Goal: Information Seeking & Learning: Learn about a topic

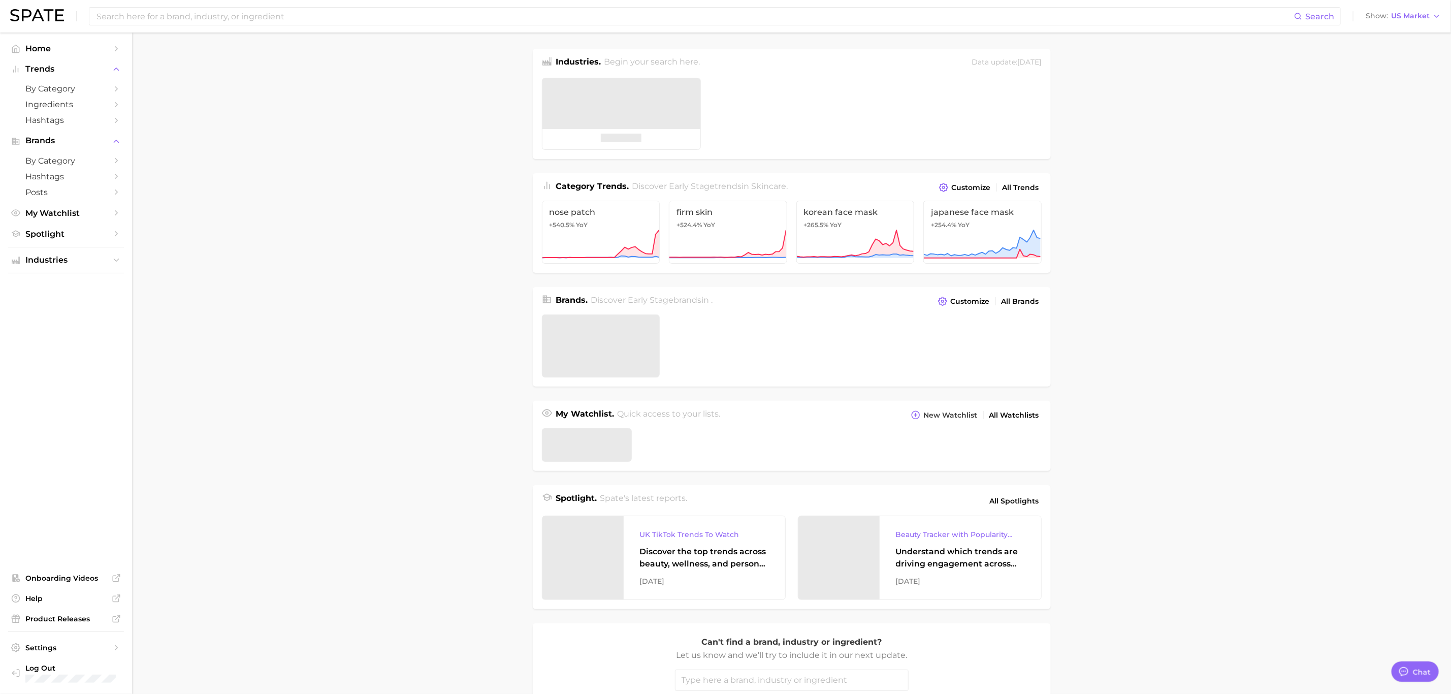
type textarea "x"
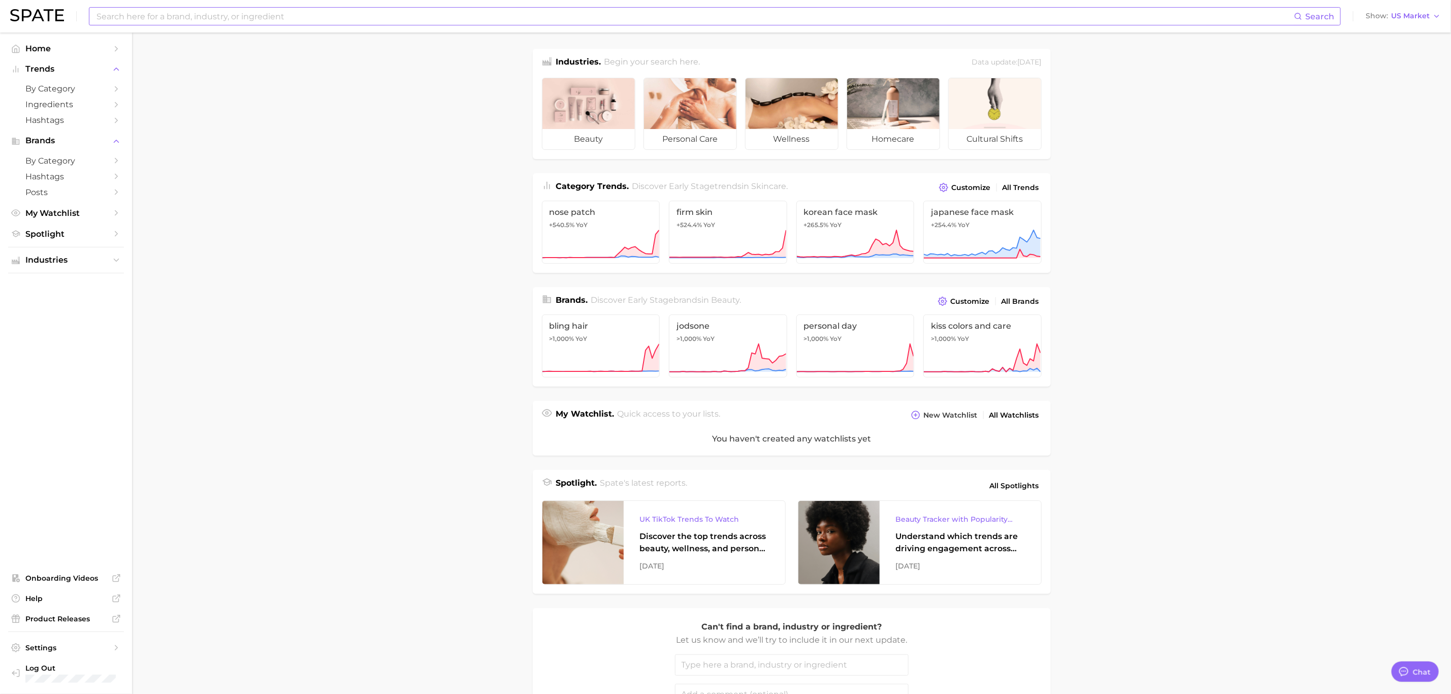
click at [229, 20] on input at bounding box center [695, 16] width 1199 height 17
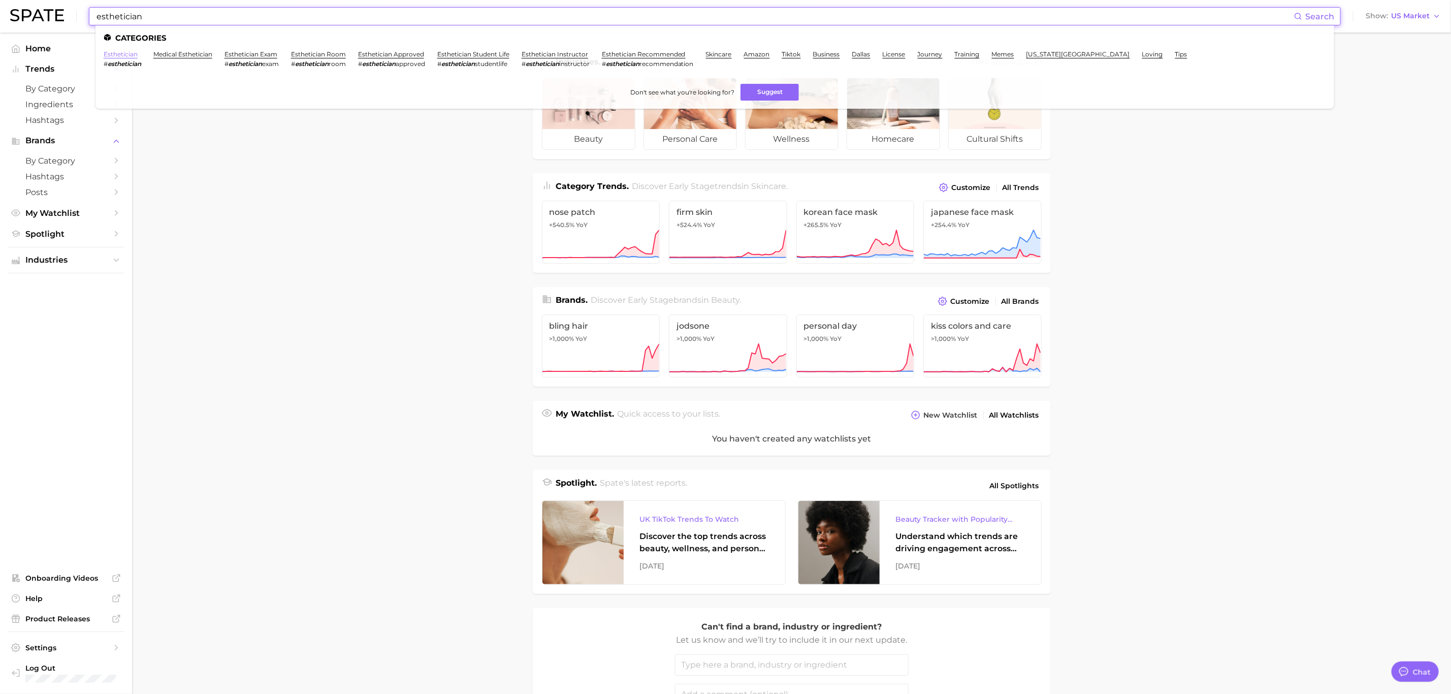
type input "esthetician"
click at [124, 54] on link "esthetician" at bounding box center [121, 54] width 34 height 8
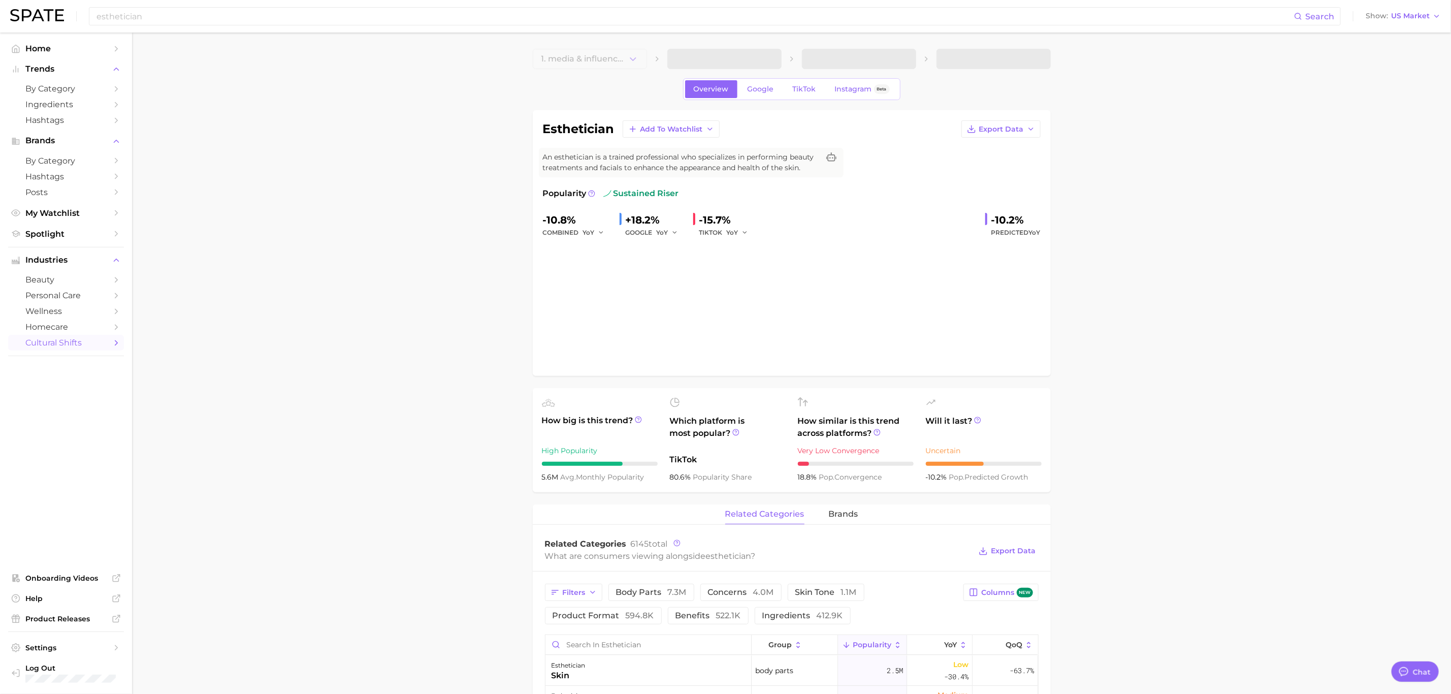
type textarea "x"
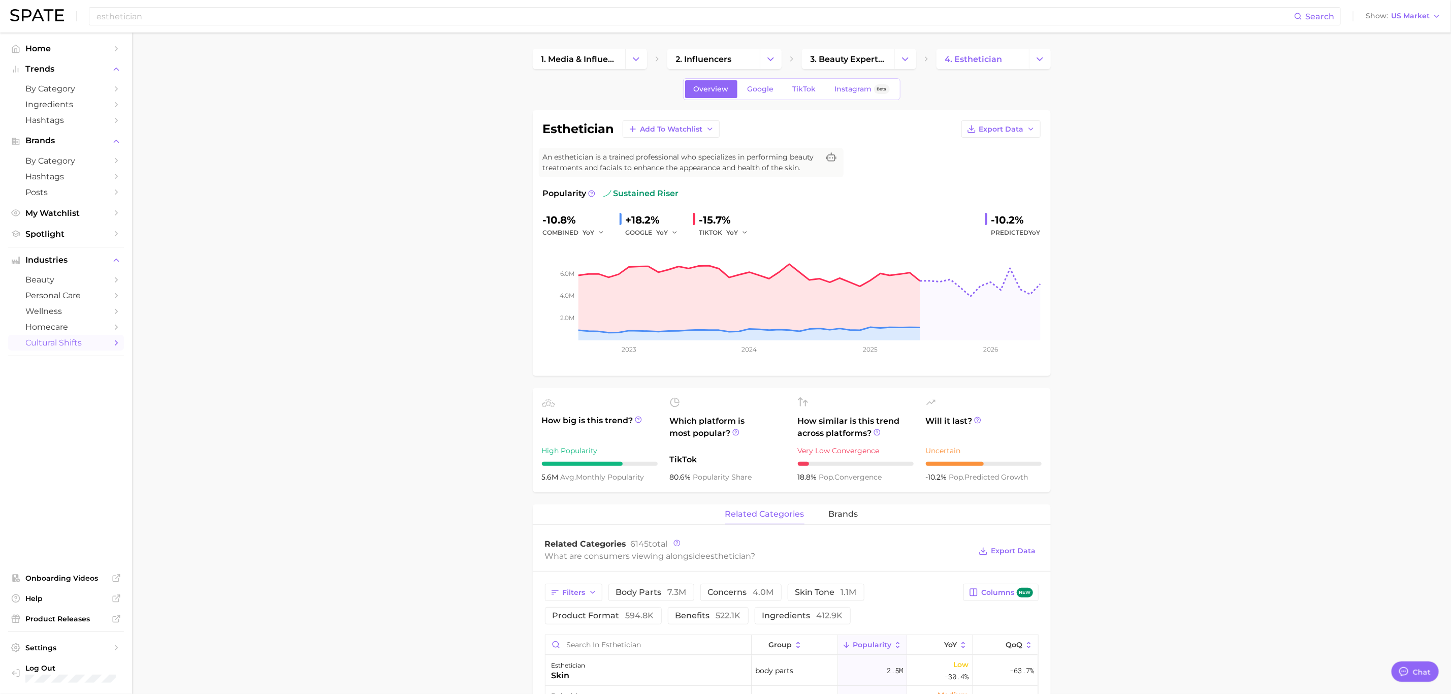
click at [760, 93] on span "Google" at bounding box center [761, 89] width 26 height 9
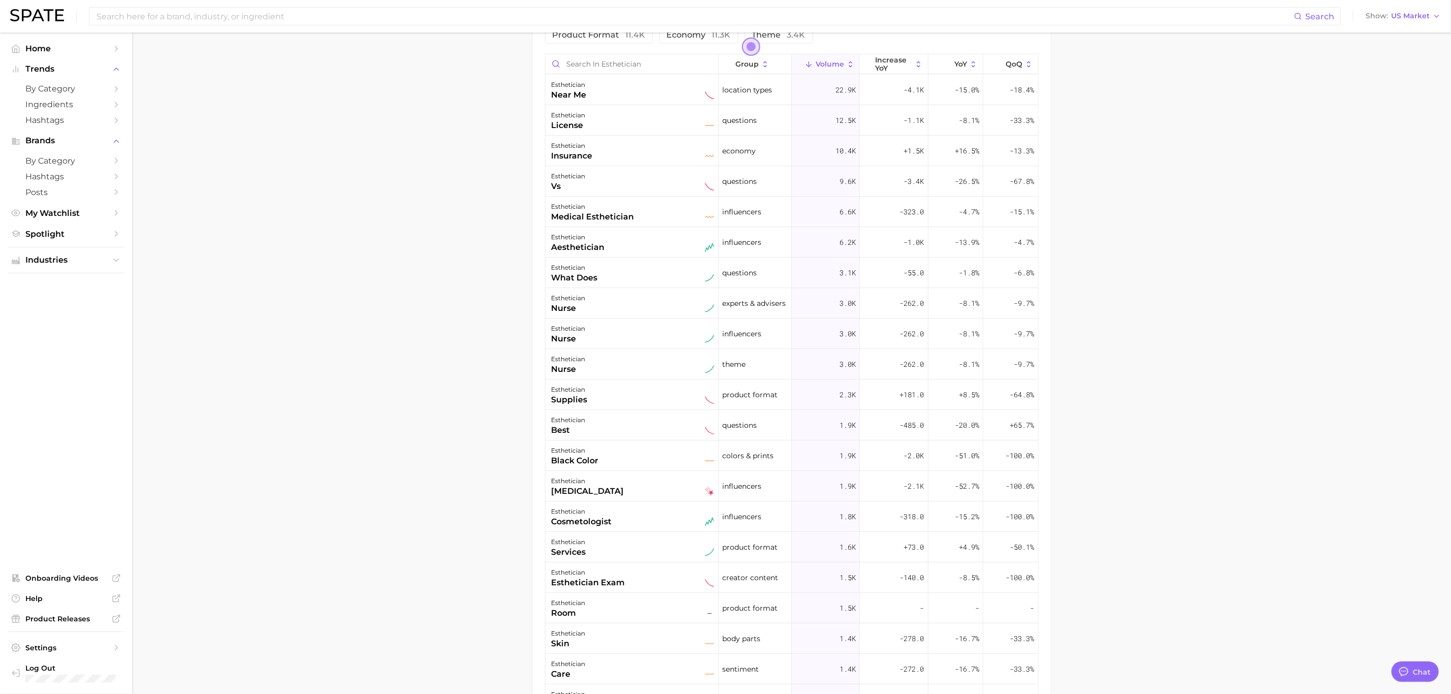
scroll to position [686, 0]
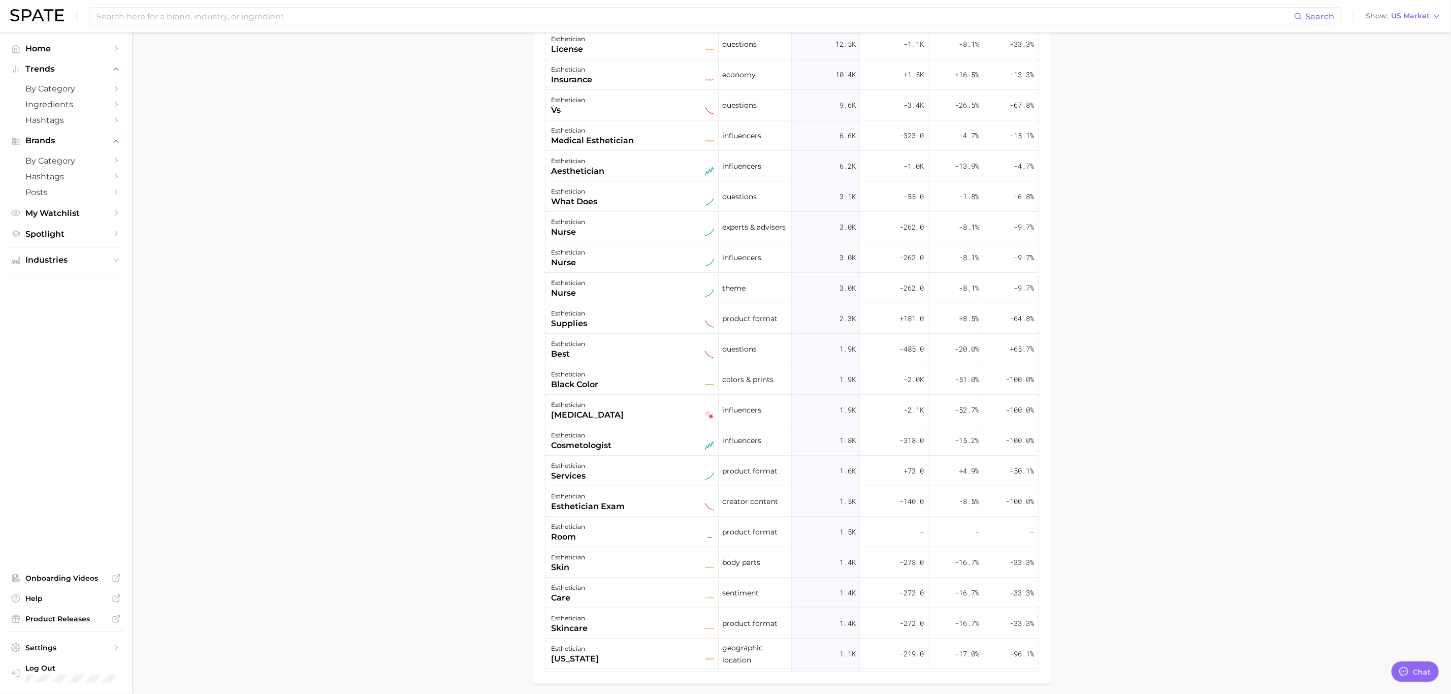
click at [1293, 334] on main "1. media & influencers 2. influencers 3. beauty experts / advisers 4. esthetici…" at bounding box center [791, 41] width 1319 height 1388
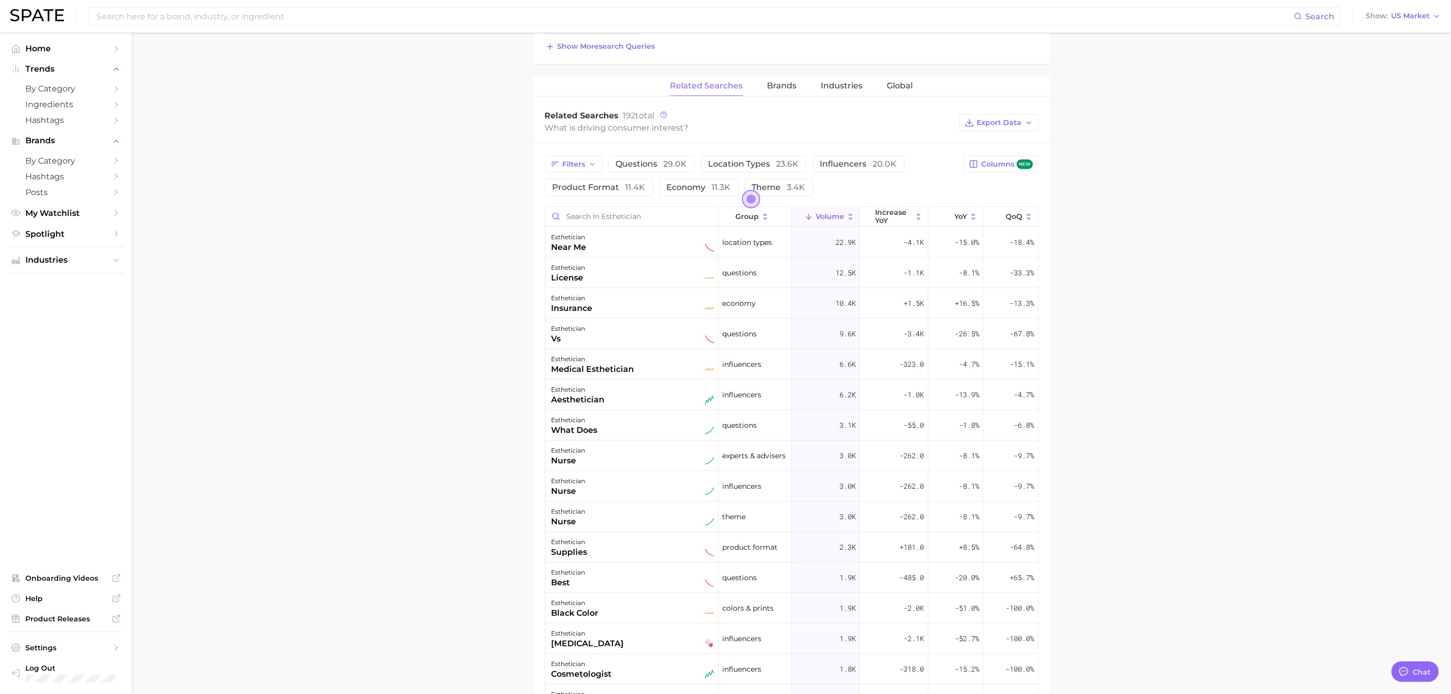
scroll to position [533, 0]
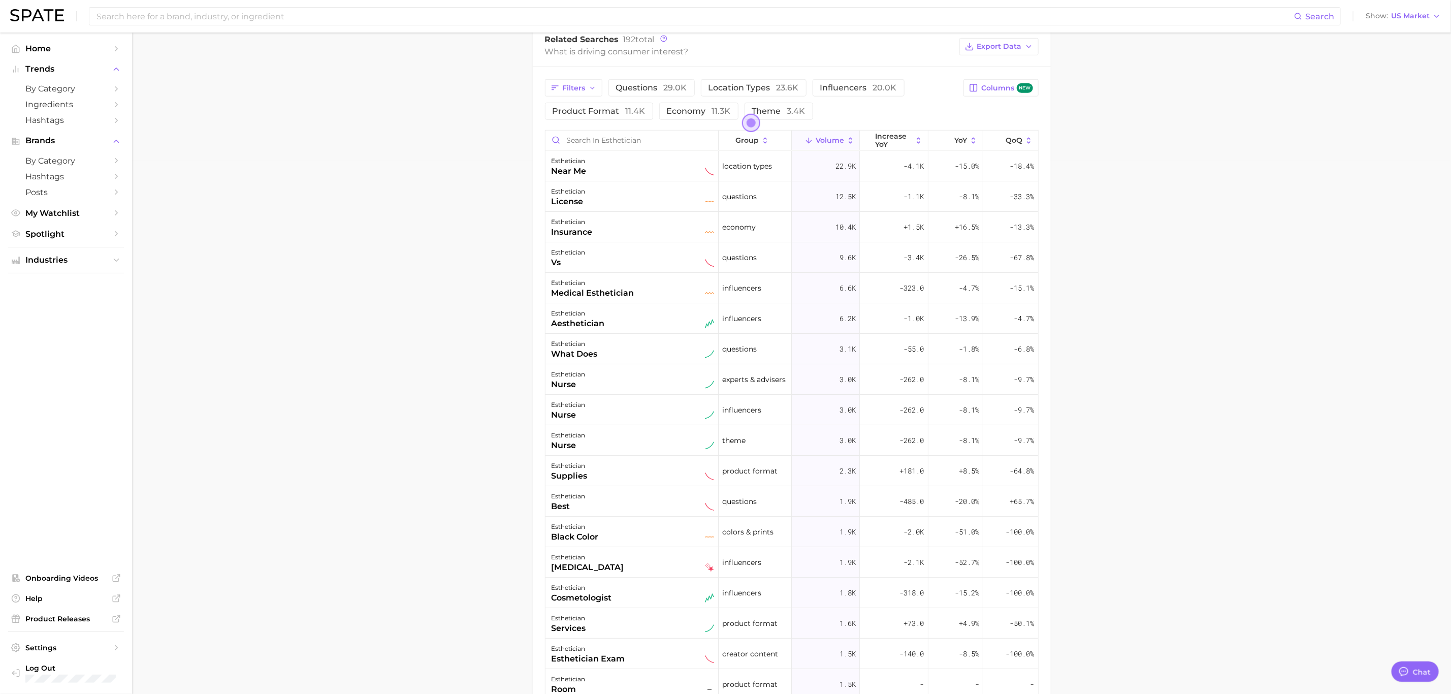
click at [1362, 506] on main "1. media & influencers 2. influencers 3. beauty experts / advisers 4. esthetici…" at bounding box center [791, 193] width 1319 height 1388
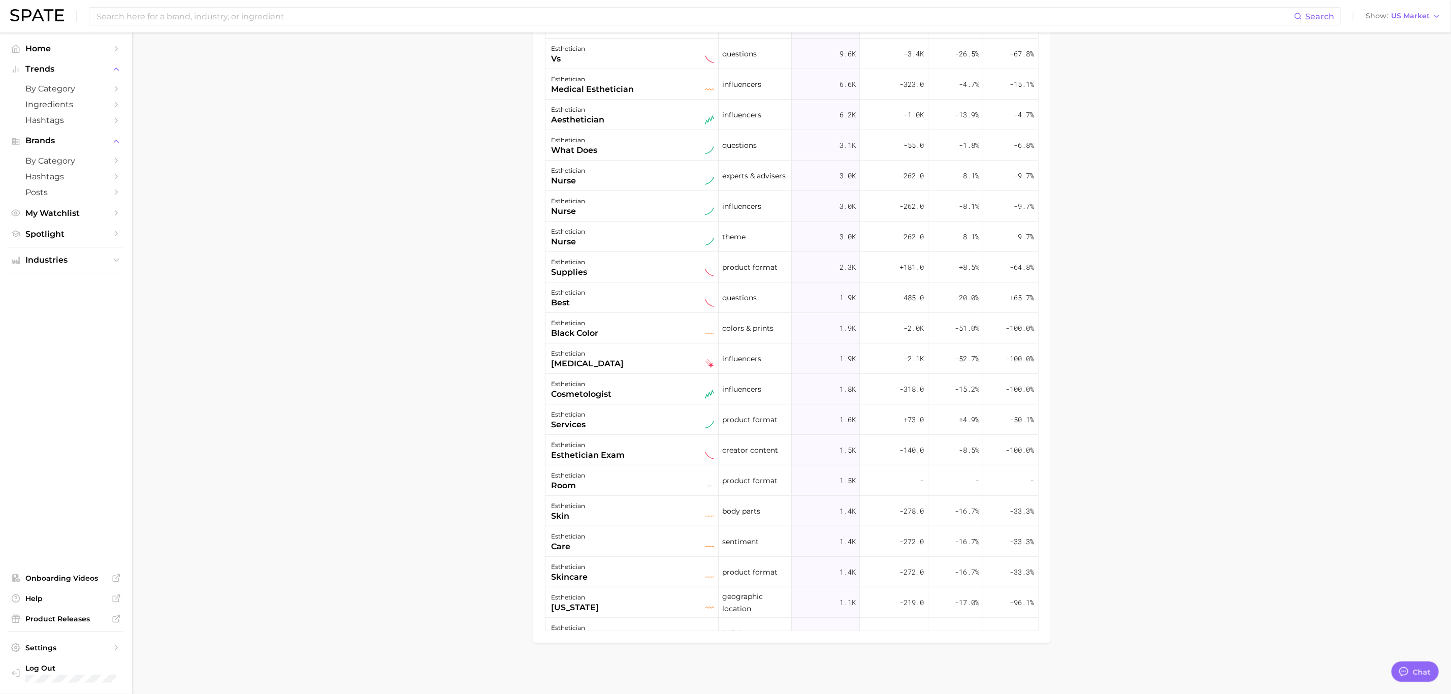
scroll to position [0, 0]
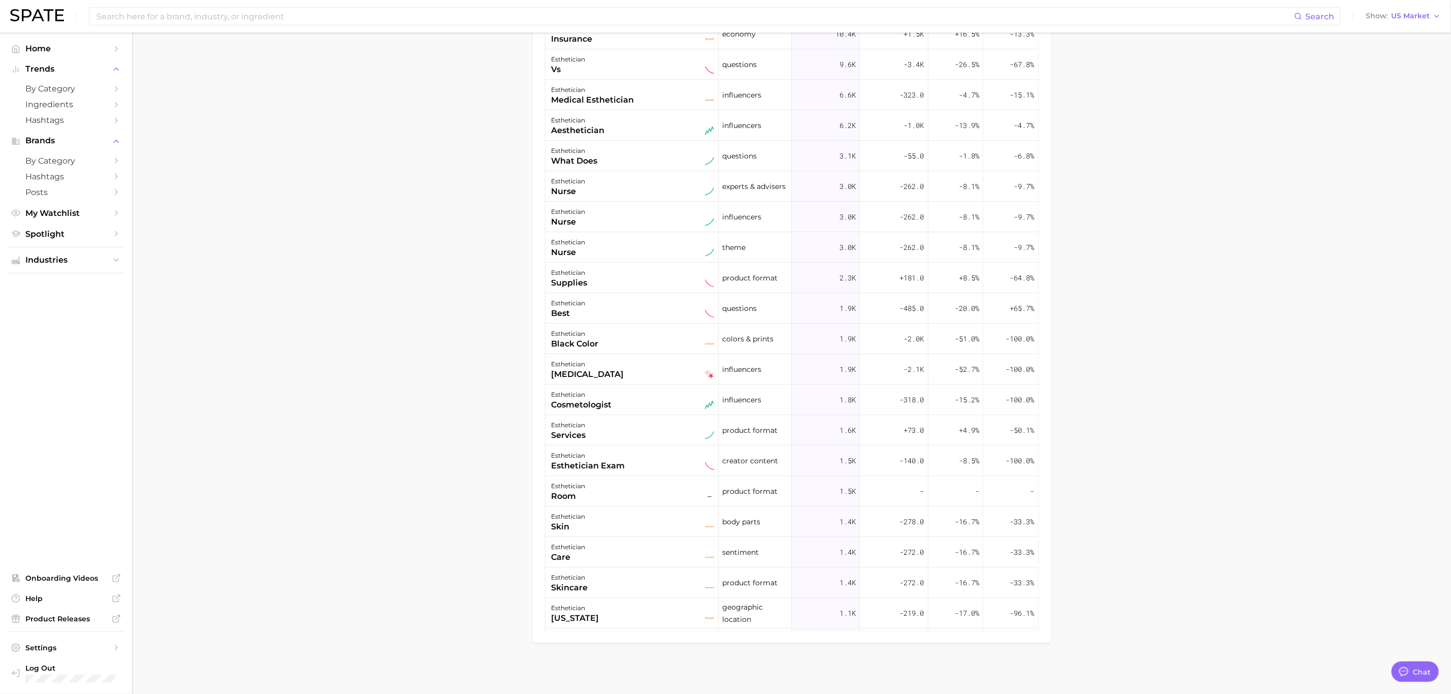
click at [1126, 372] on main "1. media & influencers 2. influencers 3. beauty experts / advisers 4. esthetici…" at bounding box center [791, 0] width 1319 height 1388
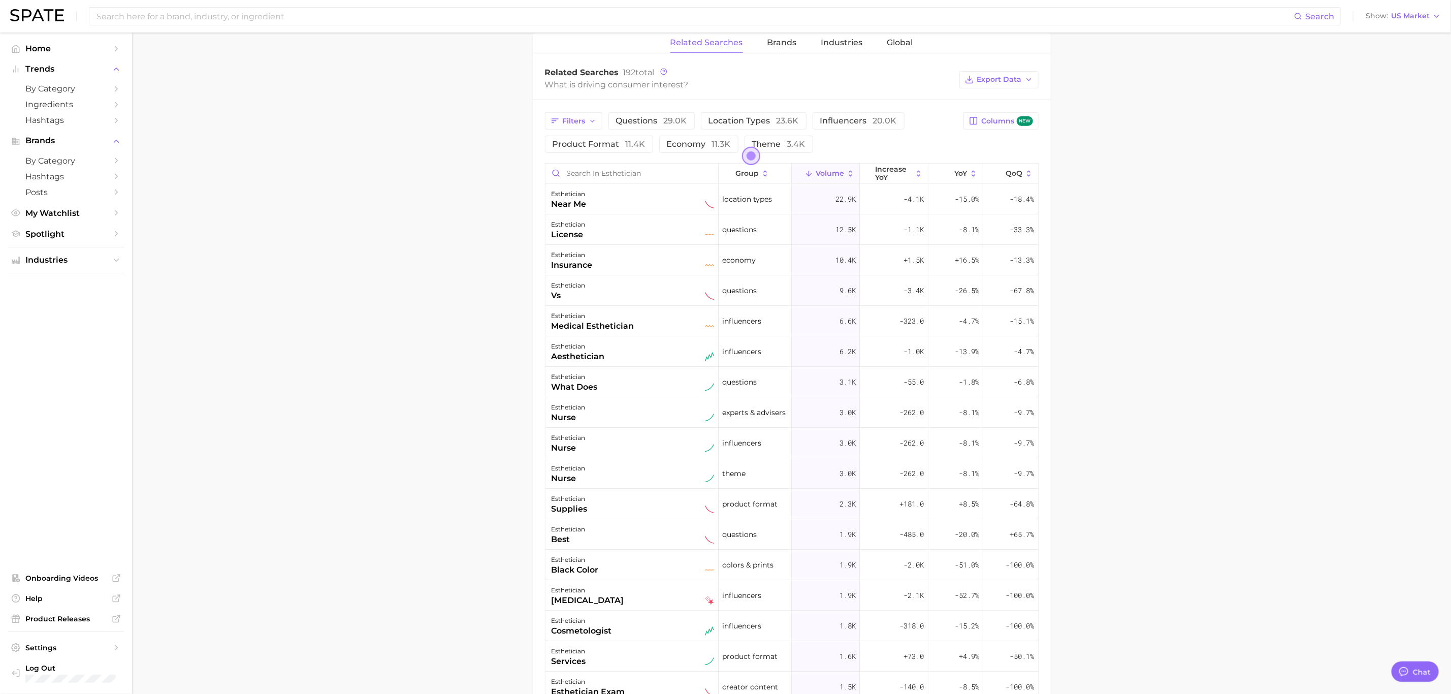
scroll to position [348, 0]
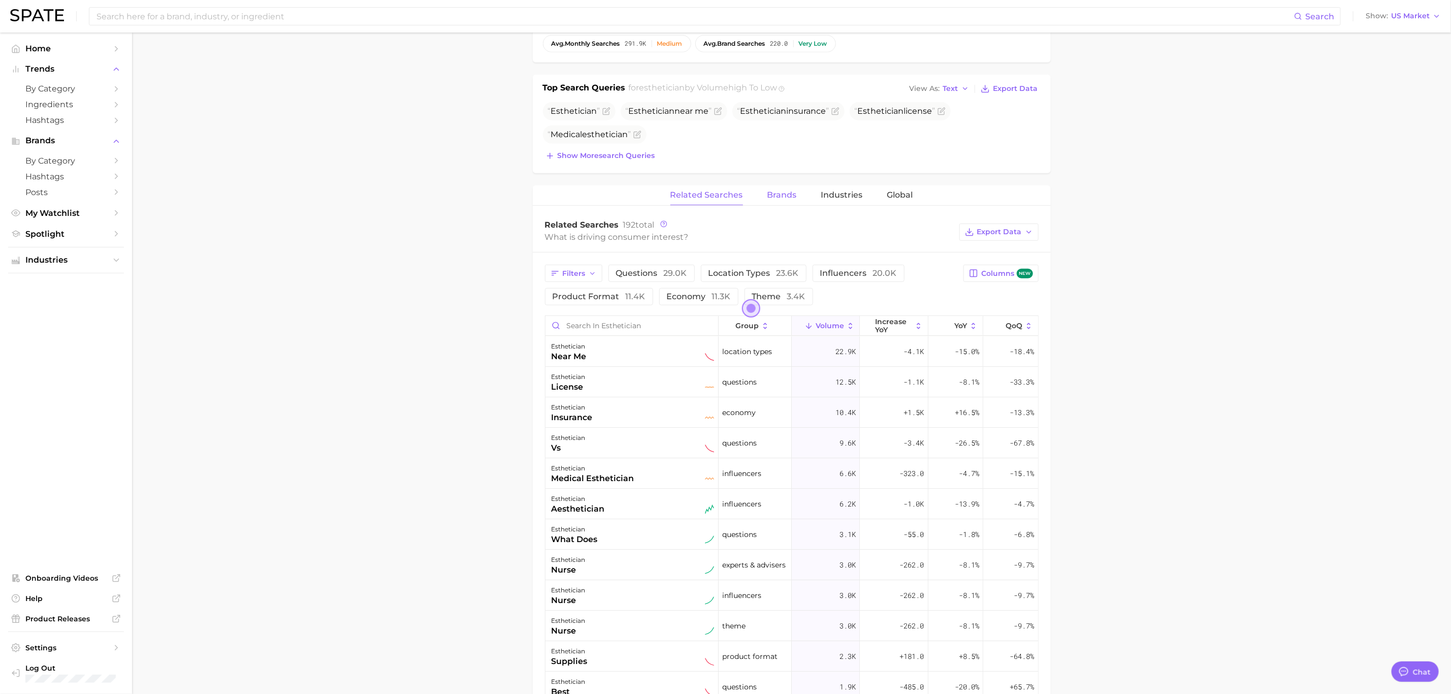
click at [778, 195] on span "Brands" at bounding box center [782, 195] width 29 height 9
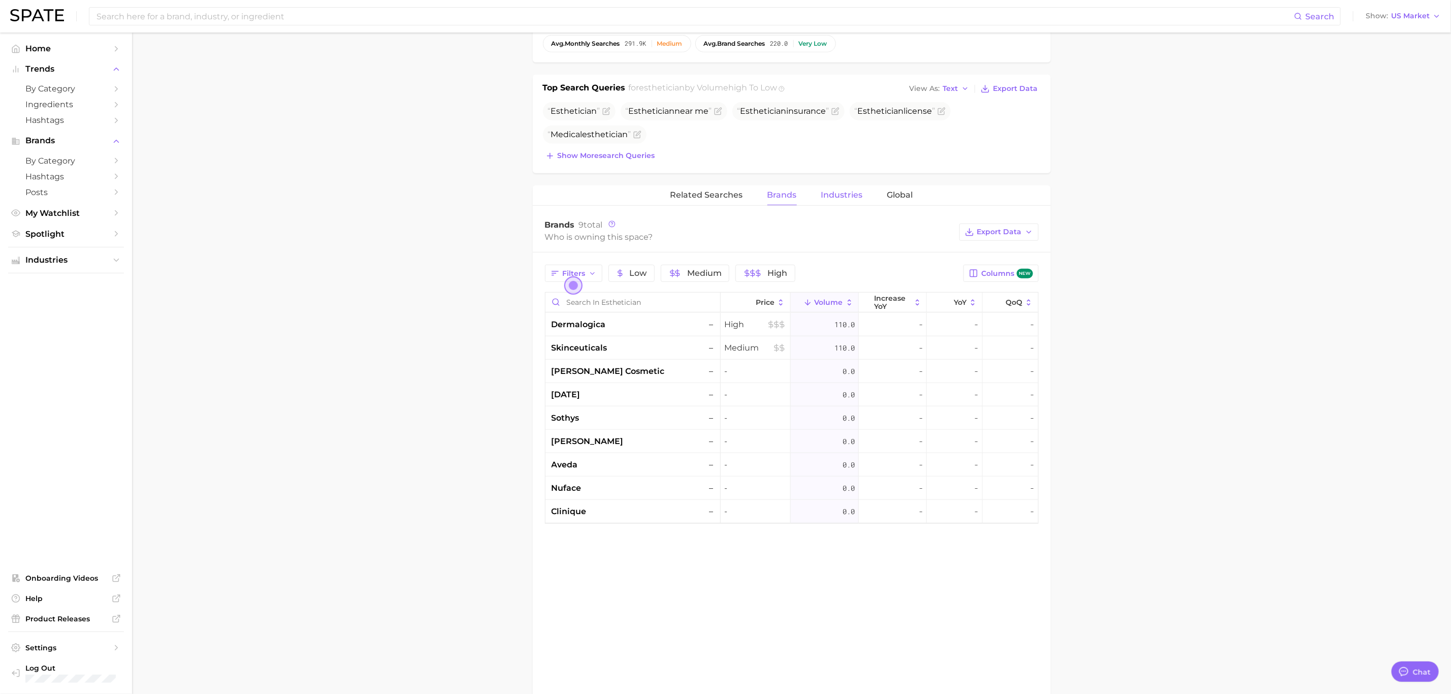
click at [835, 197] on span "Industries" at bounding box center [842, 195] width 42 height 9
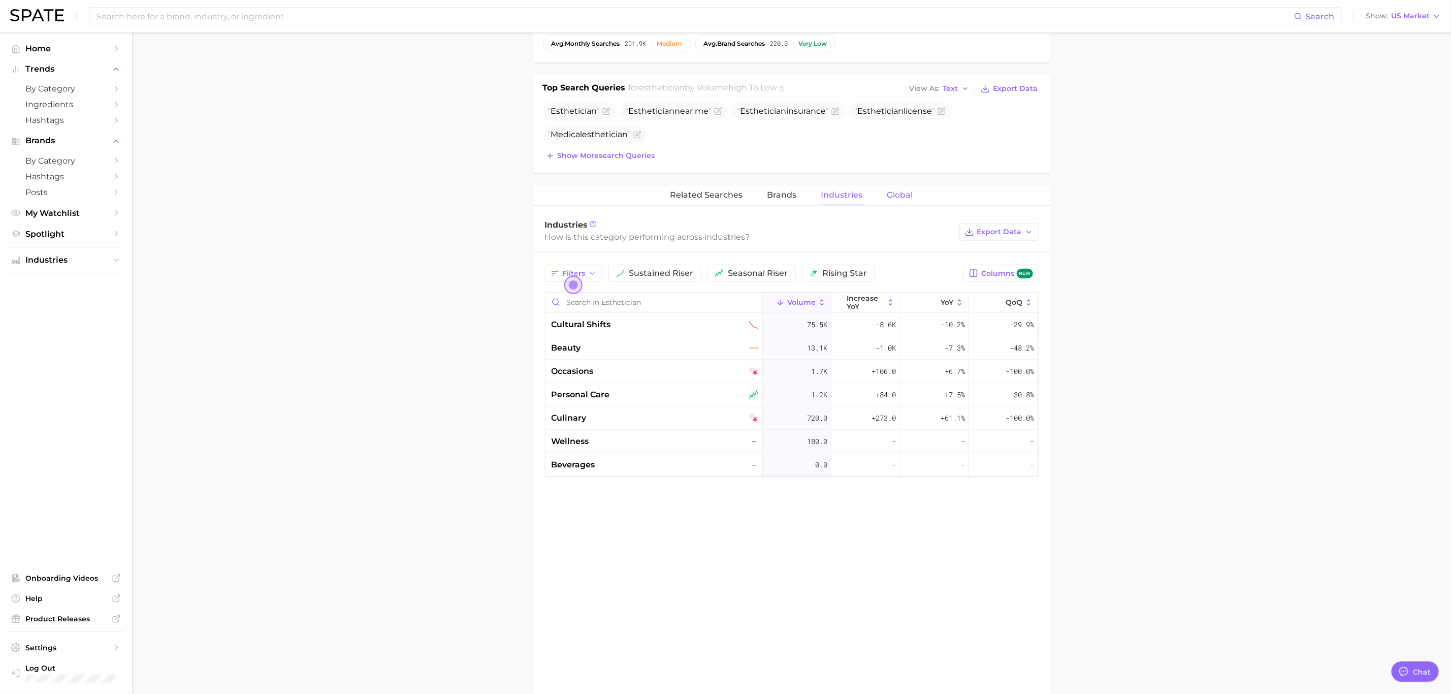
click at [909, 197] on span "Global" at bounding box center [900, 195] width 26 height 9
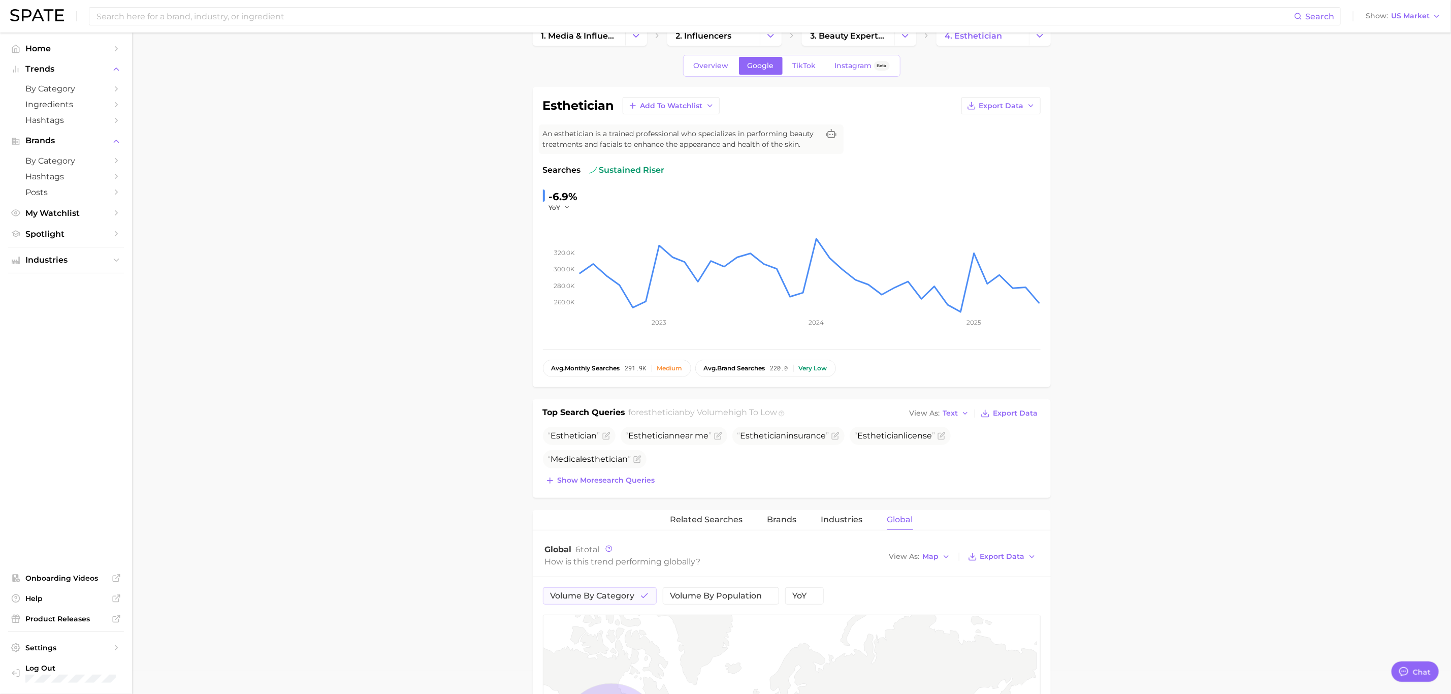
scroll to position [0, 0]
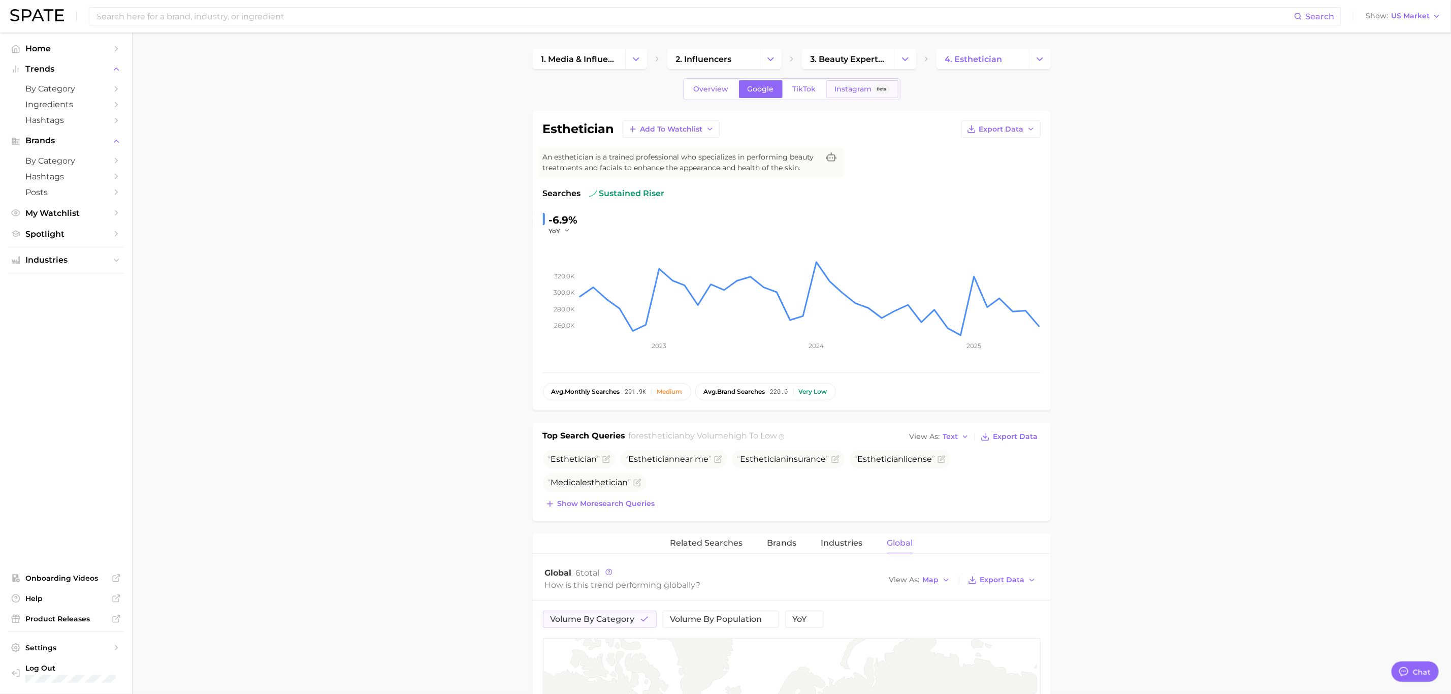
click at [843, 87] on span "Instagram" at bounding box center [853, 89] width 37 height 9
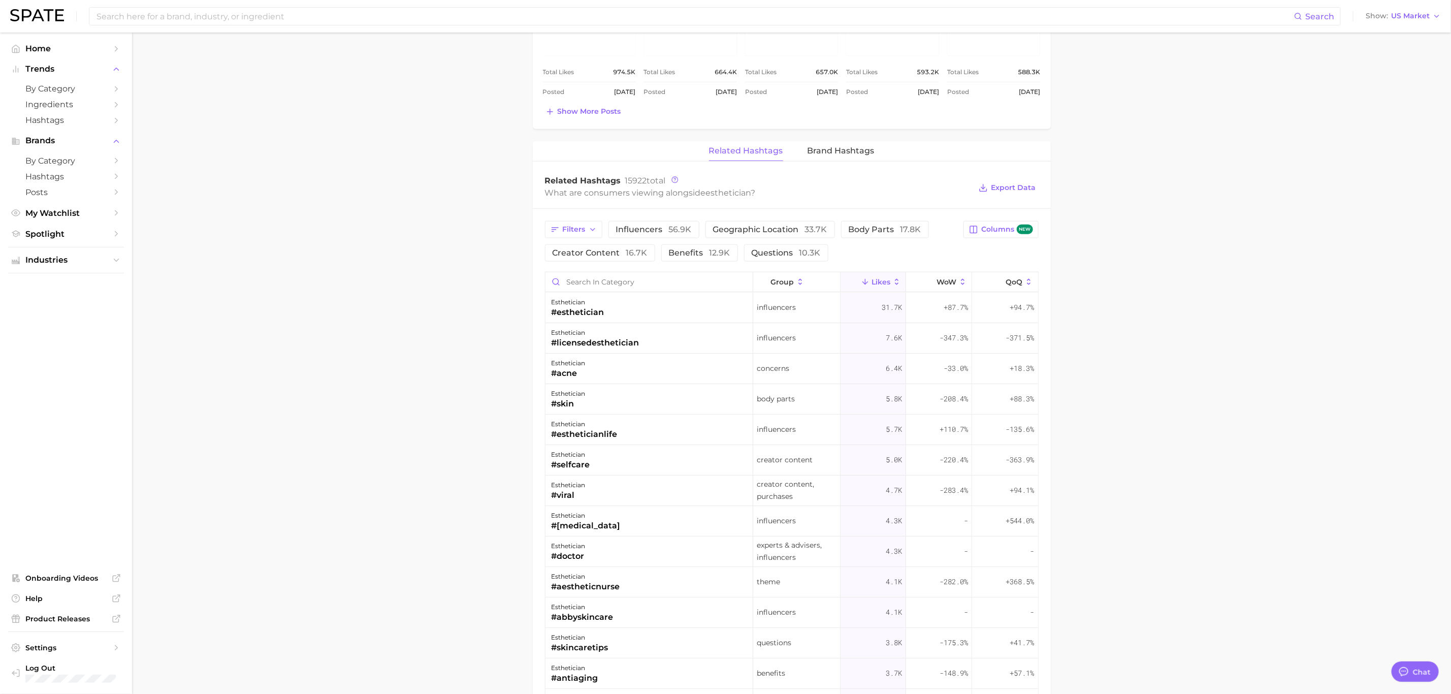
scroll to position [686, 0]
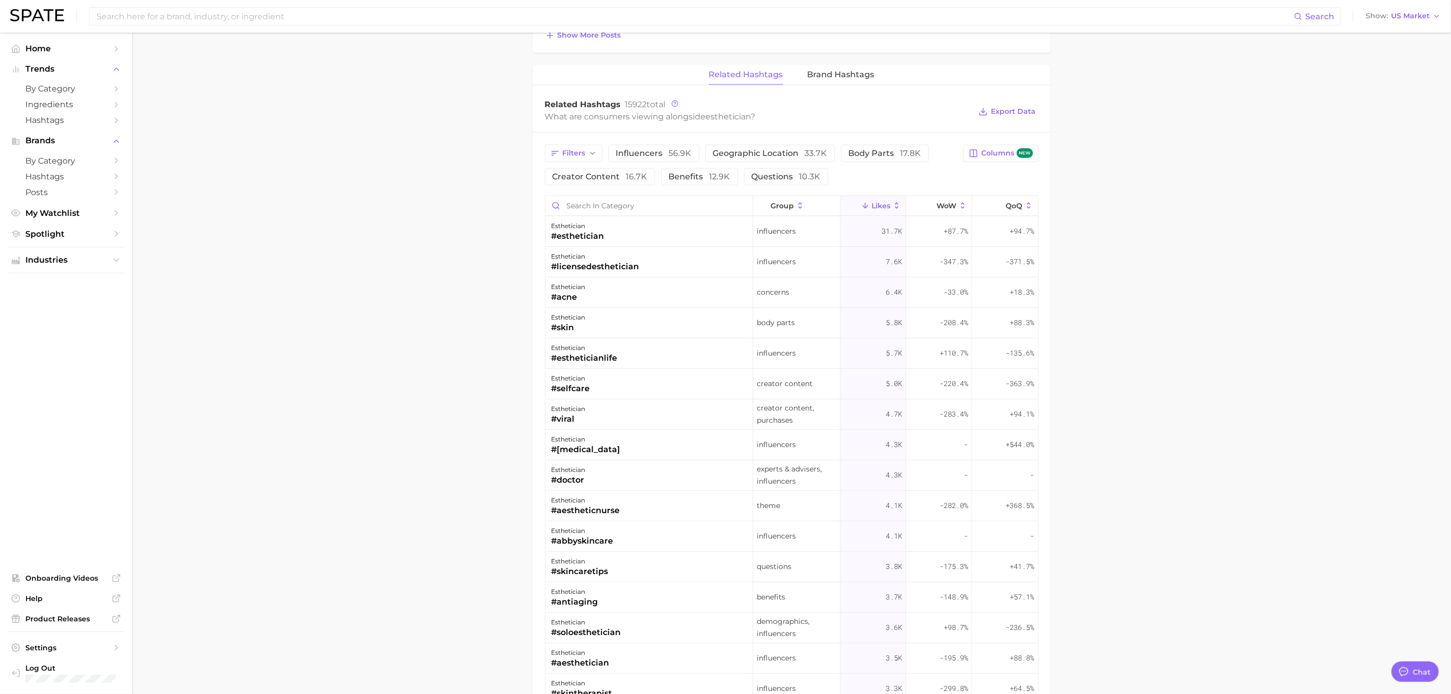
click at [1238, 418] on main "1. media & influencers 2. influencers 3. beauty experts / advisers 4. esthetici…" at bounding box center [791, 150] width 1319 height 1606
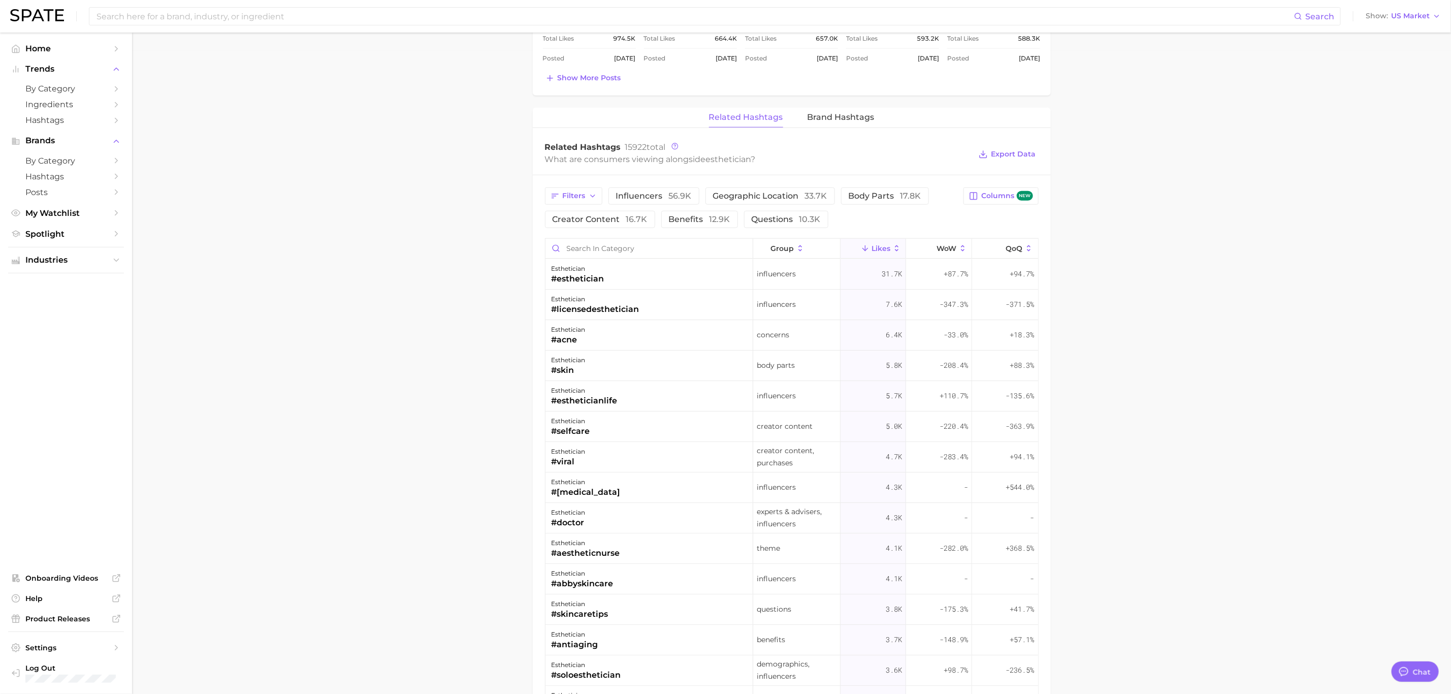
scroll to position [567, 0]
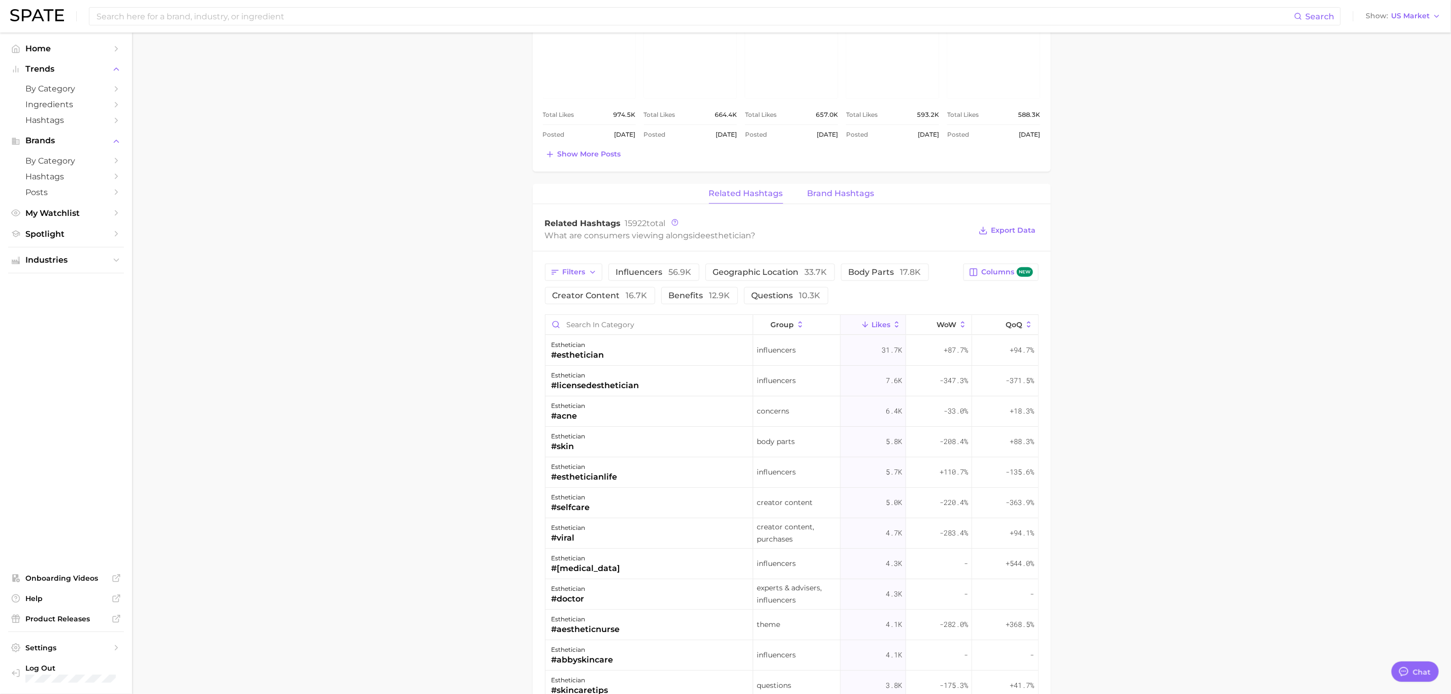
click at [852, 194] on span "Brand Hashtags" at bounding box center [841, 193] width 67 height 9
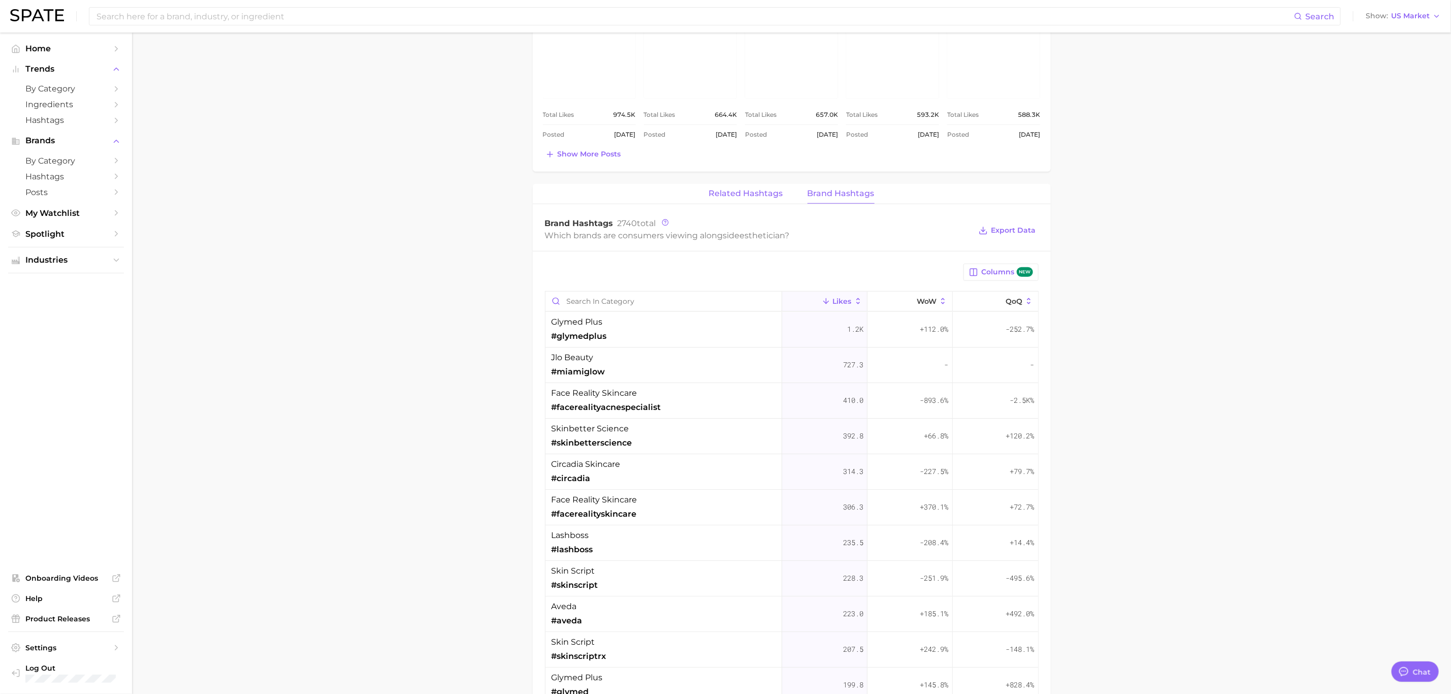
click at [767, 191] on span "Related Hashtags" at bounding box center [746, 193] width 74 height 9
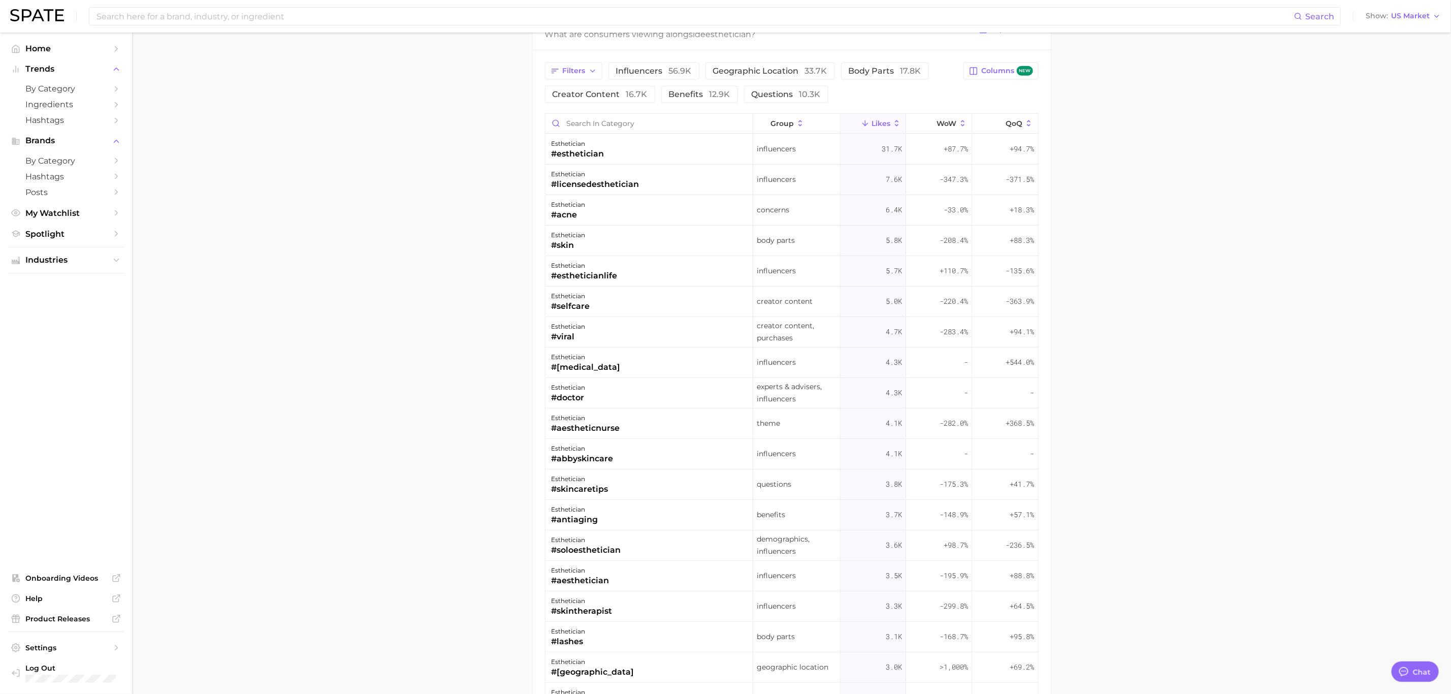
scroll to position [796, 0]
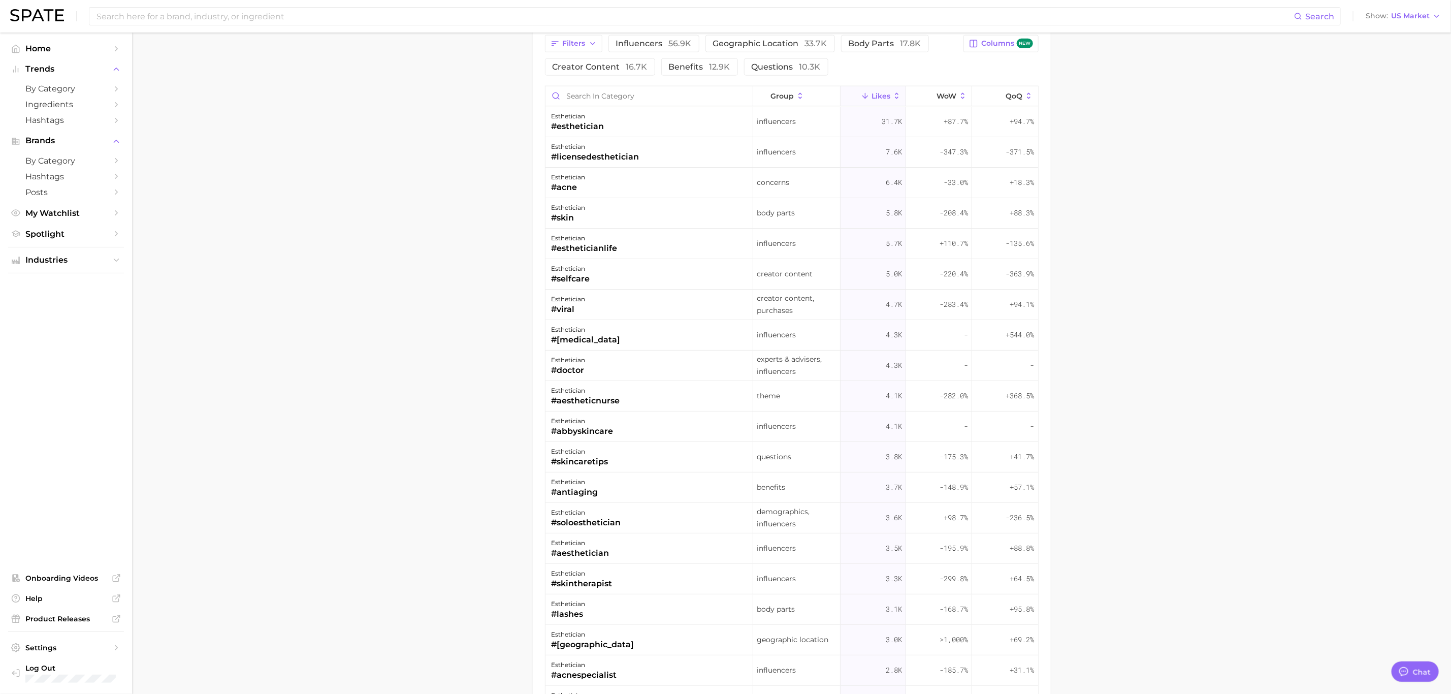
click at [1226, 496] on main "1. media & influencers 2. influencers 3. beauty experts / advisers 4. esthetici…" at bounding box center [791, 40] width 1319 height 1606
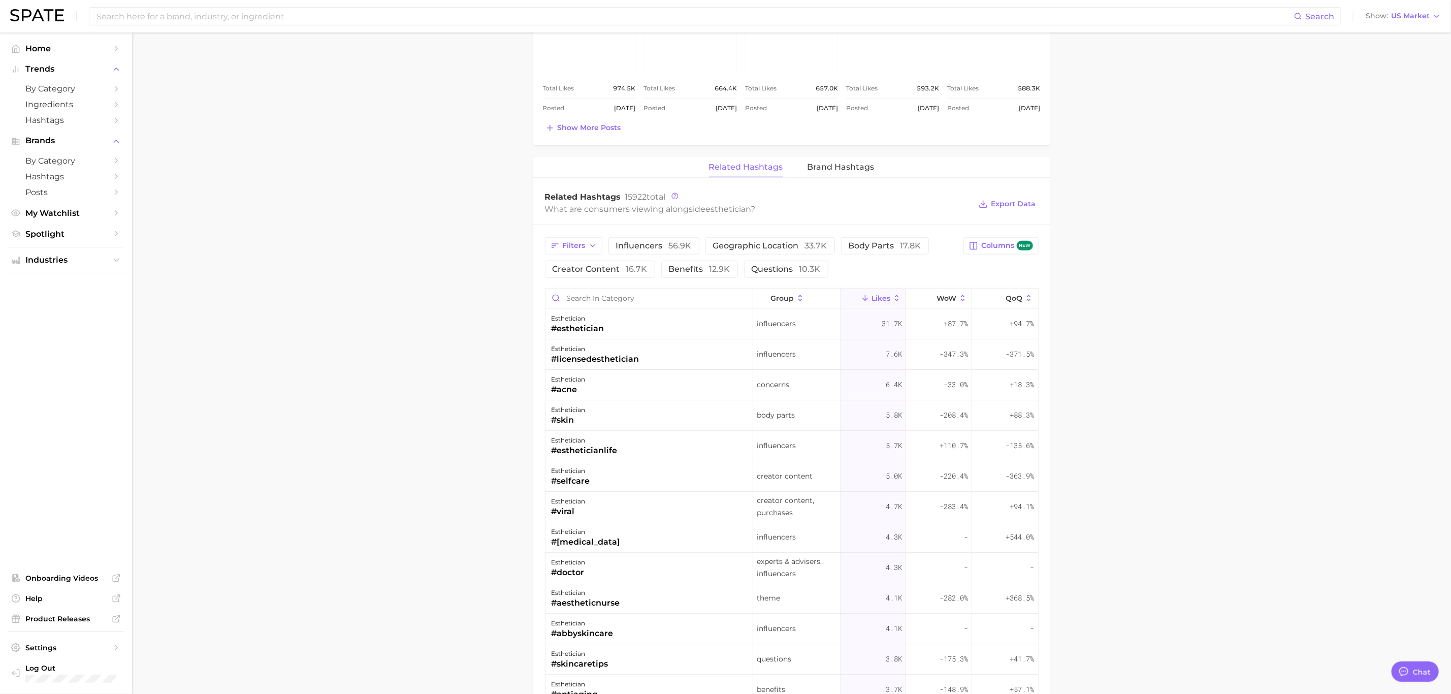
scroll to position [567, 0]
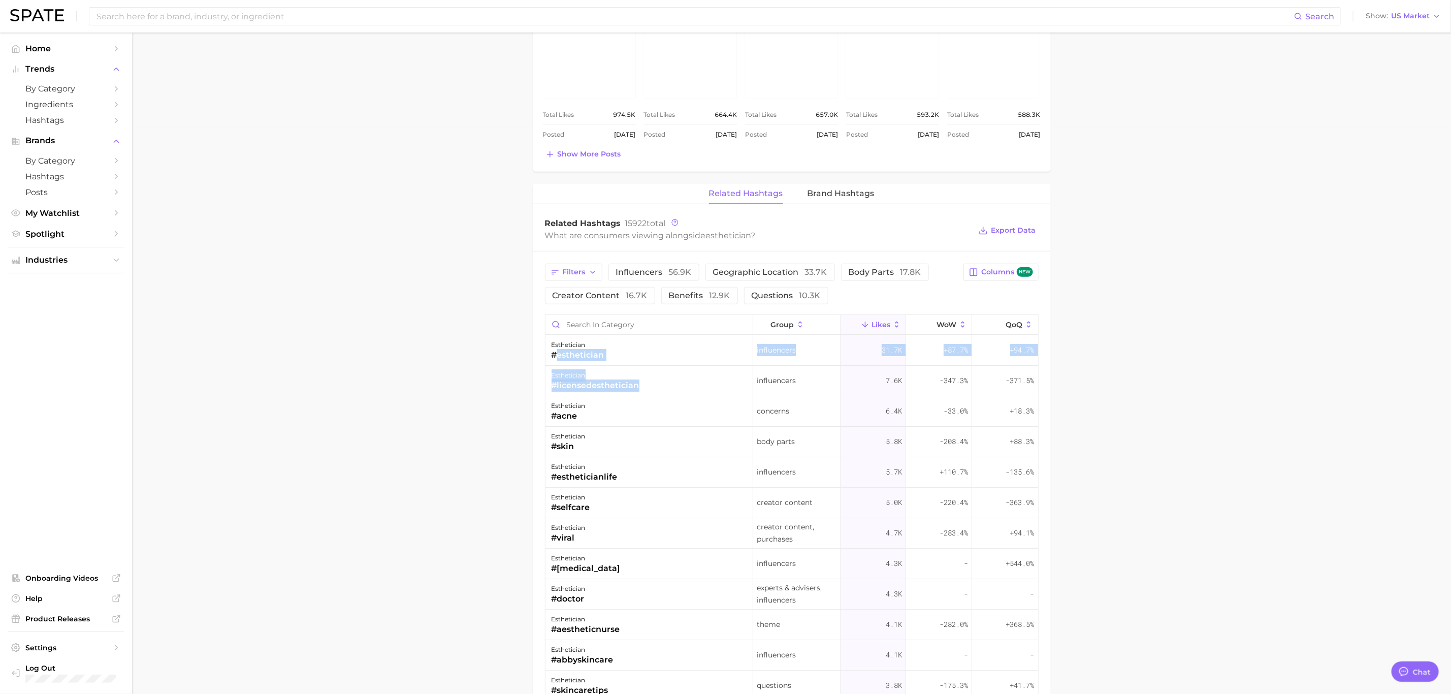
drag, startPoint x: 646, startPoint y: 392, endPoint x: 619, endPoint y: 366, distance: 38.1
click at [1242, 415] on main "1. media & influencers 2. influencers 3. beauty experts / advisers 4. esthetici…" at bounding box center [791, 269] width 1319 height 1606
drag, startPoint x: 616, startPoint y: 354, endPoint x: 610, endPoint y: 359, distance: 7.6
click at [610, 359] on div "esthetician #esthetician" at bounding box center [650, 350] width 208 height 30
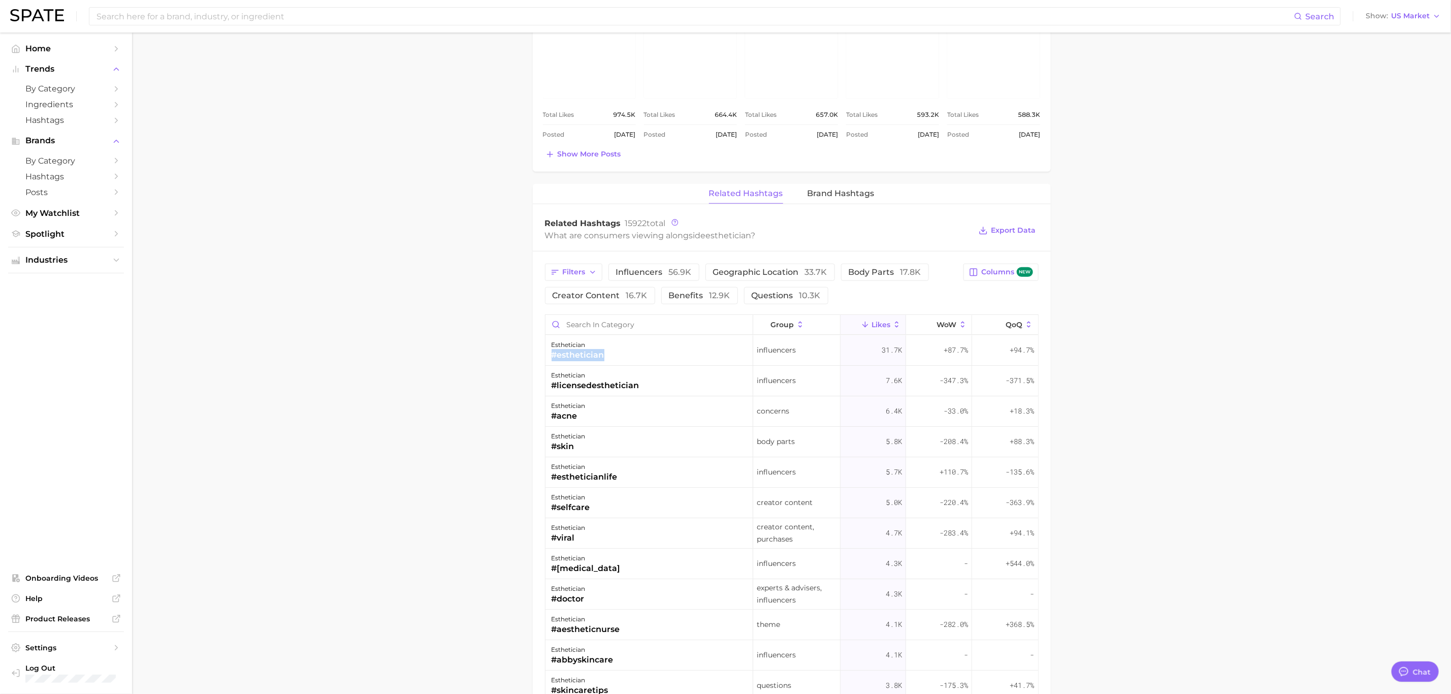
copy div "#esthetician"
click at [639, 392] on div "#licensedesthetician" at bounding box center [596, 385] width 88 height 12
drag, startPoint x: 642, startPoint y: 386, endPoint x: 552, endPoint y: 388, distance: 89.4
click at [552, 388] on div "esthetician #licensedesthetician" at bounding box center [650, 381] width 208 height 30
copy div "#licensedesthetician"
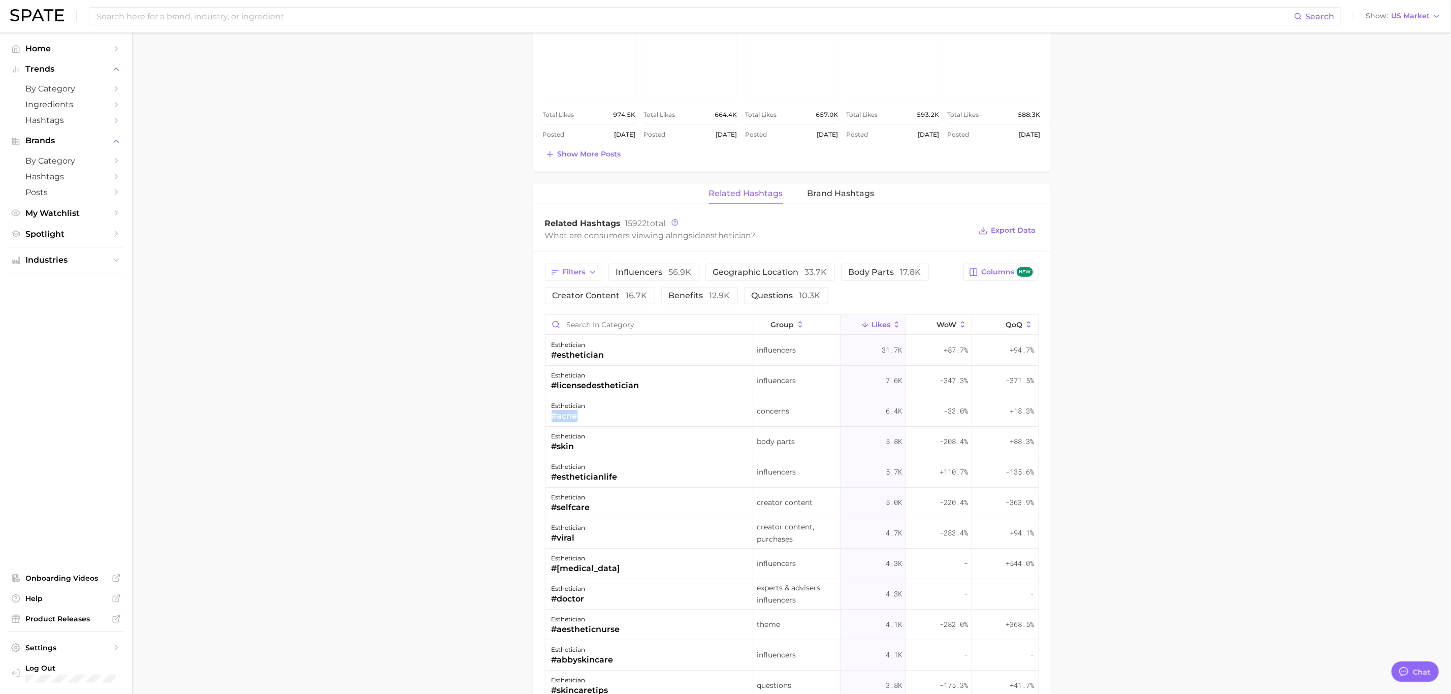
drag, startPoint x: 587, startPoint y: 420, endPoint x: 549, endPoint y: 417, distance: 37.7
click at [549, 417] on div "esthetician #acne" at bounding box center [650, 411] width 208 height 30
copy div "#acne"
drag, startPoint x: 1199, startPoint y: 453, endPoint x: 1225, endPoint y: 464, distance: 28.0
click at [1199, 453] on main "1. media & influencers 2. influencers 3. beauty experts / advisers 4. esthetici…" at bounding box center [791, 269] width 1319 height 1606
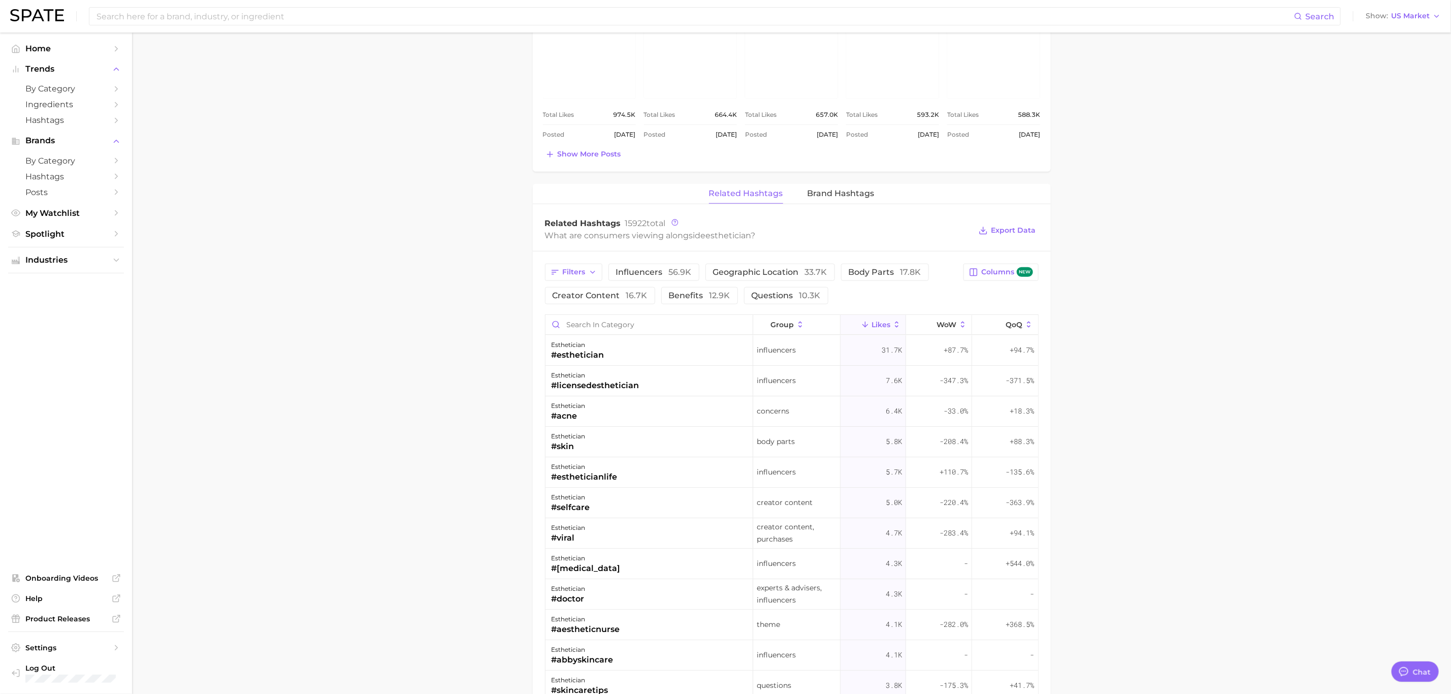
click at [1102, 495] on main "1. media & influencers 2. influencers 3. beauty experts / advisers 4. esthetici…" at bounding box center [791, 269] width 1319 height 1606
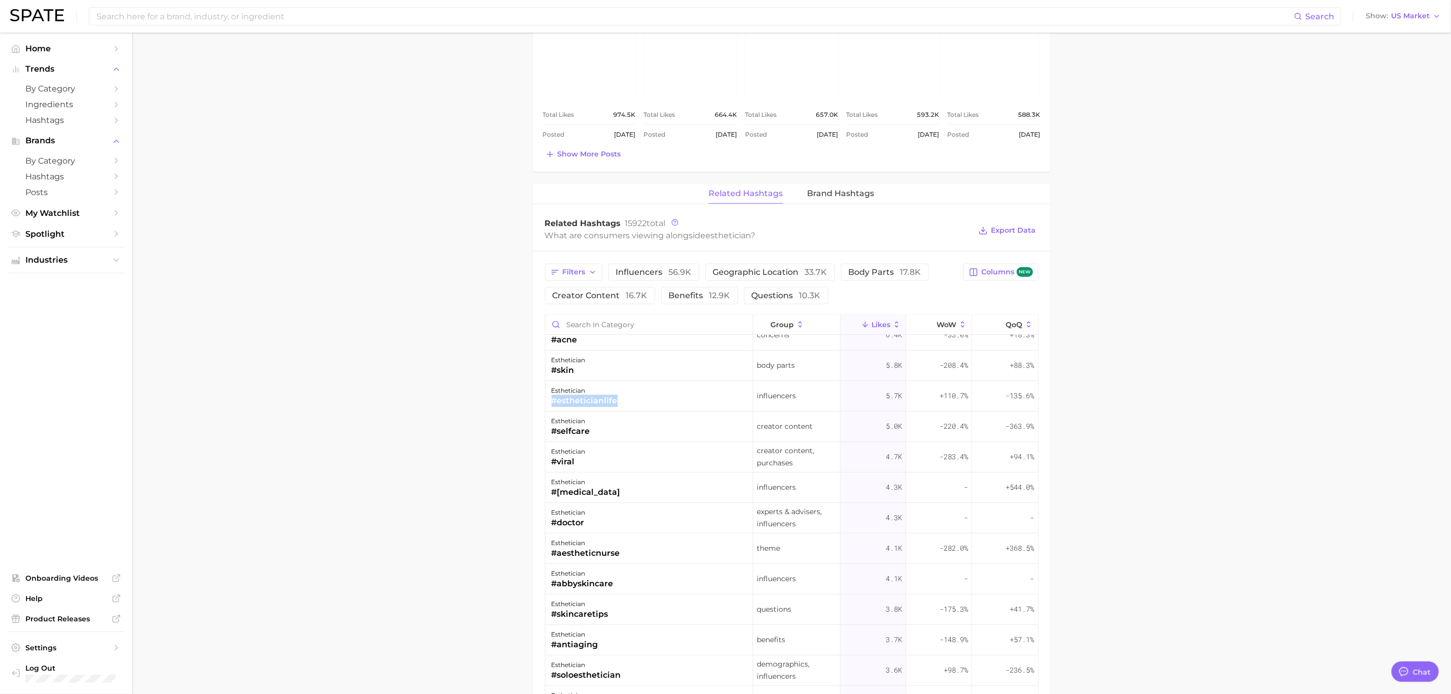
drag, startPoint x: 623, startPoint y: 401, endPoint x: 553, endPoint y: 404, distance: 70.2
click at [549, 403] on div "esthetician #estheticianlife" at bounding box center [650, 396] width 208 height 30
copy div "#estheticianlife"
drag, startPoint x: 608, startPoint y: 436, endPoint x: 548, endPoint y: 431, distance: 60.7
click at [548, 431] on div "esthetician #selfcare" at bounding box center [650, 426] width 208 height 30
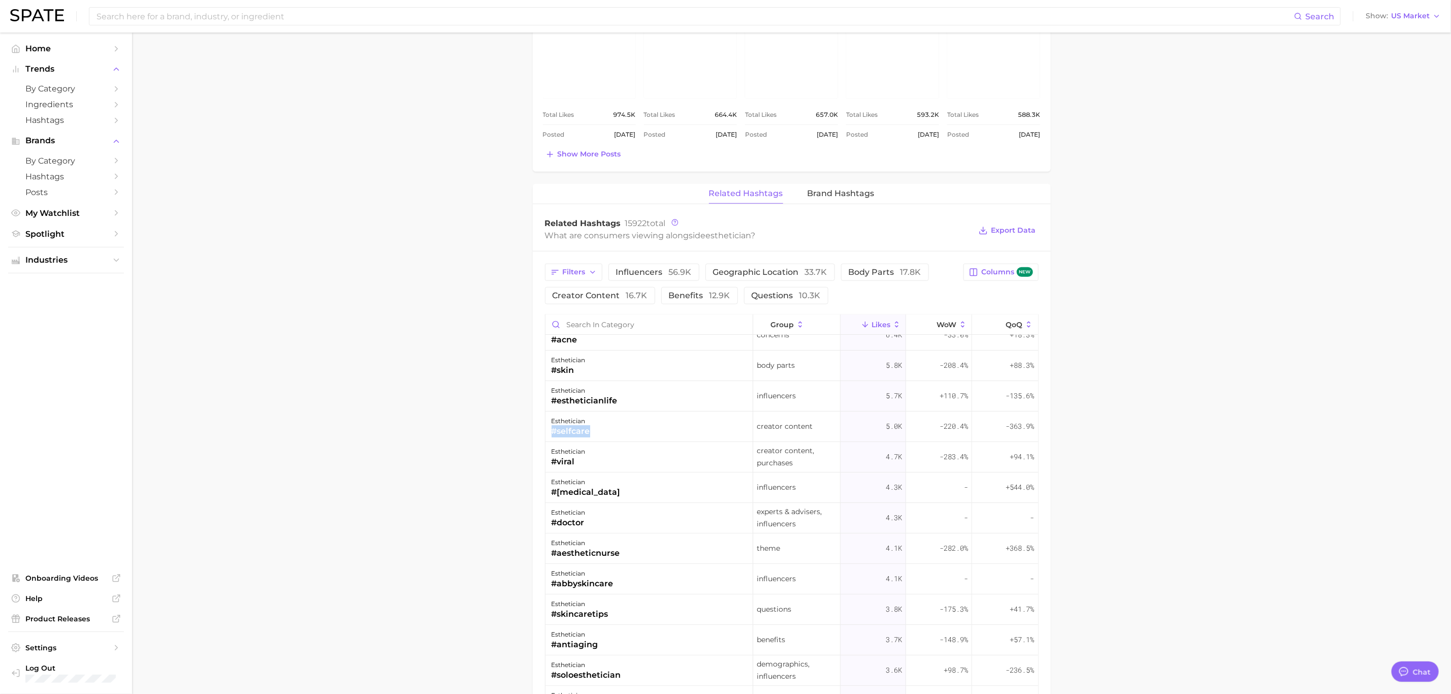
copy div "#selfcare"
click at [622, 491] on div "esthetician #[MEDICAL_DATA]" at bounding box center [650, 487] width 208 height 30
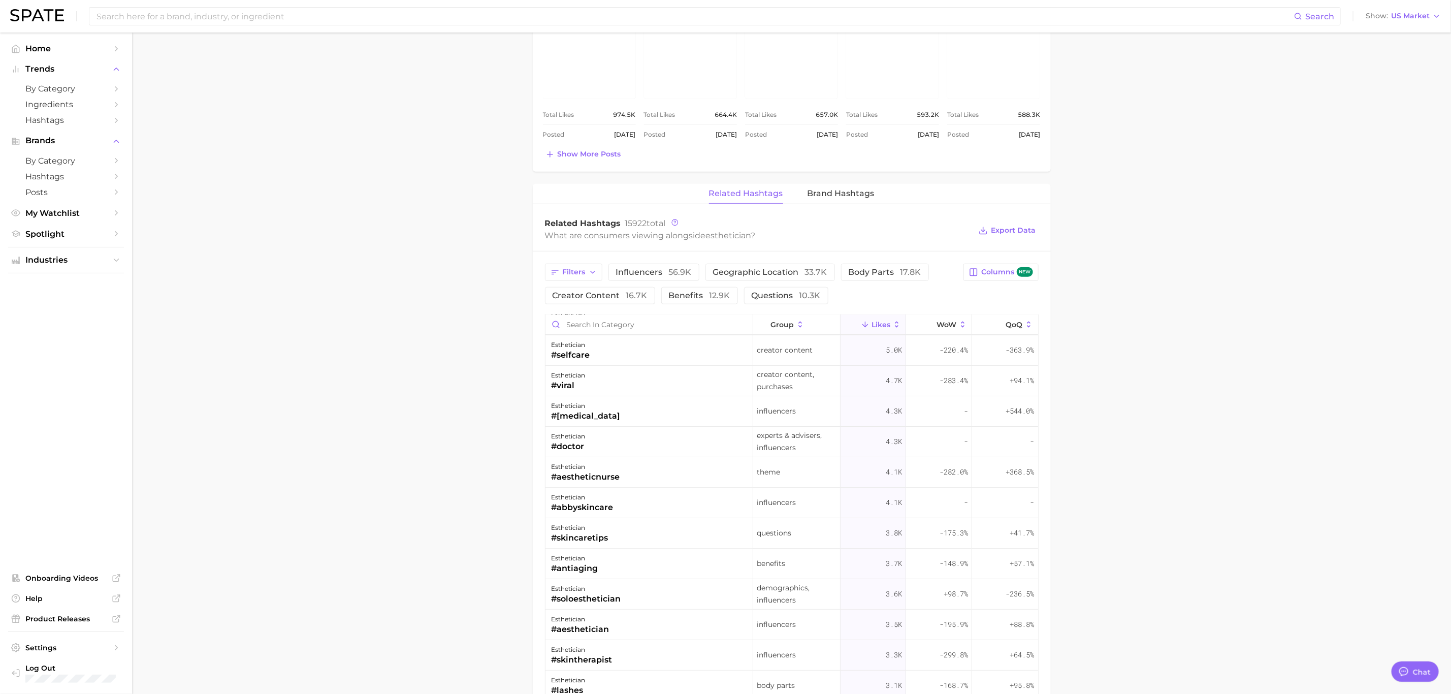
click at [630, 479] on div "esthetician #aestheticnurse" at bounding box center [650, 472] width 208 height 30
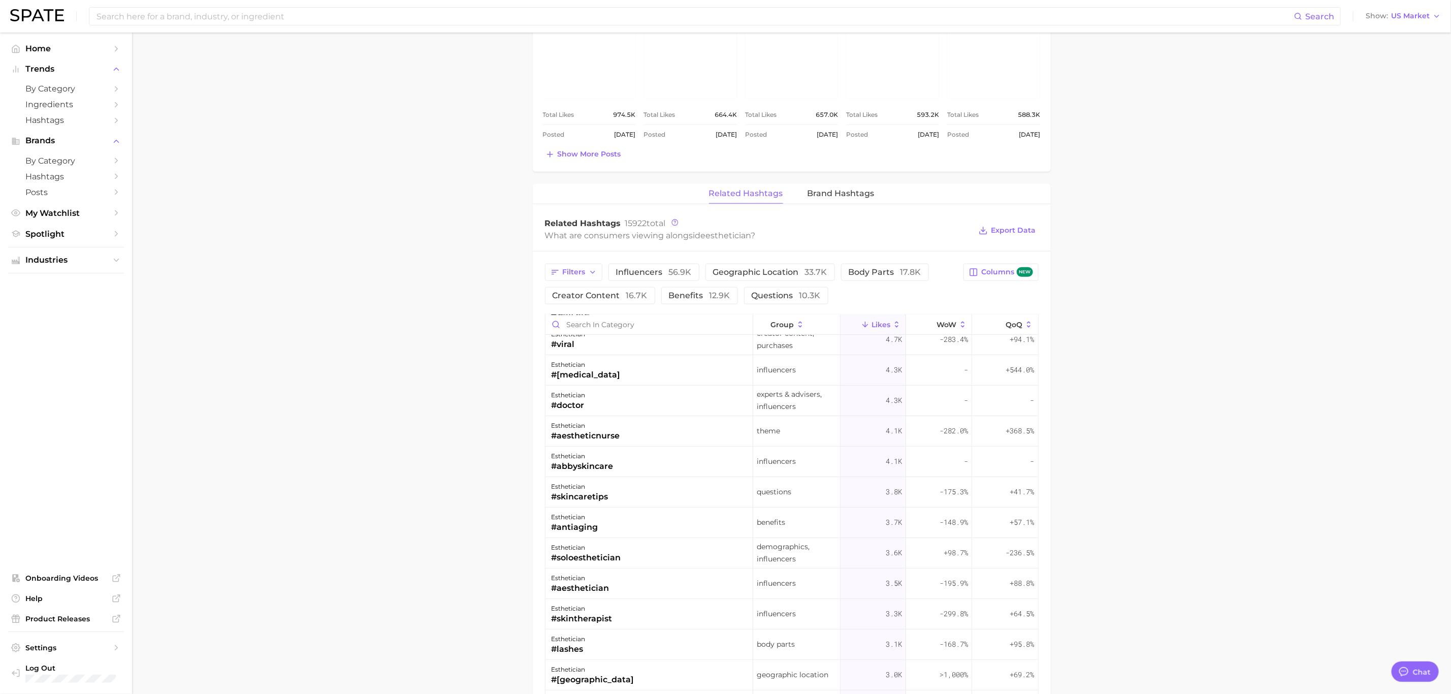
scroll to position [229, 0]
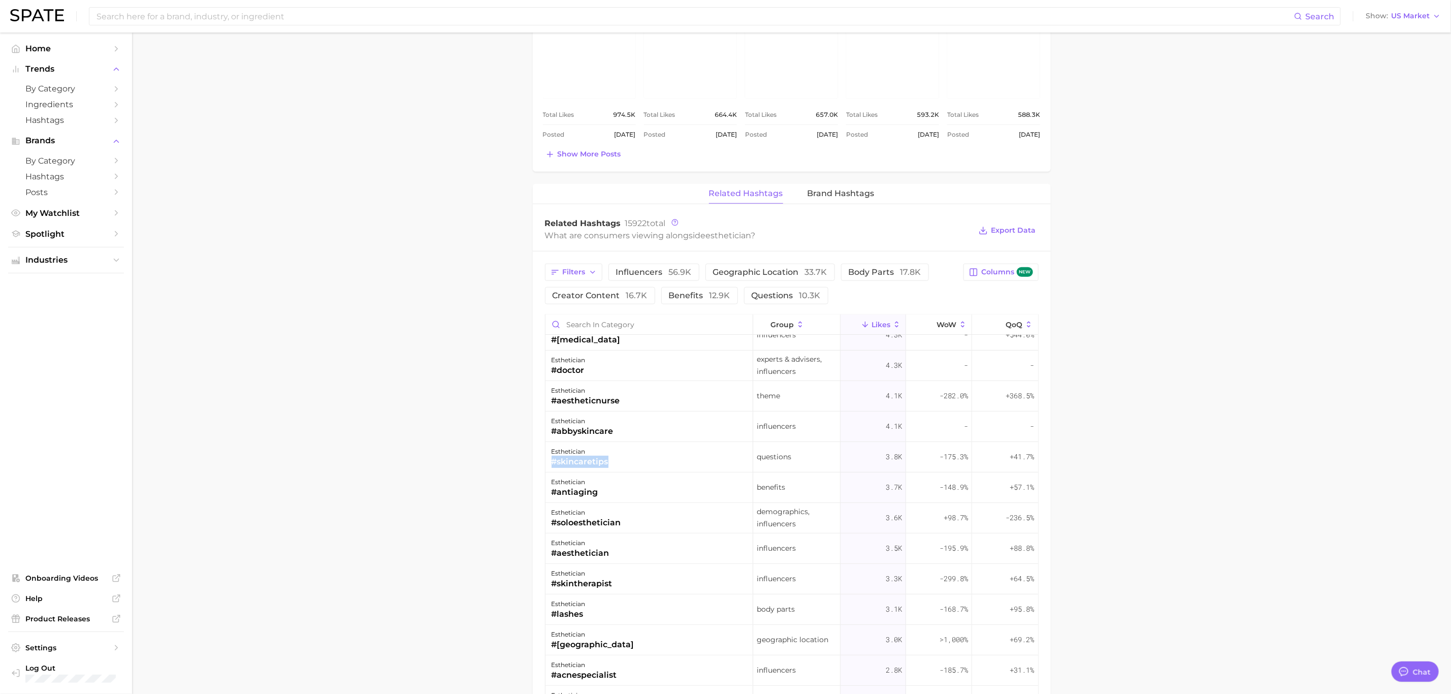
drag, startPoint x: 619, startPoint y: 467, endPoint x: 550, endPoint y: 462, distance: 69.2
click at [550, 462] on div "esthetician #skincaretips" at bounding box center [650, 457] width 208 height 30
copy div "#skincaretips"
drag, startPoint x: 607, startPoint y: 495, endPoint x: 548, endPoint y: 496, distance: 58.9
click at [548, 496] on div "esthetician #antiaging" at bounding box center [650, 487] width 208 height 30
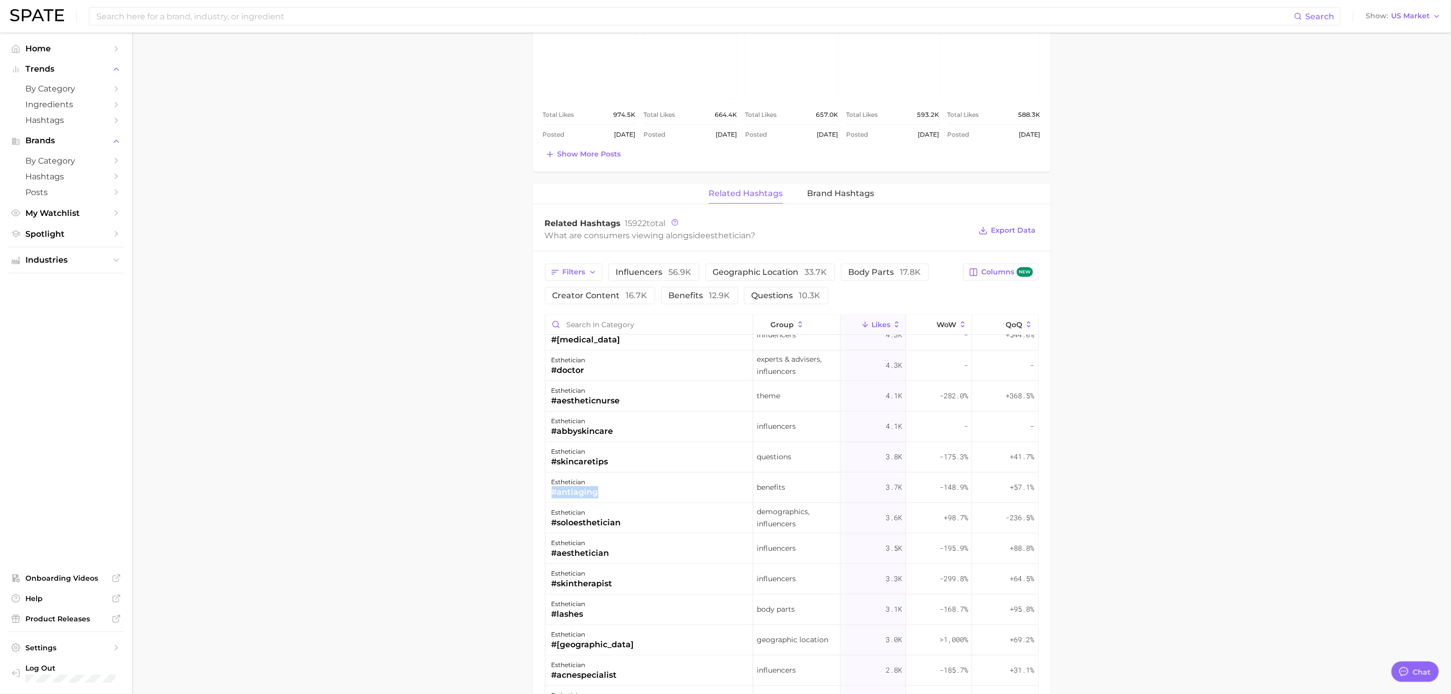
copy div "#antiaging"
drag, startPoint x: 630, startPoint y: 526, endPoint x: 548, endPoint y: 524, distance: 82.3
click at [548, 524] on div "esthetician #soloesthetician" at bounding box center [650, 518] width 208 height 30
copy div "#soloesthetician"
drag, startPoint x: 617, startPoint y: 556, endPoint x: 552, endPoint y: 557, distance: 65.5
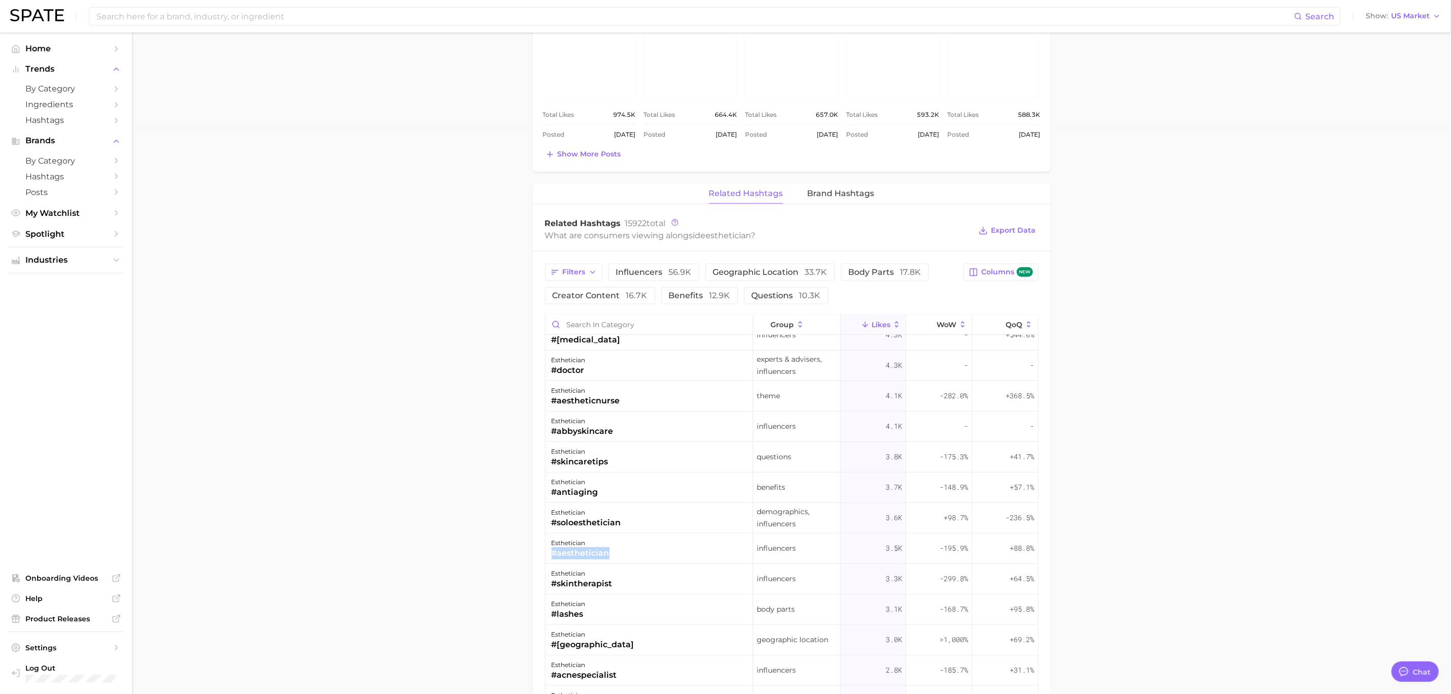
click at [552, 557] on div "esthetician #aesthetician" at bounding box center [650, 548] width 208 height 30
copy div "#aesthetician"
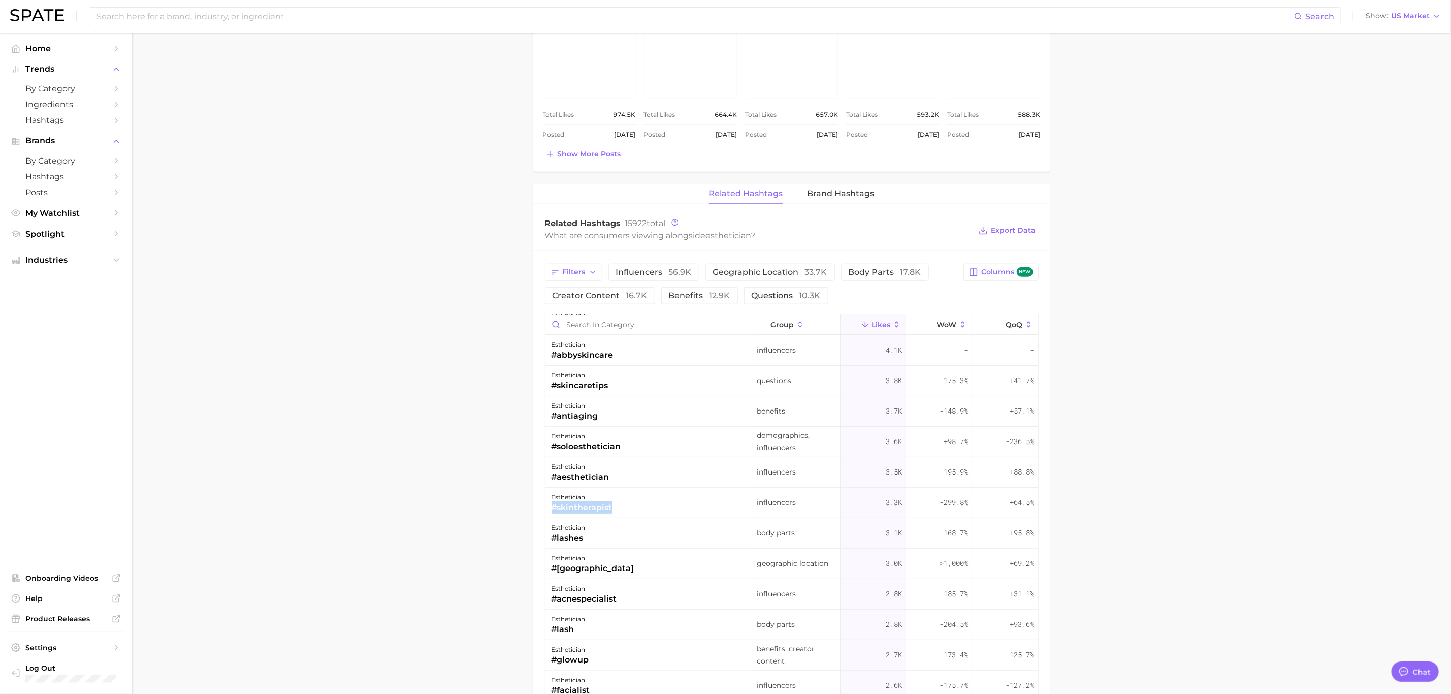
drag, startPoint x: 636, startPoint y: 509, endPoint x: 546, endPoint y: 509, distance: 90.4
click at [546, 509] on div "esthetician #skintherapist" at bounding box center [650, 503] width 208 height 30
copy div "#skintherapist"
click at [625, 600] on div "esthetician #acnespecialist" at bounding box center [650, 594] width 208 height 30
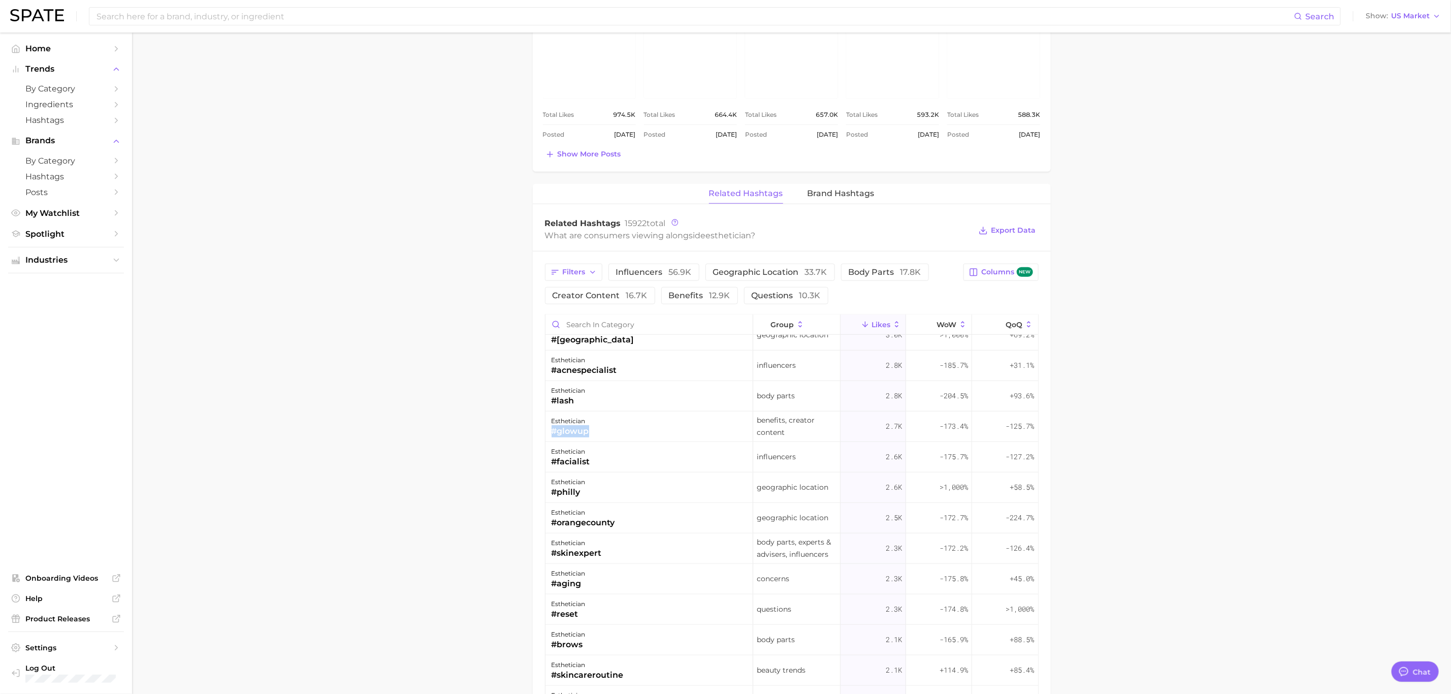
drag, startPoint x: 597, startPoint y: 435, endPoint x: 554, endPoint y: 434, distance: 43.7
click at [554, 434] on div "esthetician #glowup" at bounding box center [650, 426] width 208 height 30
drag, startPoint x: 598, startPoint y: 462, endPoint x: 552, endPoint y: 463, distance: 46.2
click at [552, 463] on div "esthetician #facialist" at bounding box center [650, 457] width 208 height 30
drag, startPoint x: 569, startPoint y: 550, endPoint x: 551, endPoint y: 556, distance: 19.3
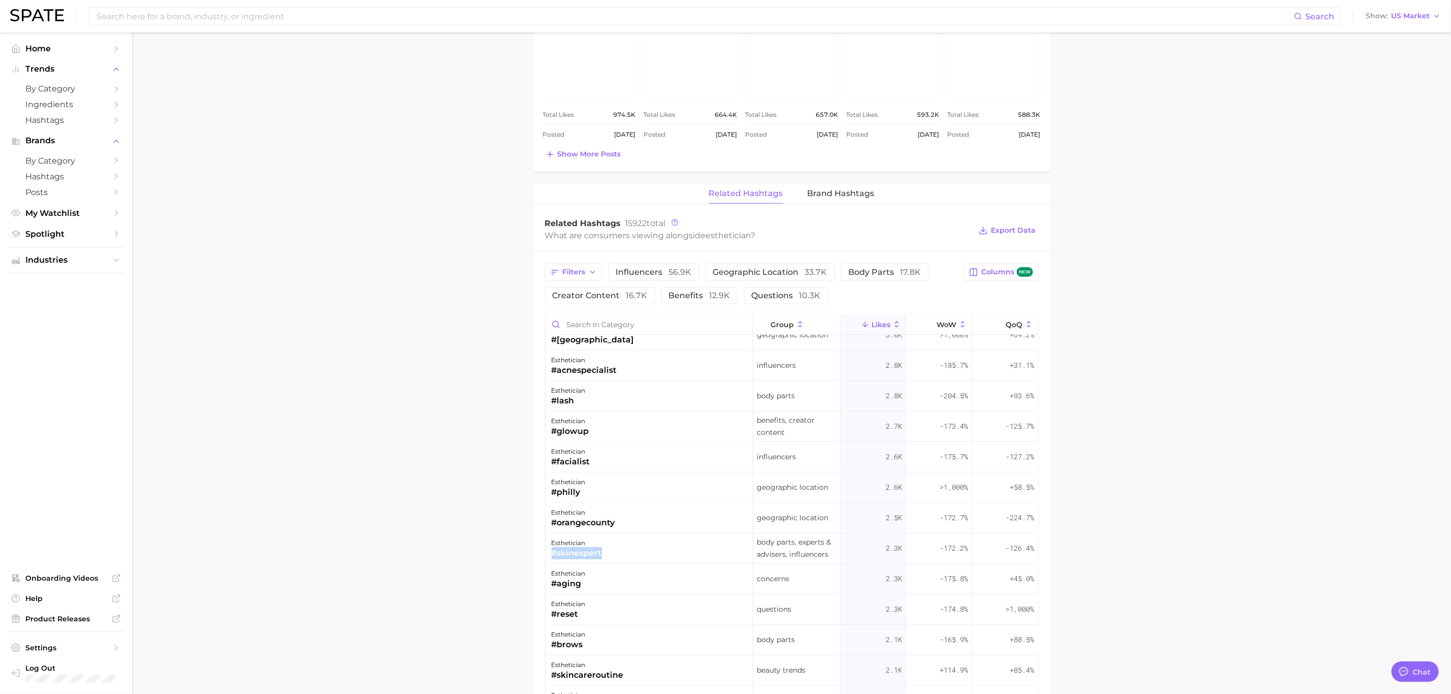
click at [551, 556] on div "esthetician #skinexpert" at bounding box center [650, 548] width 208 height 30
drag, startPoint x: 617, startPoint y: 583, endPoint x: 587, endPoint y: 590, distance: 30.8
click at [587, 590] on div "esthetician #aging" at bounding box center [650, 579] width 208 height 30
drag, startPoint x: 611, startPoint y: 621, endPoint x: 551, endPoint y: 613, distance: 60.9
click at [551, 613] on div "esthetician #reset" at bounding box center [650, 609] width 208 height 30
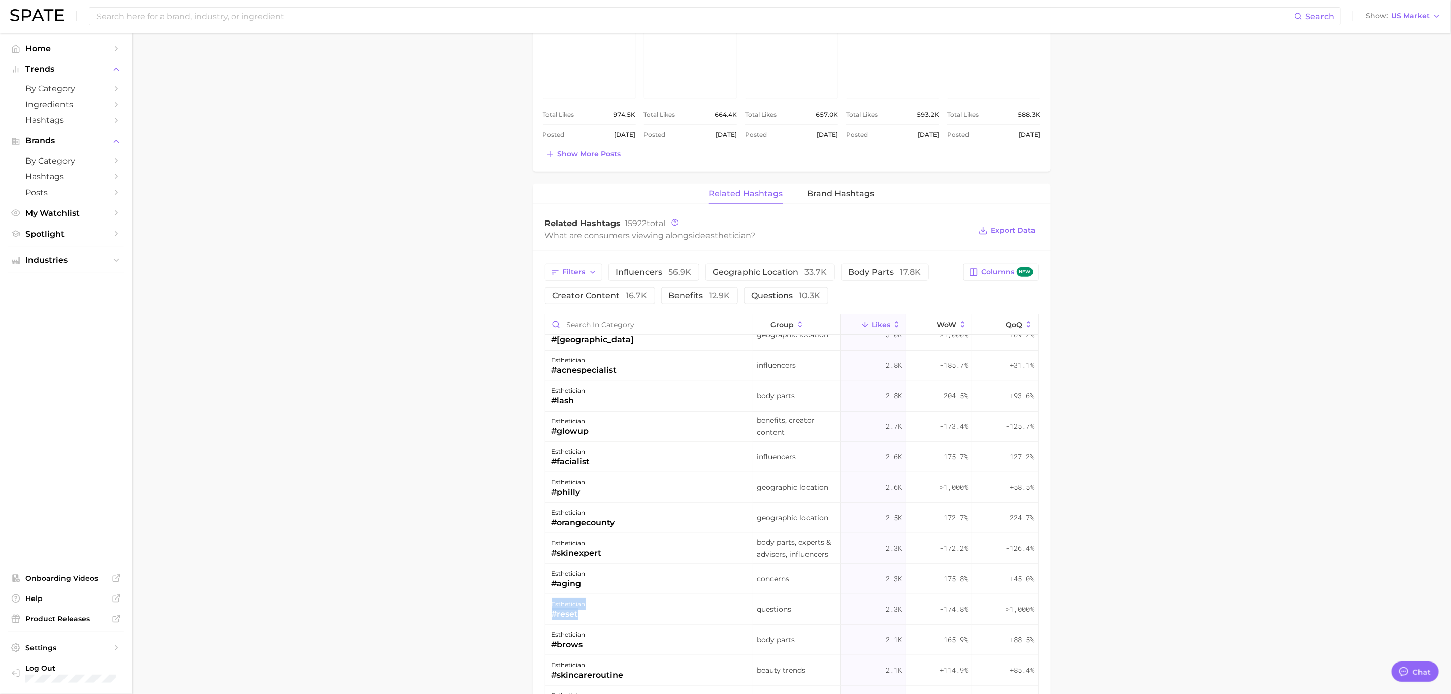
click at [581, 616] on div "#reset" at bounding box center [569, 614] width 34 height 12
drag, startPoint x: 581, startPoint y: 616, endPoint x: 552, endPoint y: 618, distance: 29.0
click at [552, 618] on div "#reset" at bounding box center [569, 614] width 34 height 12
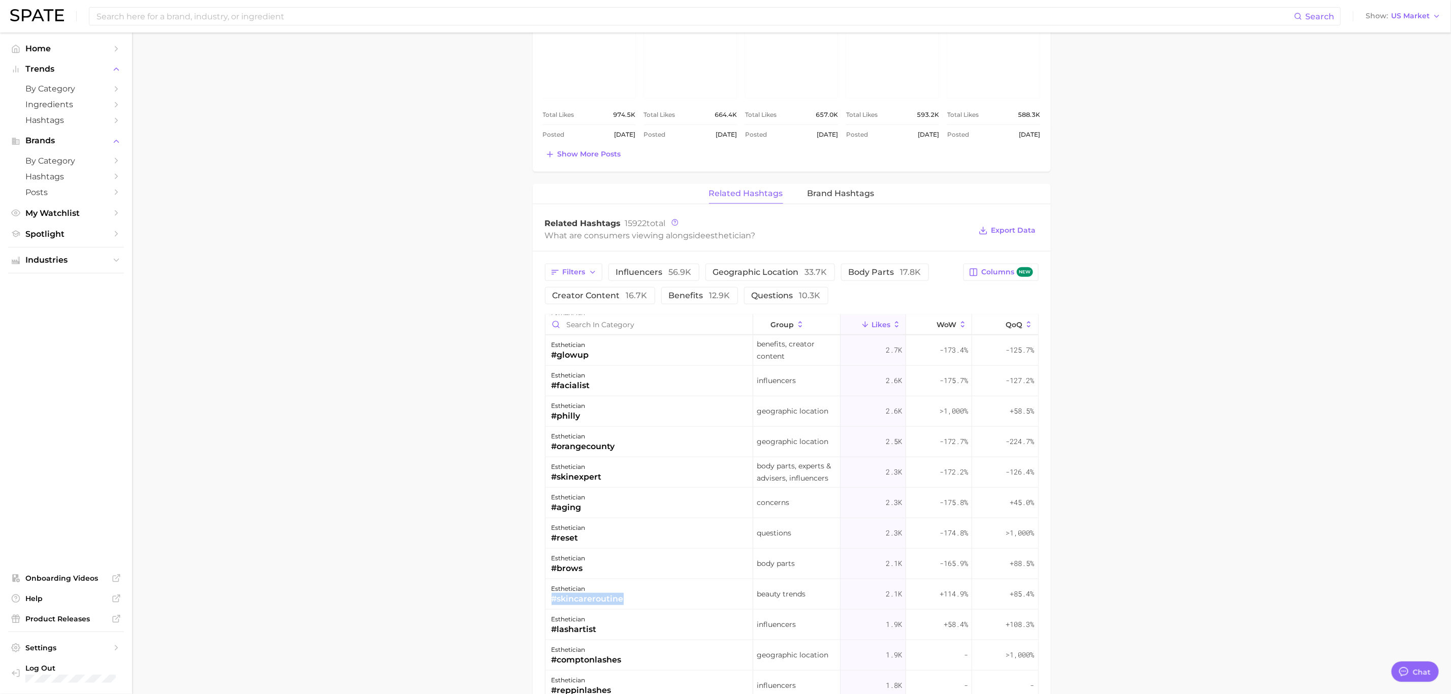
drag, startPoint x: 633, startPoint y: 602, endPoint x: 549, endPoint y: 602, distance: 83.8
click at [549, 602] on div "esthetician #skincareroutine" at bounding box center [650, 594] width 208 height 30
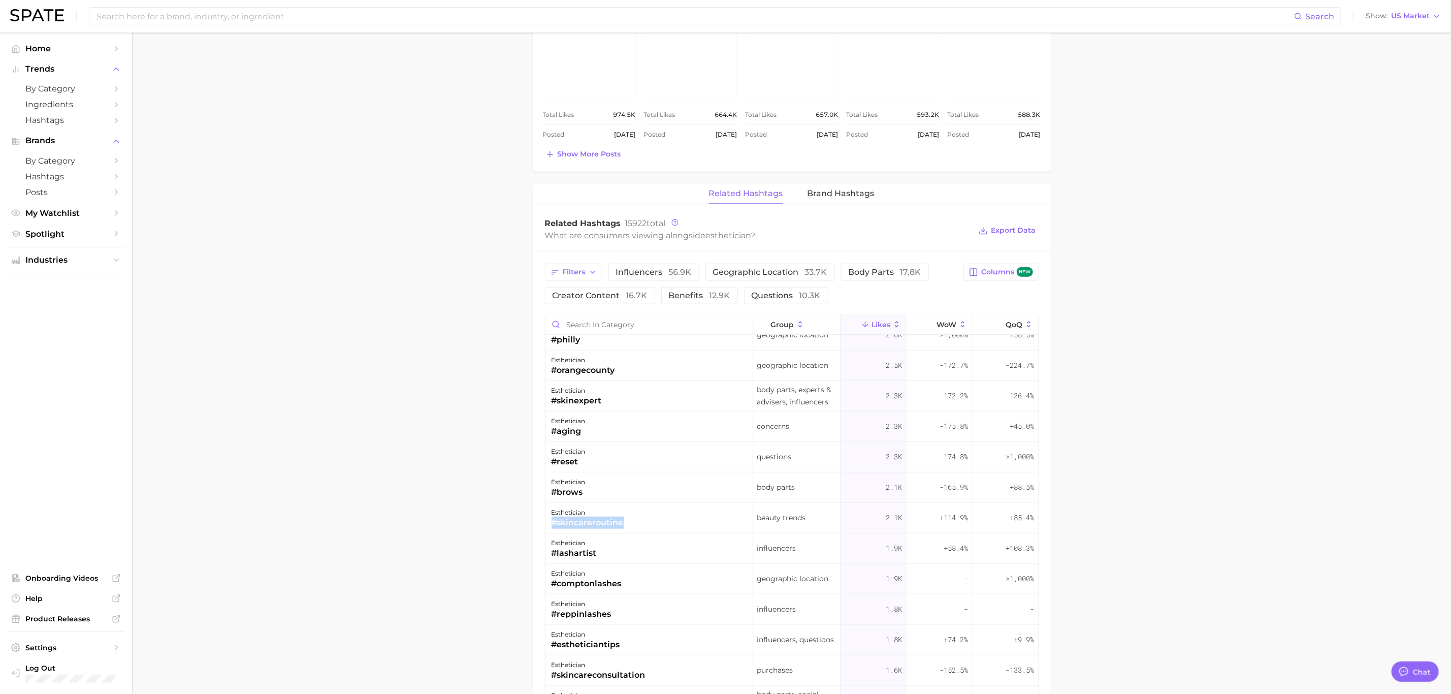
scroll to position [762, 0]
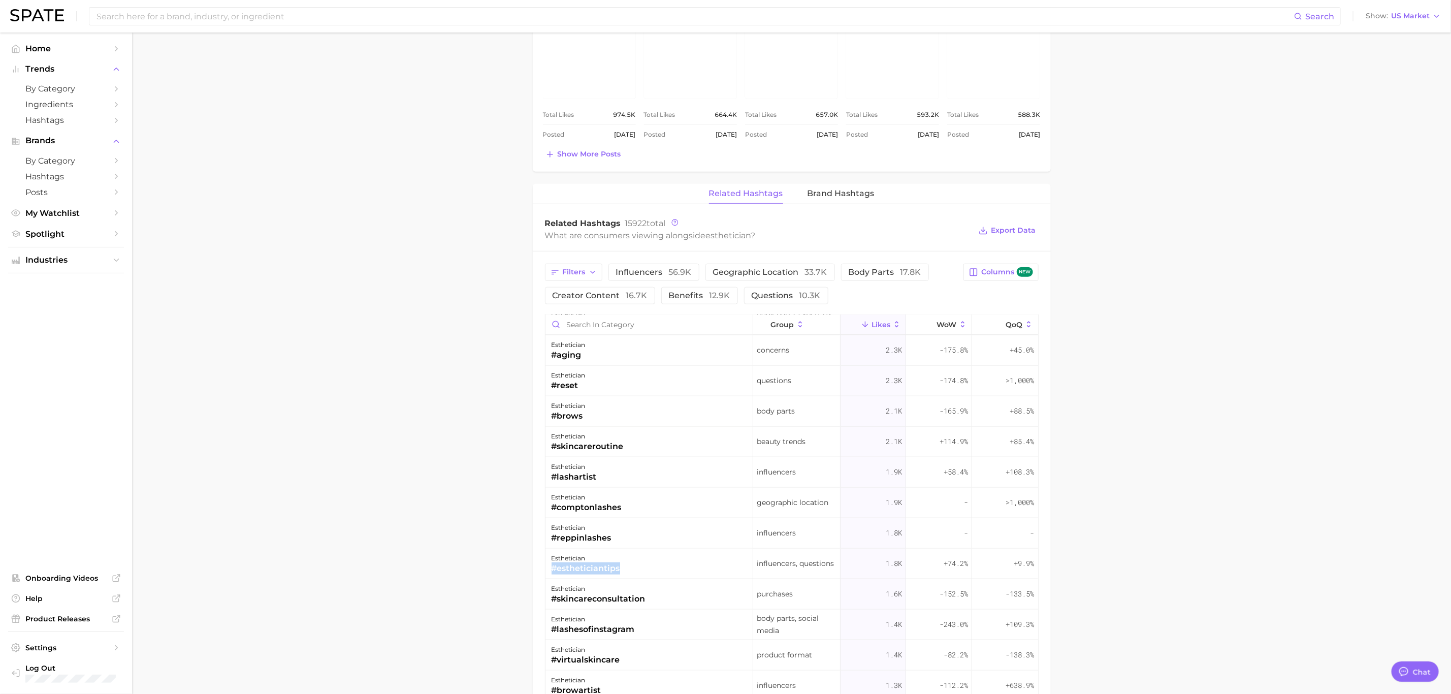
drag, startPoint x: 645, startPoint y: 570, endPoint x: 554, endPoint y: 572, distance: 91.5
click at [554, 572] on div "esthetician #estheticiantips" at bounding box center [650, 564] width 208 height 30
drag, startPoint x: 663, startPoint y: 601, endPoint x: 552, endPoint y: 599, distance: 111.8
click at [552, 599] on div "esthetician #skincareconsultation" at bounding box center [650, 594] width 208 height 30
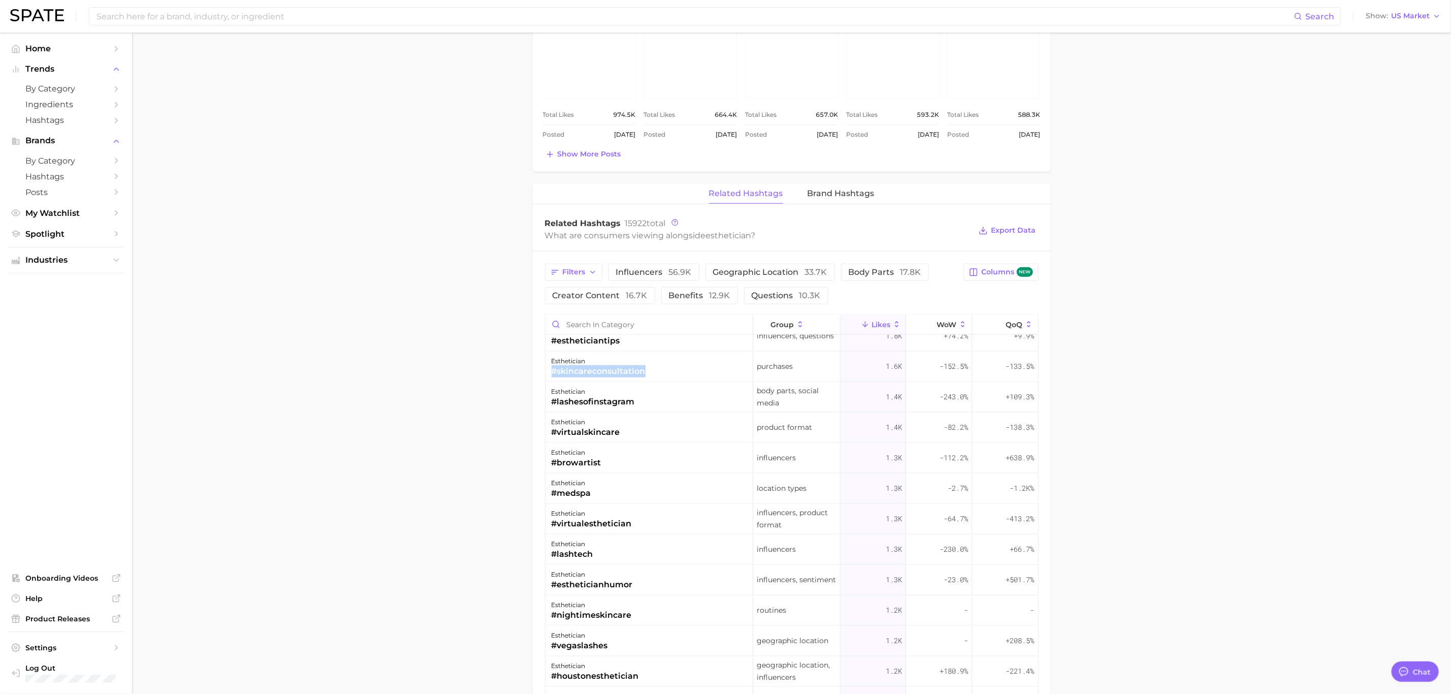
scroll to position [991, 0]
drag, startPoint x: 602, startPoint y: 492, endPoint x: 551, endPoint y: 494, distance: 51.8
click at [551, 494] on div "esthetician #medspa" at bounding box center [650, 487] width 208 height 30
drag, startPoint x: 655, startPoint y: 586, endPoint x: 549, endPoint y: 587, distance: 106.2
click at [549, 587] on div "esthetician #estheticianhumor" at bounding box center [650, 579] width 208 height 30
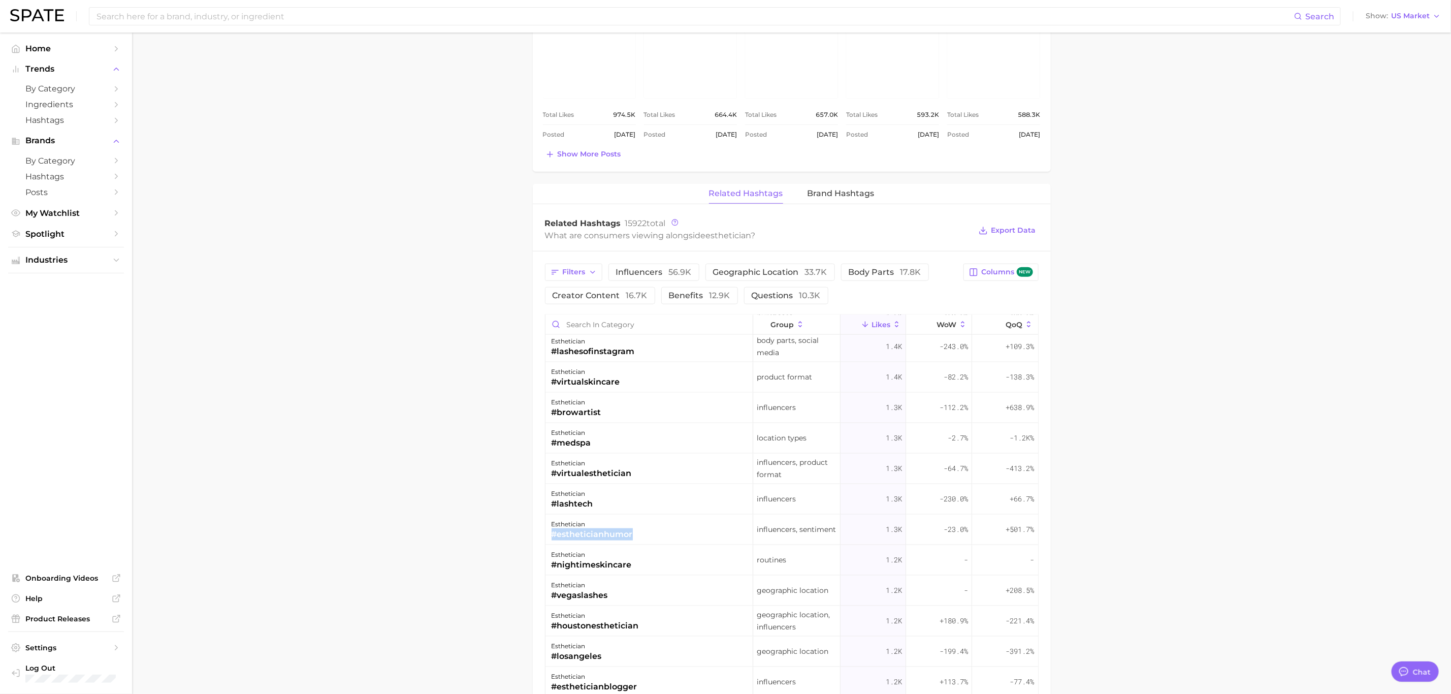
scroll to position [1067, 0]
drag, startPoint x: 639, startPoint y: 535, endPoint x: 645, endPoint y: 546, distance: 12.3
click at [645, 546] on div "esthetician #nightimeskincare" at bounding box center [650, 533] width 208 height 30
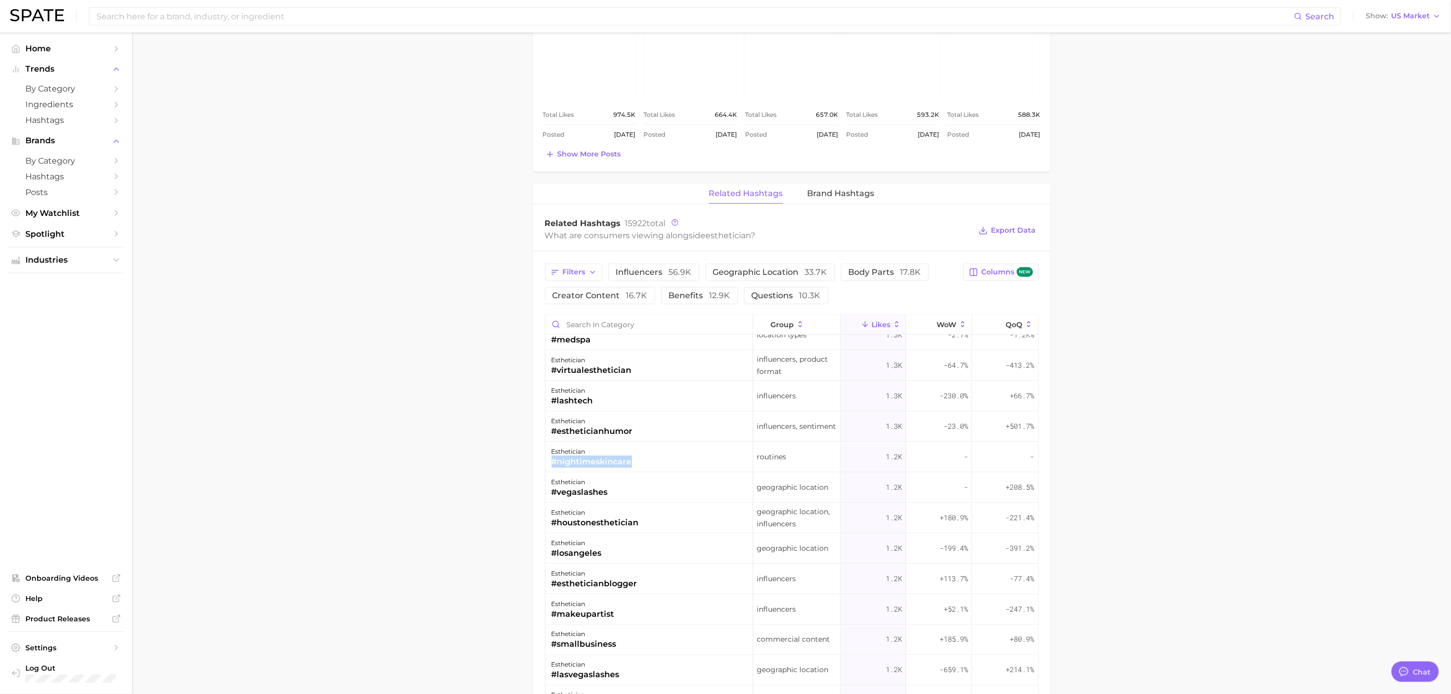
scroll to position [1219, 0]
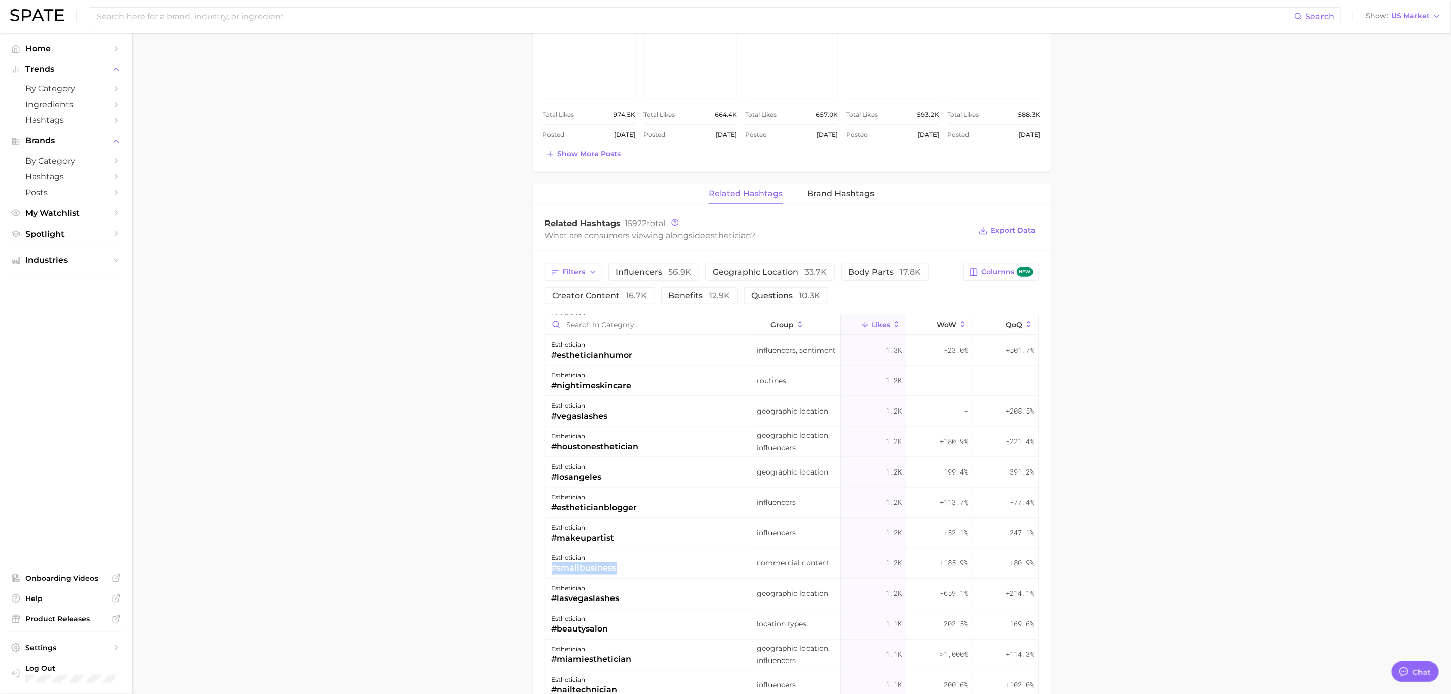
drag, startPoint x: 624, startPoint y: 574, endPoint x: 550, endPoint y: 575, distance: 73.7
click at [550, 575] on div "esthetician #smallbusiness" at bounding box center [650, 564] width 208 height 30
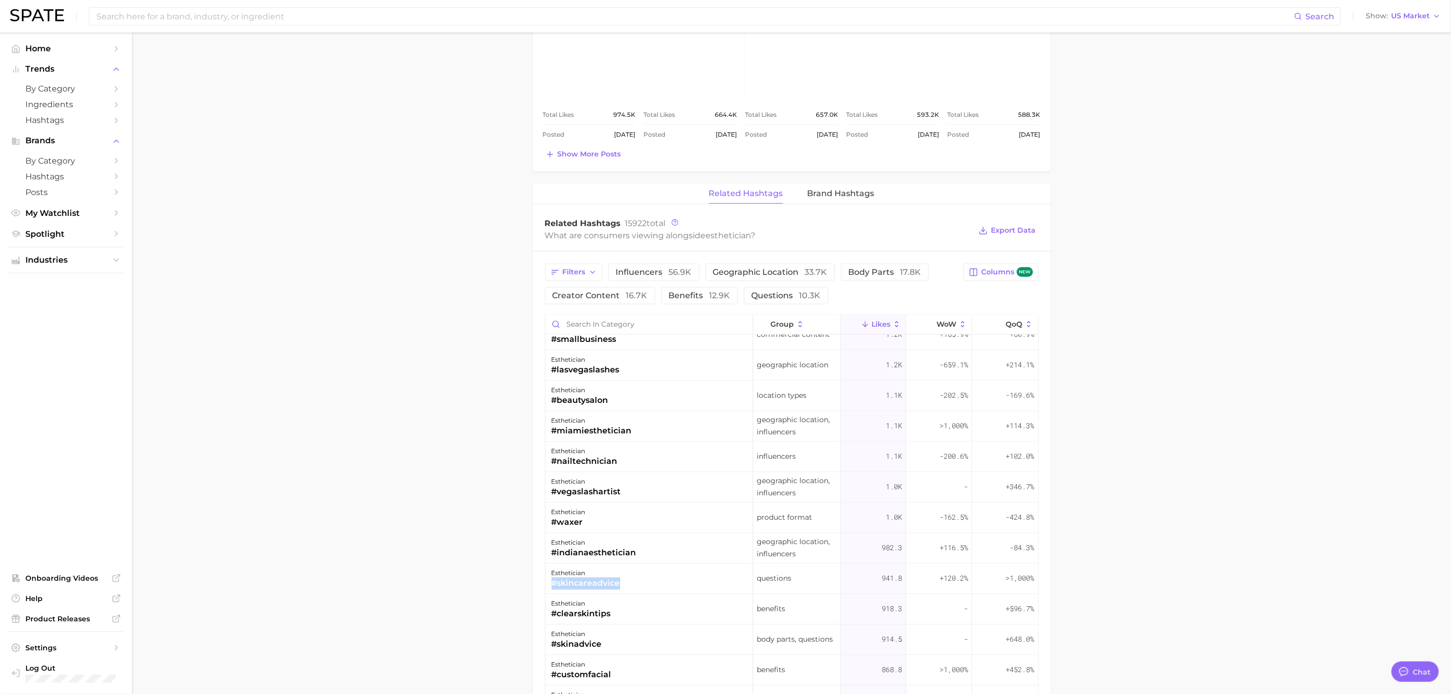
drag, startPoint x: 633, startPoint y: 585, endPoint x: 552, endPoint y: 594, distance: 81.8
click at [552, 594] on div "esthetician #skincareadvice" at bounding box center [650, 579] width 208 height 30
drag, startPoint x: 651, startPoint y: 618, endPoint x: 550, endPoint y: 617, distance: 101.1
click at [550, 617] on div "esthetician #clearskintips" at bounding box center [650, 609] width 208 height 30
drag, startPoint x: 615, startPoint y: 650, endPoint x: 549, endPoint y: 648, distance: 65.6
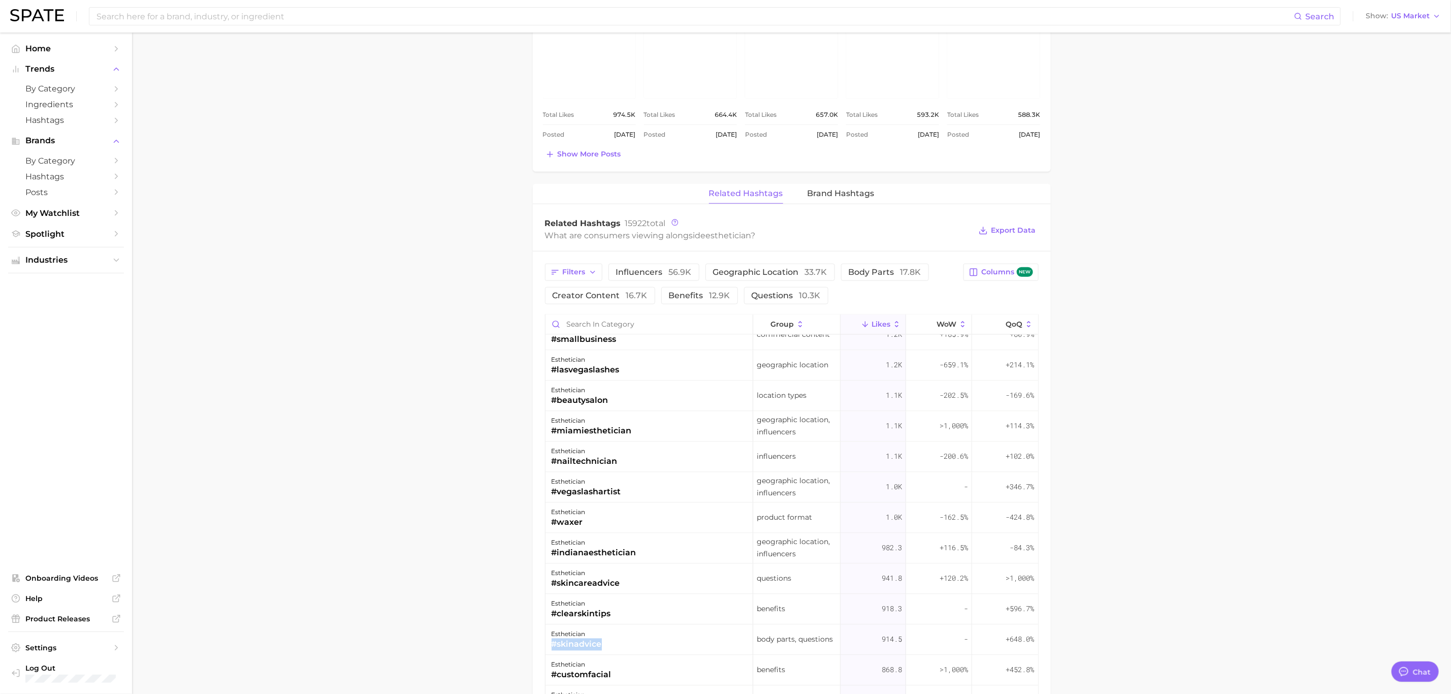
click at [549, 648] on div "esthetician #skinadvice" at bounding box center [650, 640] width 208 height 30
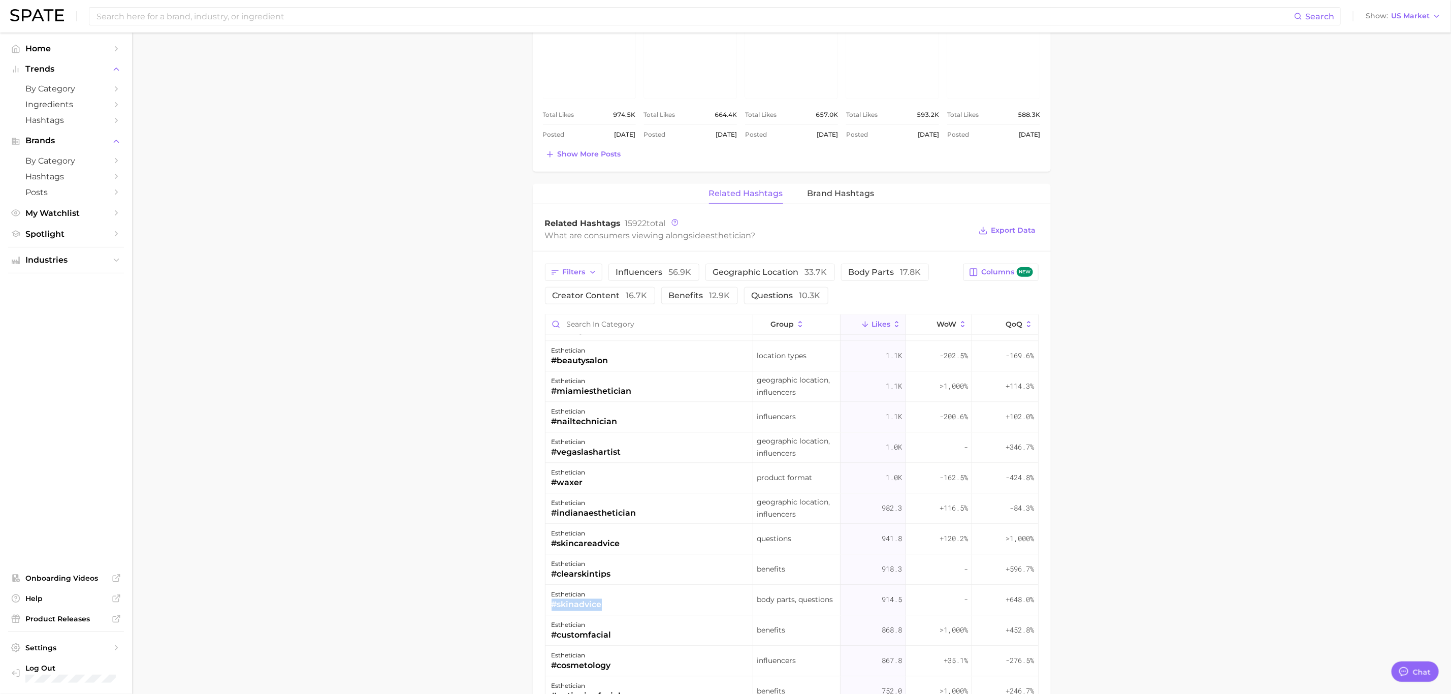
scroll to position [1524, 0]
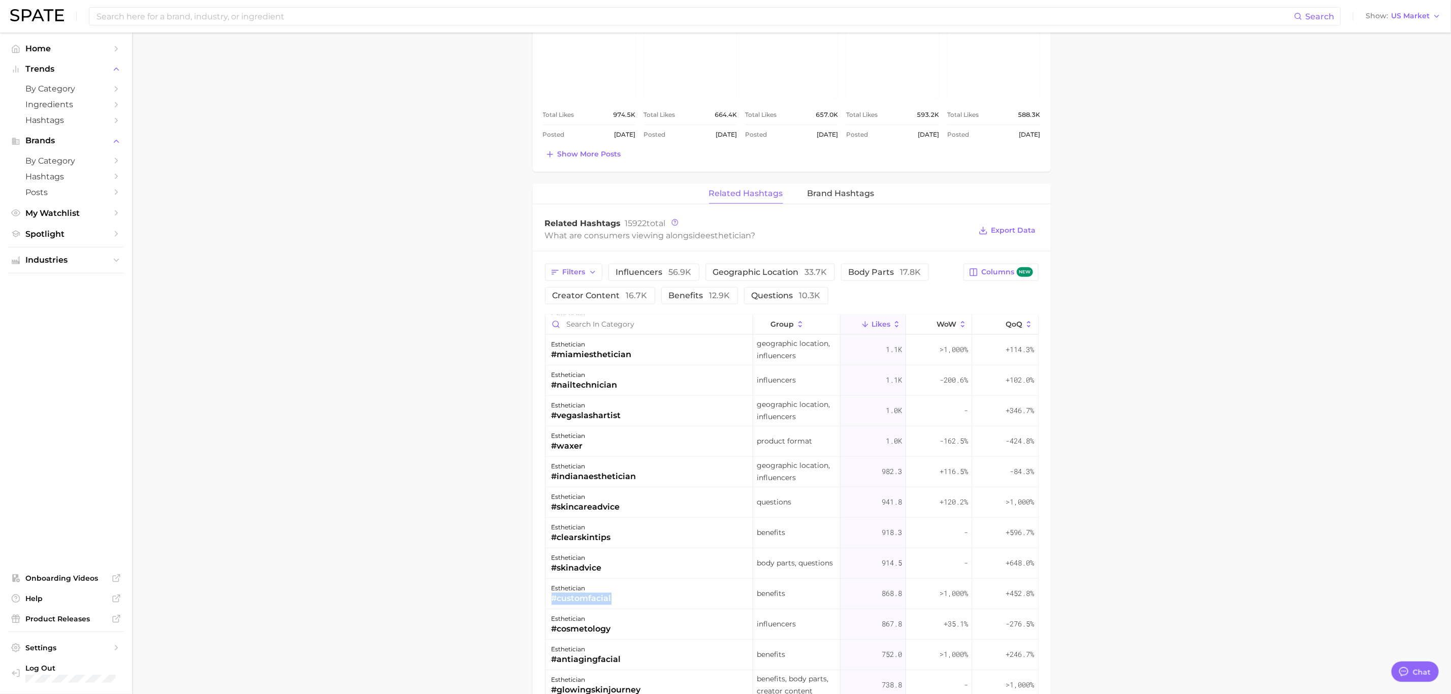
drag, startPoint x: 616, startPoint y: 599, endPoint x: 551, endPoint y: 606, distance: 65.8
click at [551, 606] on div "esthetician #customfacial" at bounding box center [650, 594] width 208 height 30
drag, startPoint x: 570, startPoint y: 627, endPoint x: 550, endPoint y: 632, distance: 20.6
click at [550, 632] on div "esthetician #cosmetology" at bounding box center [650, 625] width 208 height 30
drag, startPoint x: 633, startPoint y: 660, endPoint x: 550, endPoint y: 664, distance: 82.9
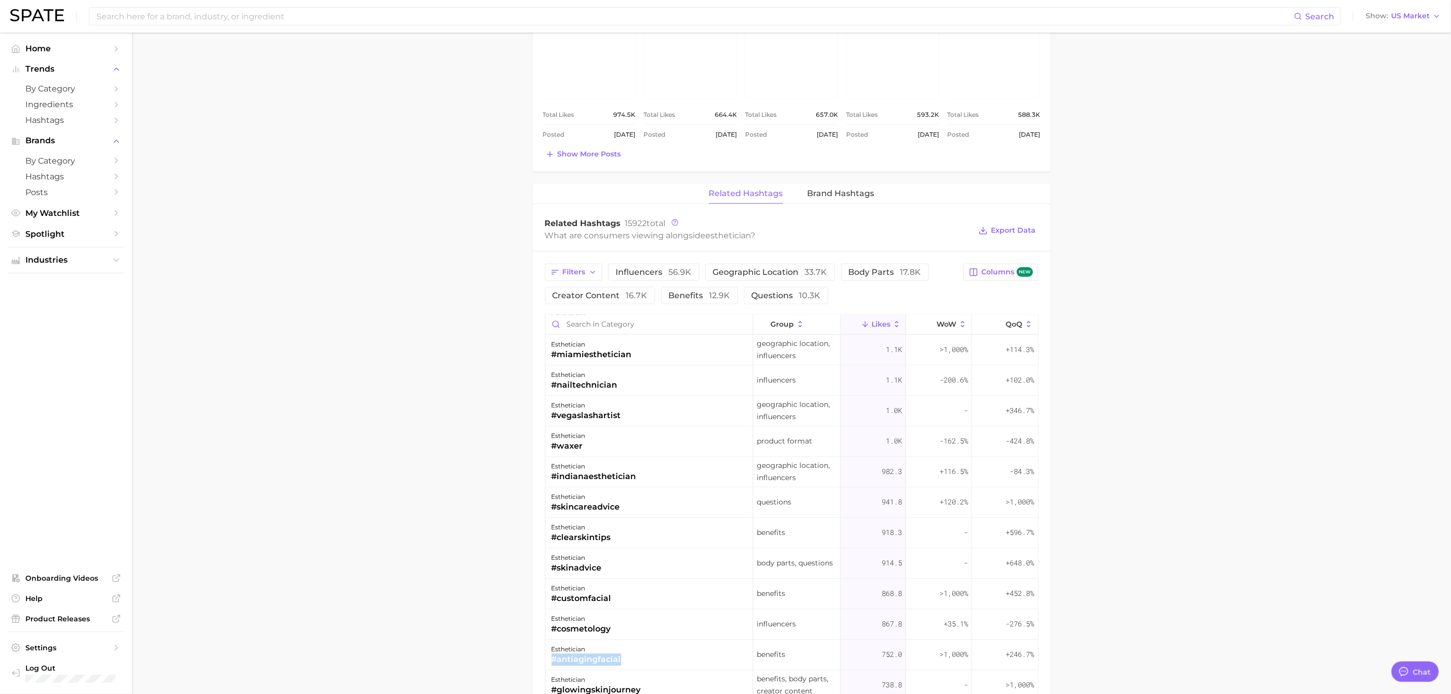
click at [550, 664] on div "esthetician #antiagingfacial" at bounding box center [650, 655] width 208 height 30
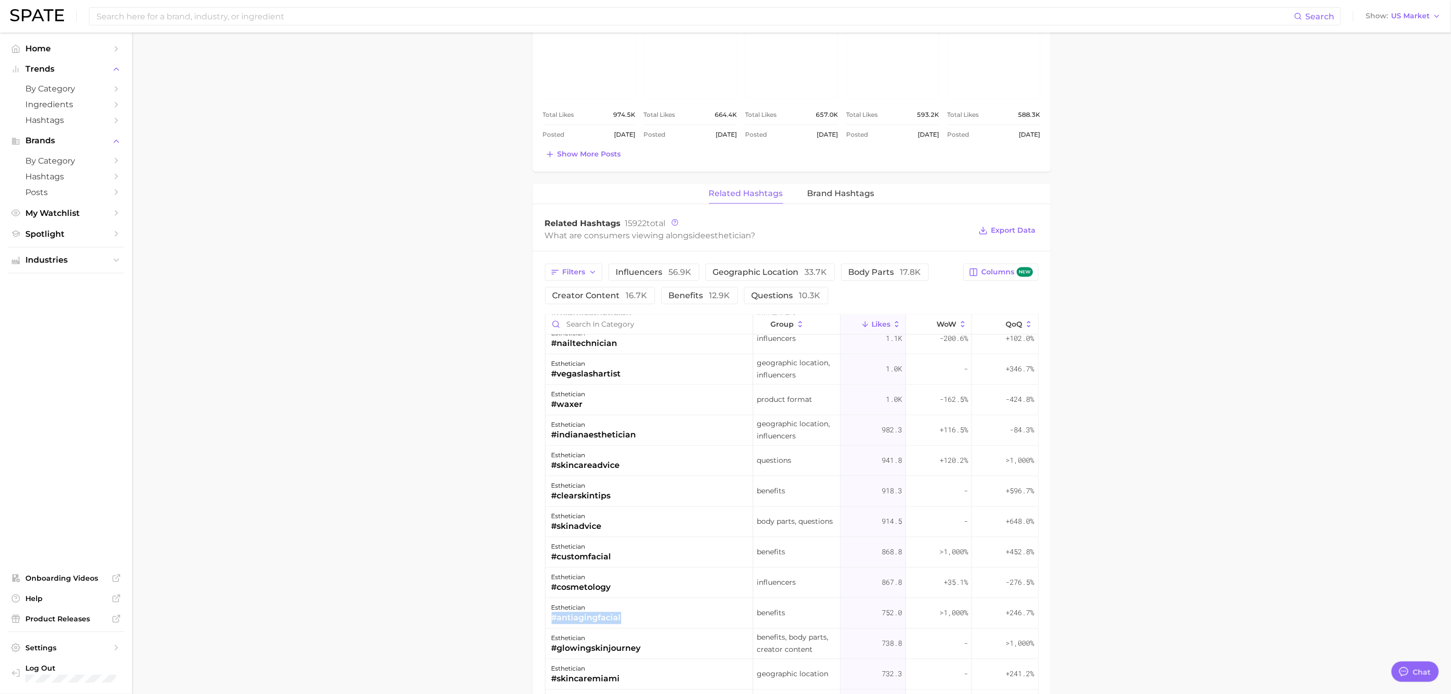
scroll to position [1600, 0]
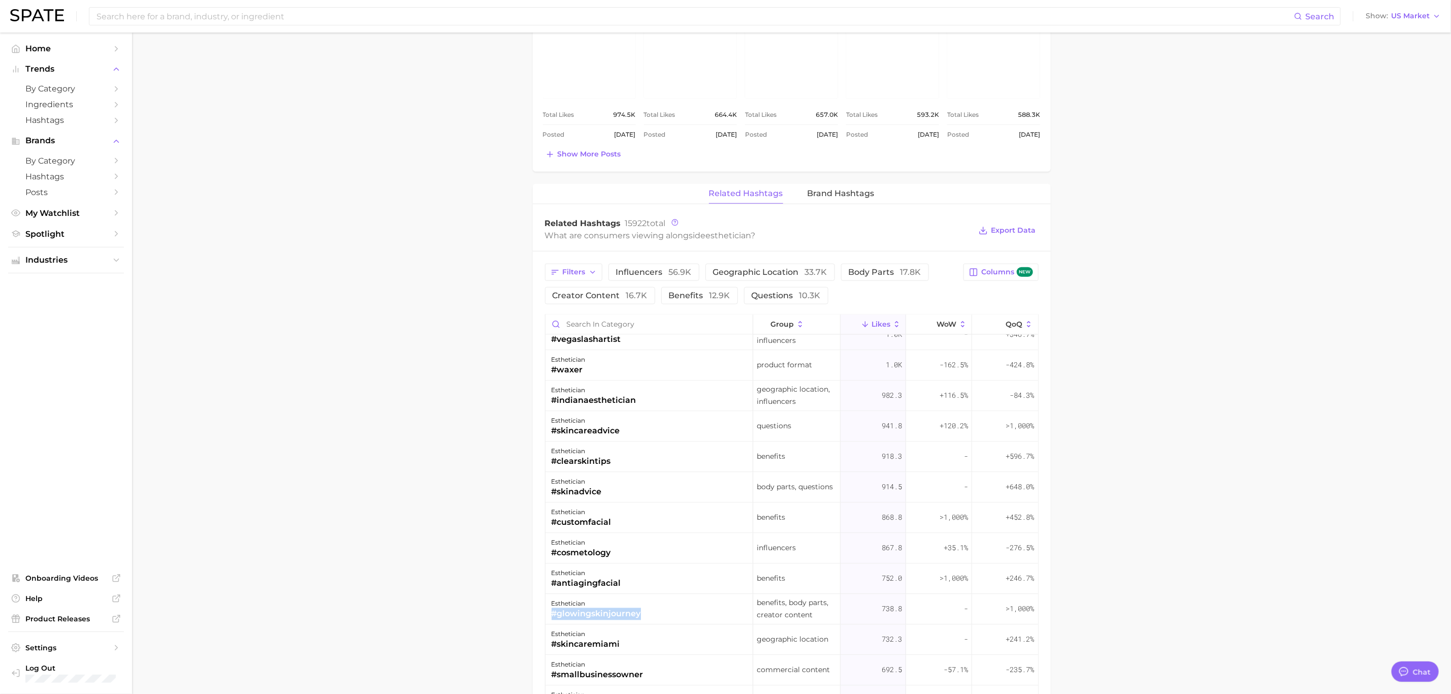
drag, startPoint x: 611, startPoint y: 621, endPoint x: 551, endPoint y: 622, distance: 60.5
click at [551, 622] on div "esthetician #glowingskinjourney" at bounding box center [650, 609] width 208 height 30
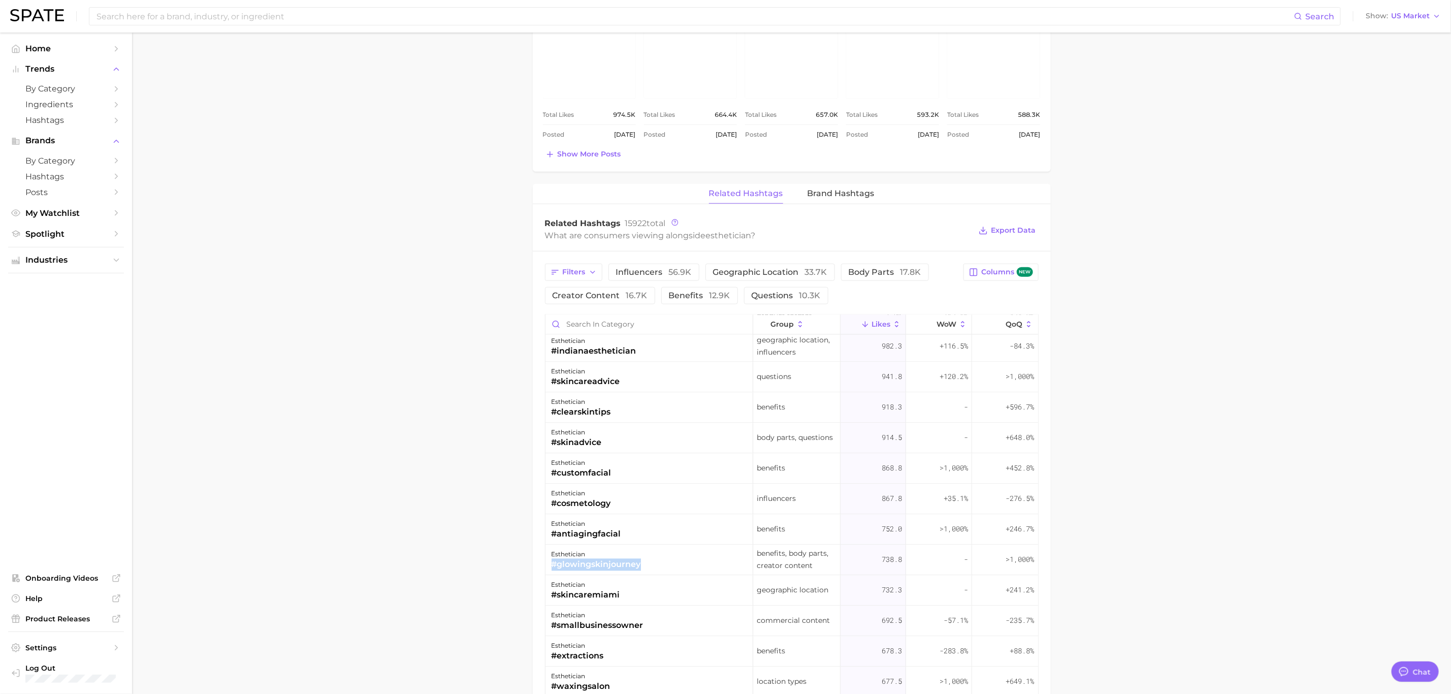
scroll to position [1676, 0]
click at [647, 601] on div "esthetician #smallbusinessowner" at bounding box center [650, 594] width 208 height 30
drag, startPoint x: 612, startPoint y: 634, endPoint x: 549, endPoint y: 632, distance: 62.5
click at [549, 632] on div "esthetician #extractions" at bounding box center [650, 625] width 208 height 30
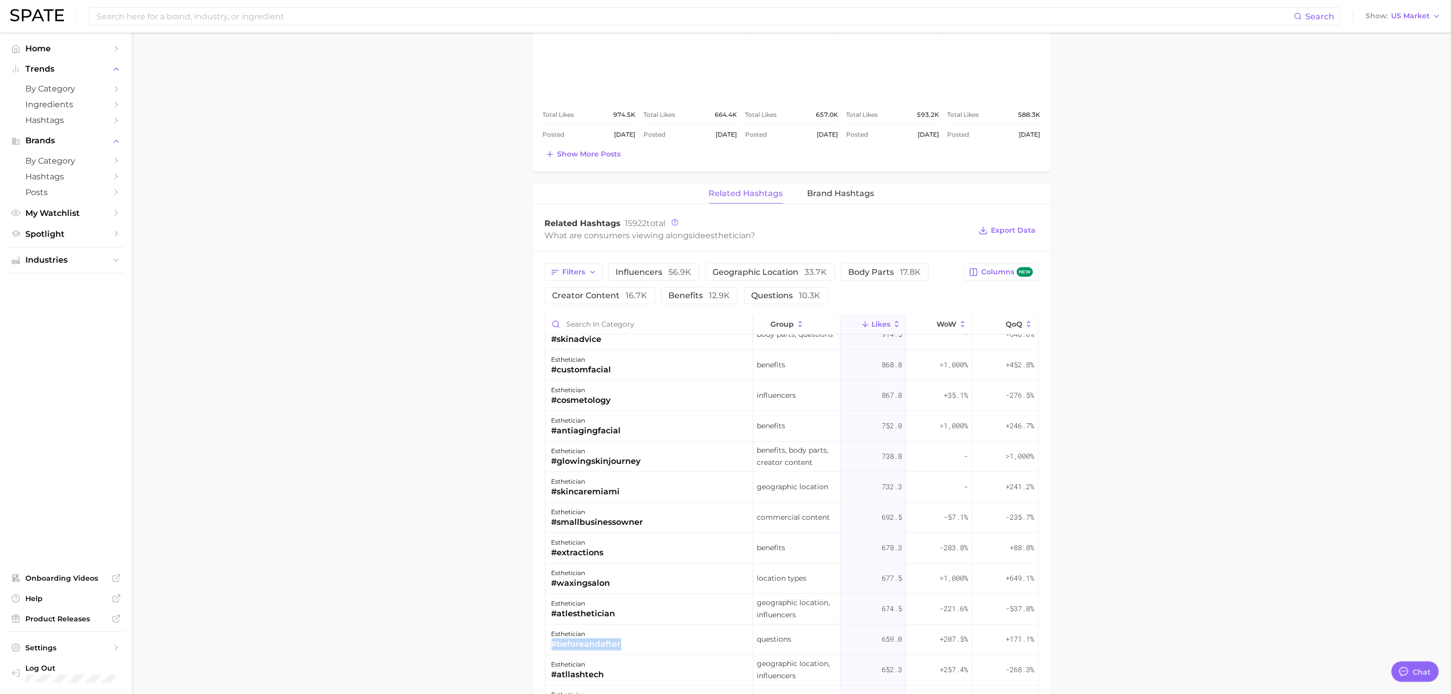
drag, startPoint x: 632, startPoint y: 647, endPoint x: 549, endPoint y: 647, distance: 83.8
click at [549, 647] on div "esthetician #beforeandafter" at bounding box center [650, 640] width 208 height 30
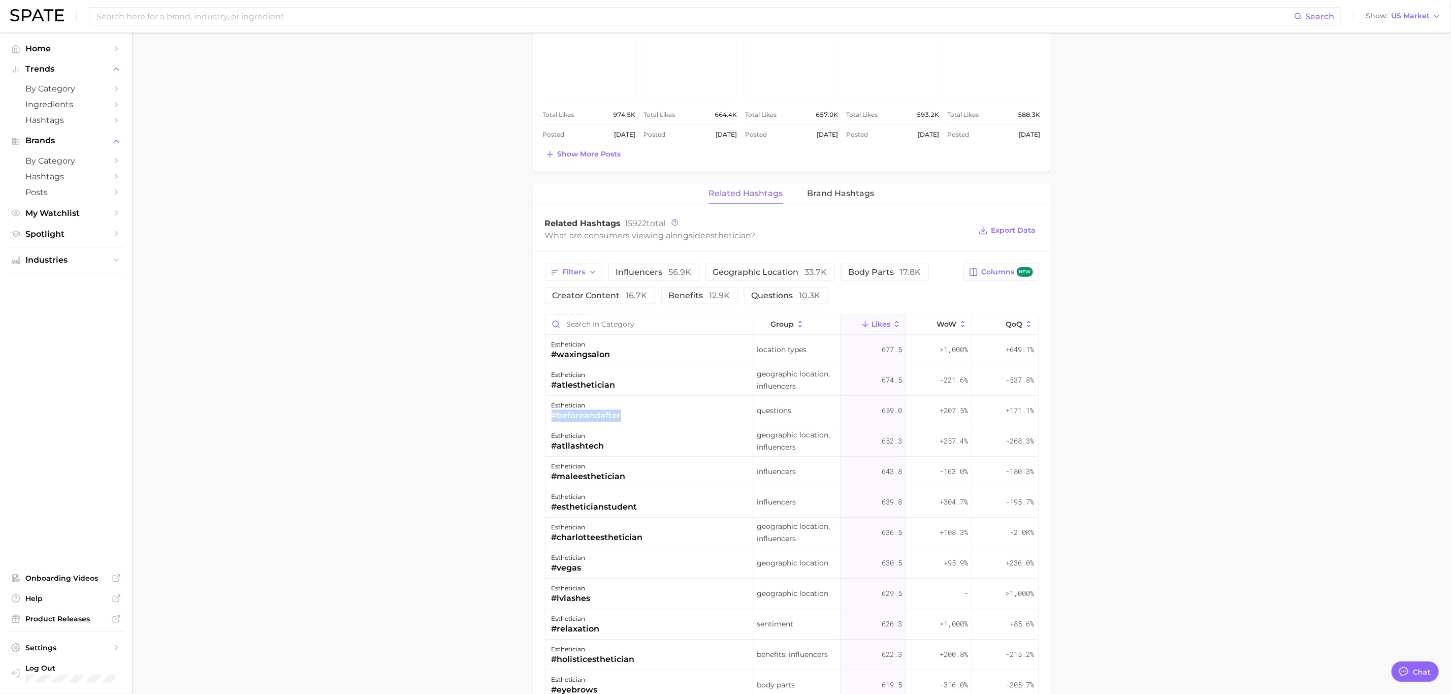
scroll to position [2057, 0]
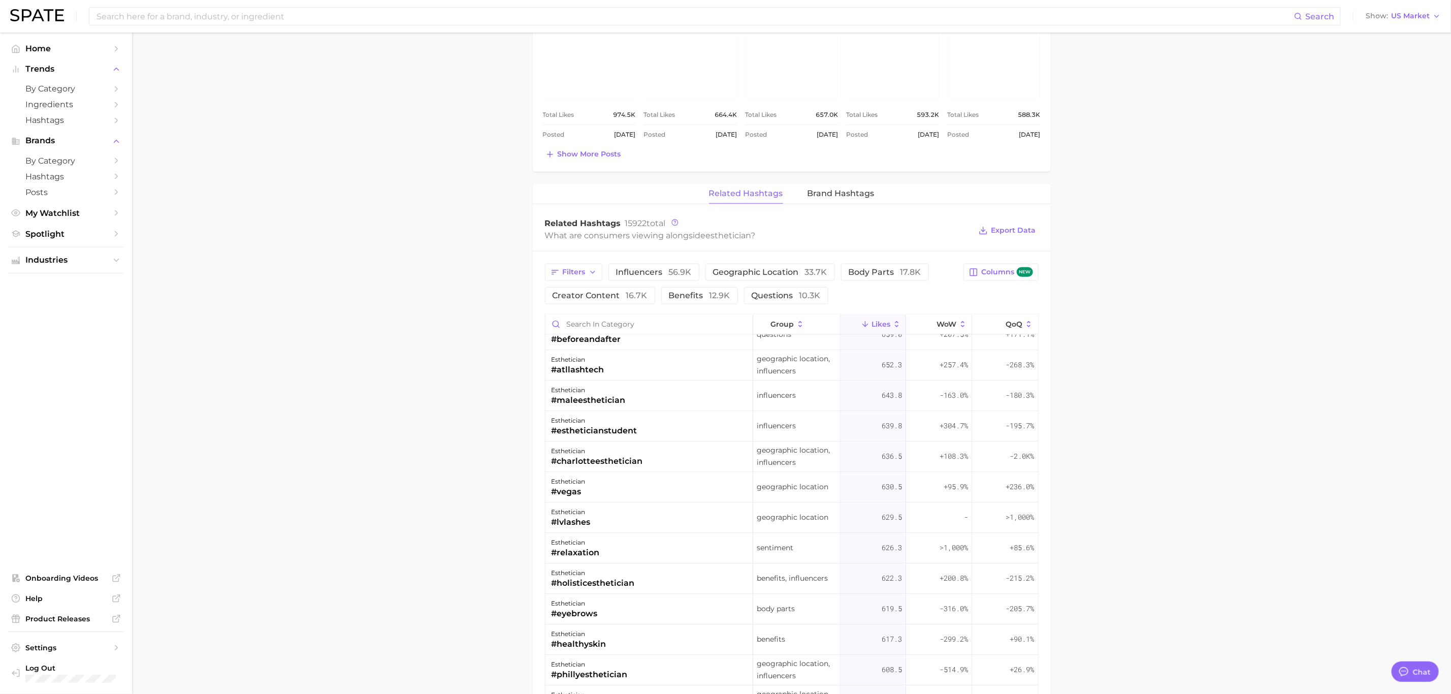
click at [613, 639] on div "esthetician #healthyskin" at bounding box center [650, 640] width 208 height 30
drag, startPoint x: 617, startPoint y: 646, endPoint x: 549, endPoint y: 648, distance: 68.1
click at [549, 648] on div "esthetician #healthyskin" at bounding box center [650, 640] width 208 height 30
drag, startPoint x: 601, startPoint y: 586, endPoint x: 552, endPoint y: 587, distance: 49.3
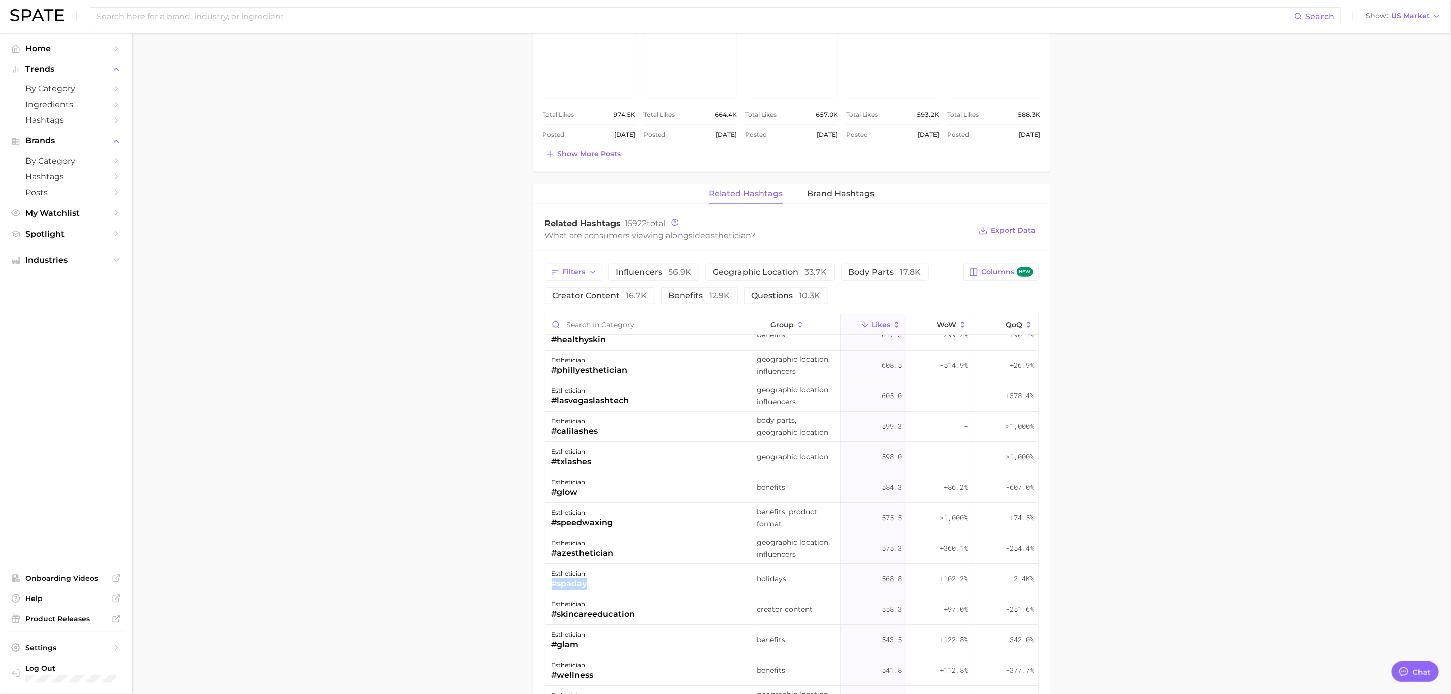
click at [552, 587] on div "esthetician #spaday" at bounding box center [650, 579] width 208 height 30
drag, startPoint x: 644, startPoint y: 617, endPoint x: 553, endPoint y: 619, distance: 90.4
click at [553, 619] on div "esthetician #skincareeducation" at bounding box center [650, 609] width 208 height 30
drag, startPoint x: 600, startPoint y: 674, endPoint x: 592, endPoint y: 676, distance: 8.8
click at [592, 676] on div "esthetician #wellness" at bounding box center [650, 670] width 208 height 30
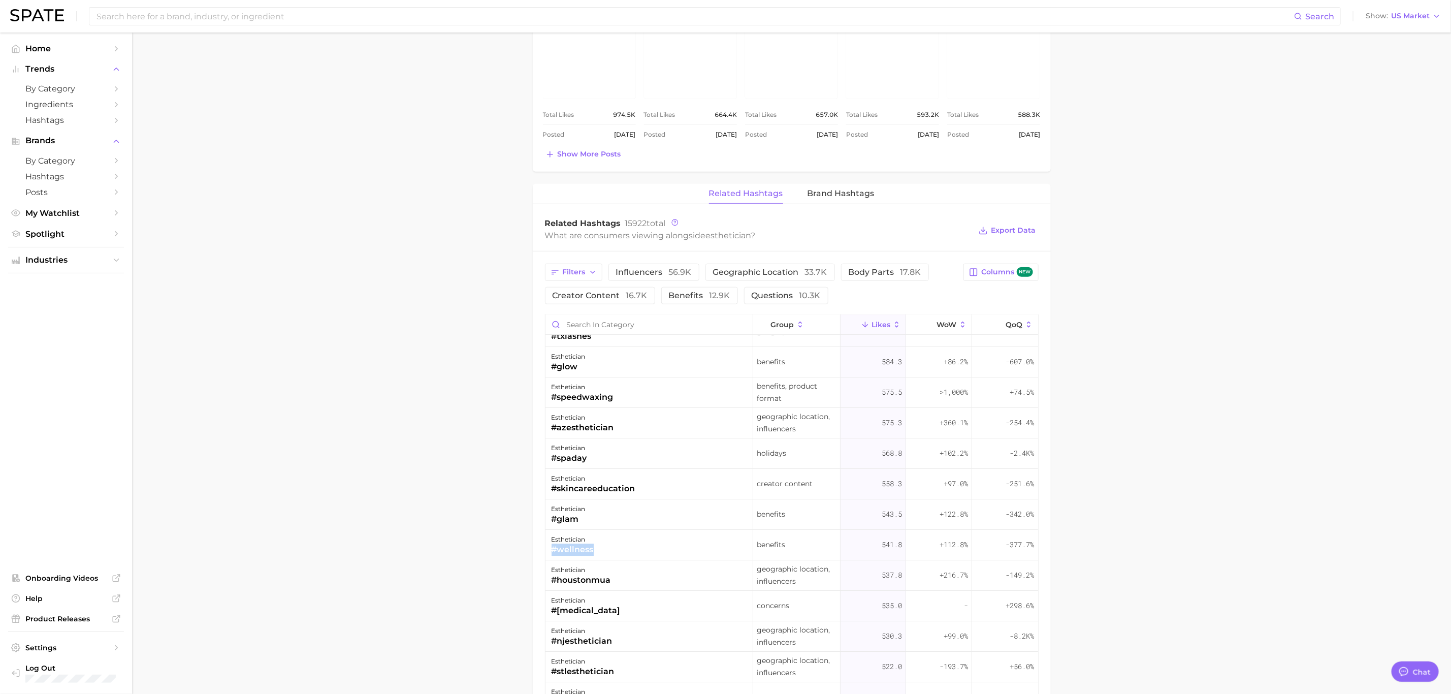
scroll to position [2515, 0]
drag, startPoint x: 632, startPoint y: 616, endPoint x: 558, endPoint y: 620, distance: 74.8
click at [558, 620] on div "esthetician #njesthetician" at bounding box center [650, 609] width 208 height 30
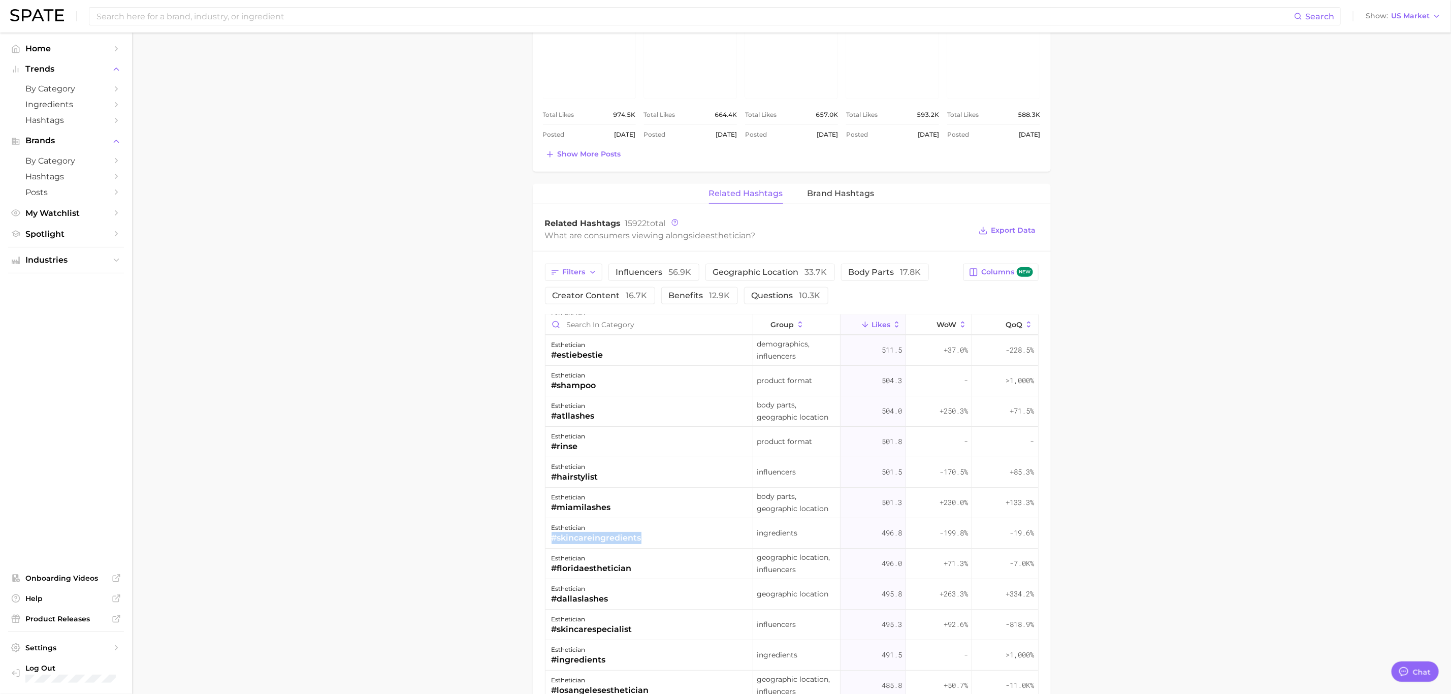
drag, startPoint x: 648, startPoint y: 540, endPoint x: 552, endPoint y: 540, distance: 95.5
click at [552, 540] on div "esthetician #skincareingredients" at bounding box center [650, 533] width 208 height 30
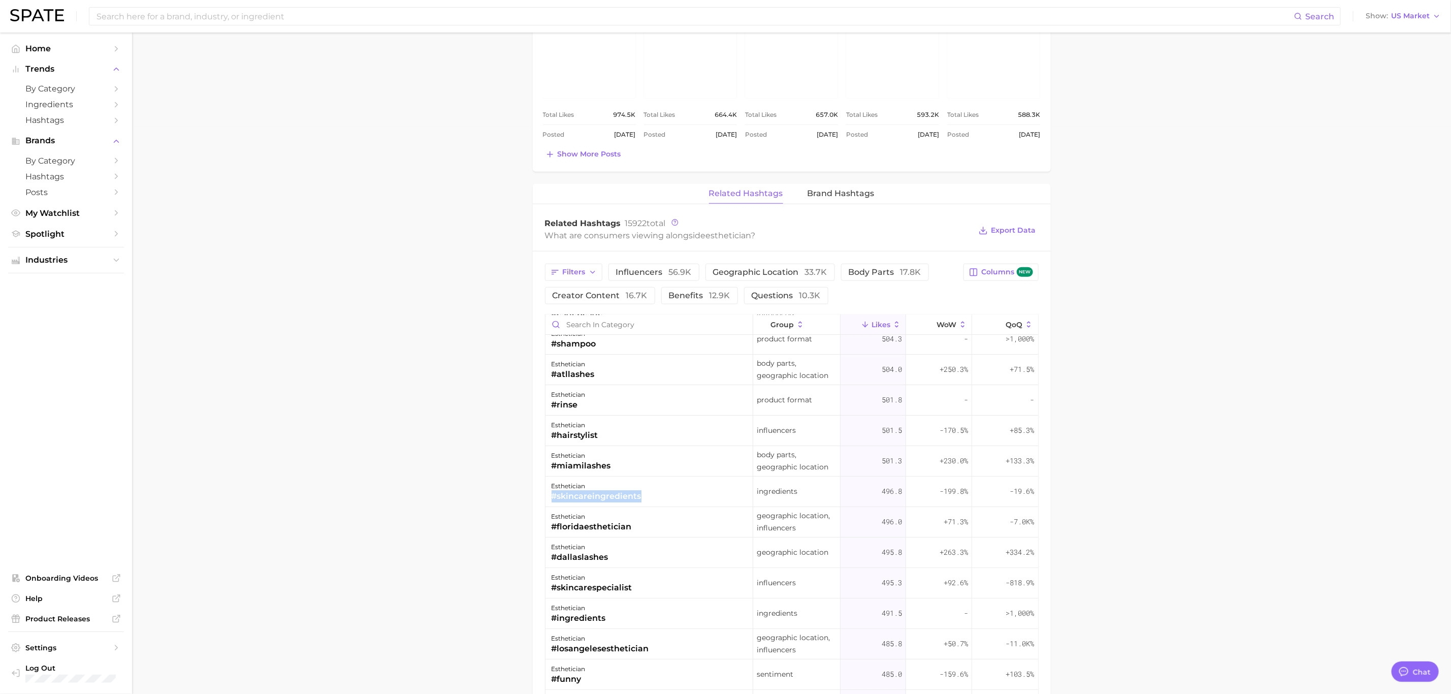
scroll to position [2972, 0]
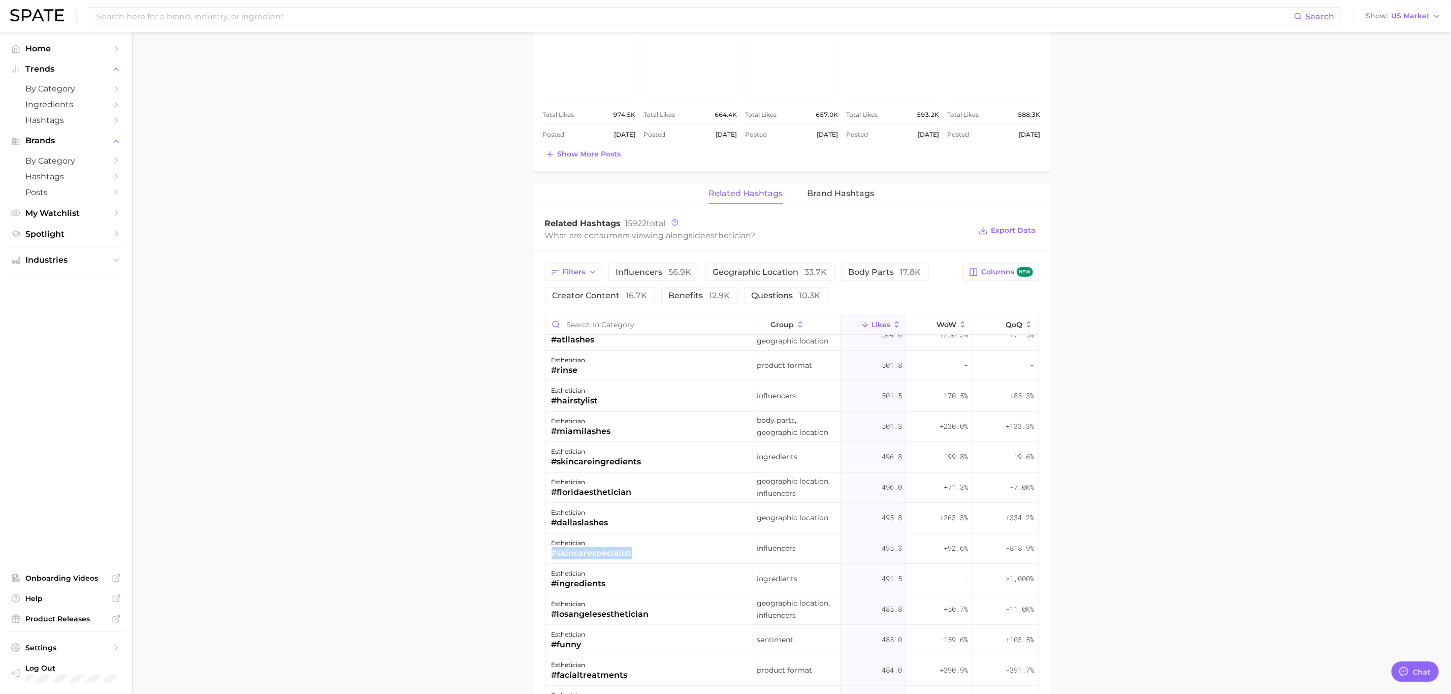
drag, startPoint x: 649, startPoint y: 552, endPoint x: 633, endPoint y: 556, distance: 16.8
click at [633, 556] on div "esthetician #skincarespecialist" at bounding box center [650, 548] width 208 height 30
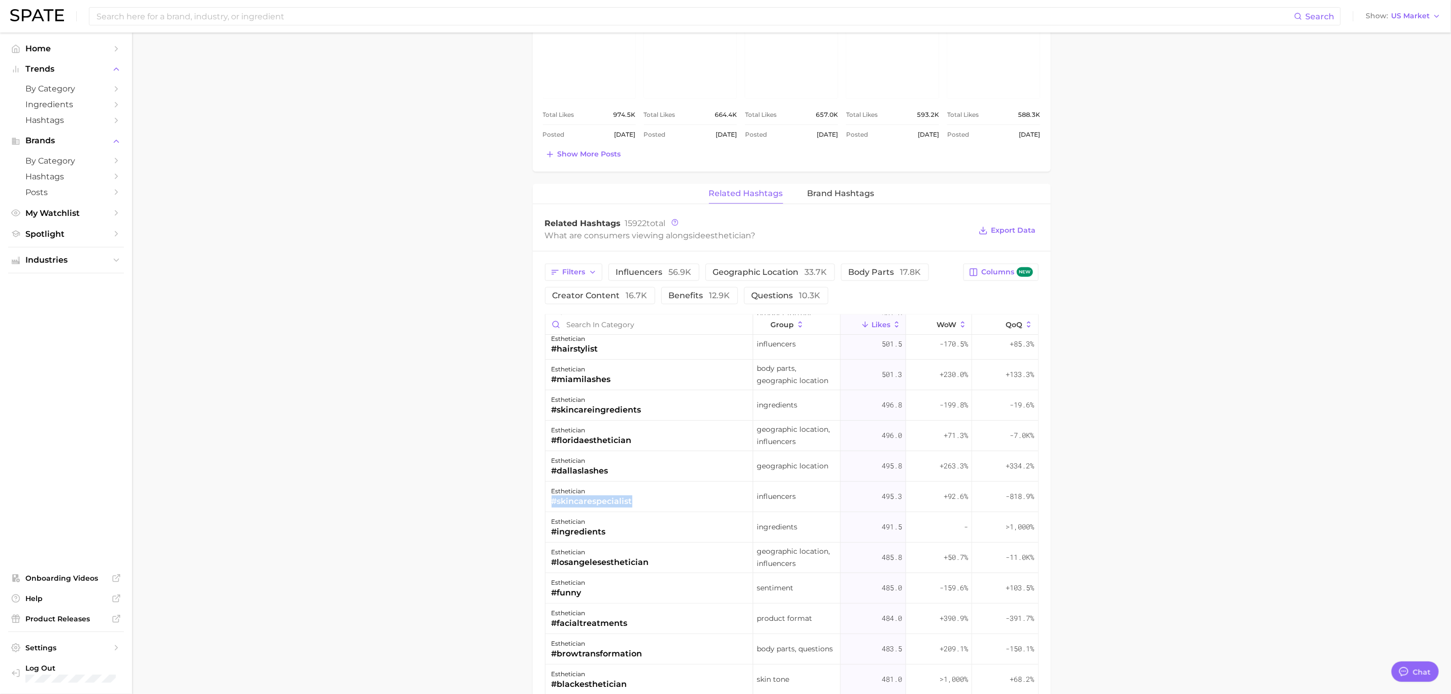
scroll to position [3048, 0]
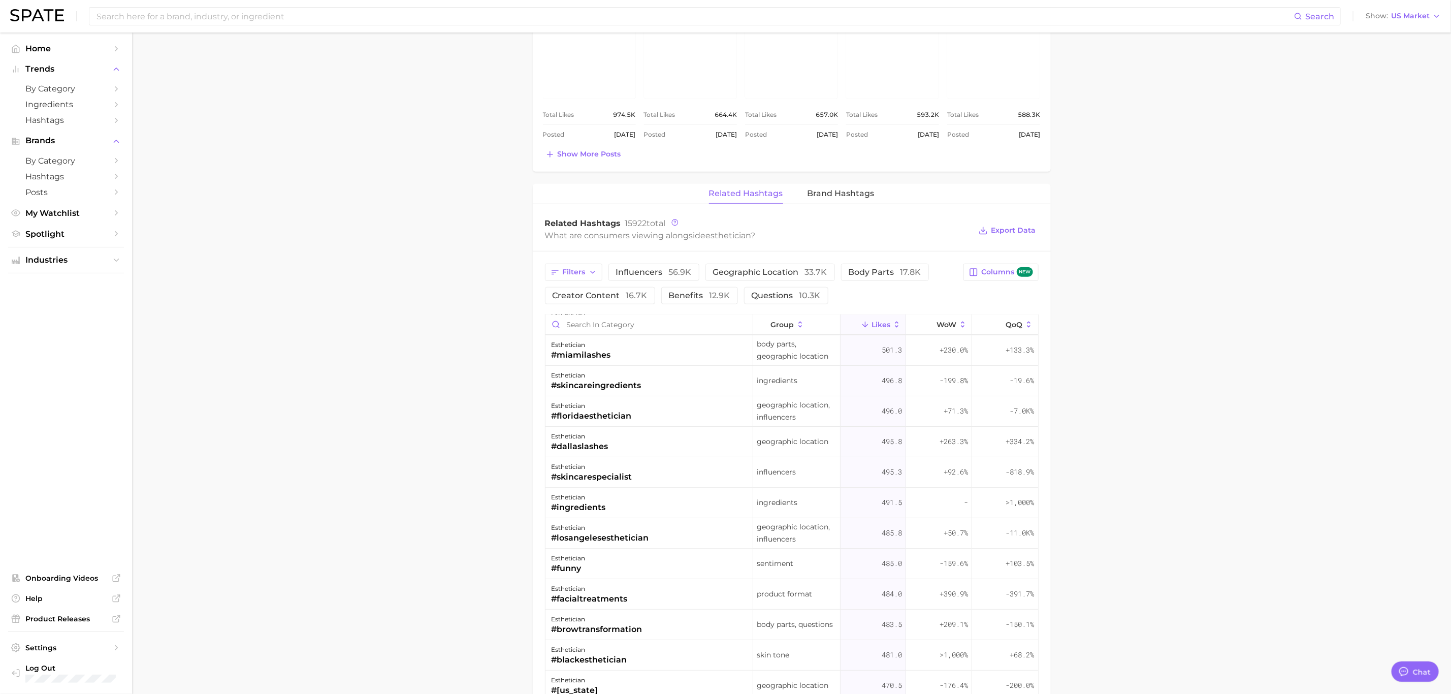
click at [635, 599] on div "esthetician #facialtreatments" at bounding box center [650, 594] width 208 height 30
drag, startPoint x: 633, startPoint y: 601, endPoint x: 556, endPoint y: 601, distance: 76.7
click at [556, 601] on div "esthetician #facialtreatments" at bounding box center [650, 594] width 208 height 30
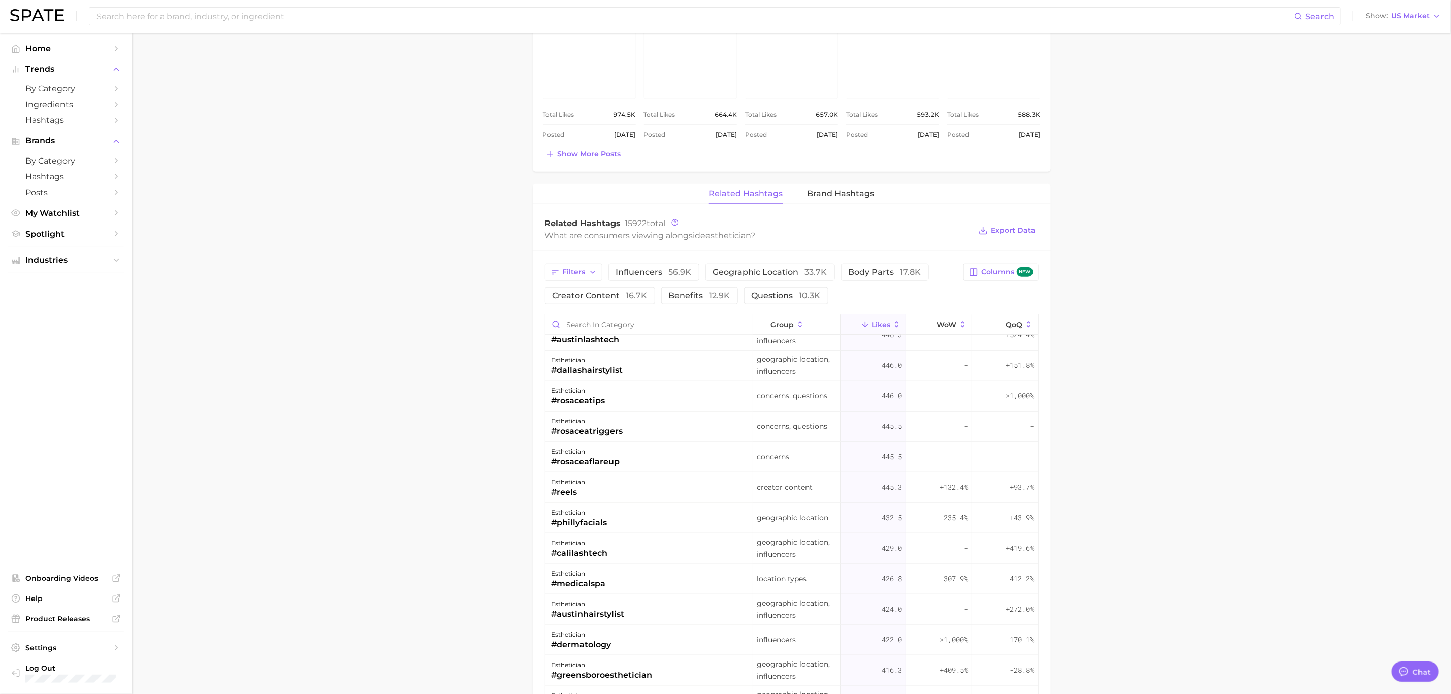
scroll to position [3658, 0]
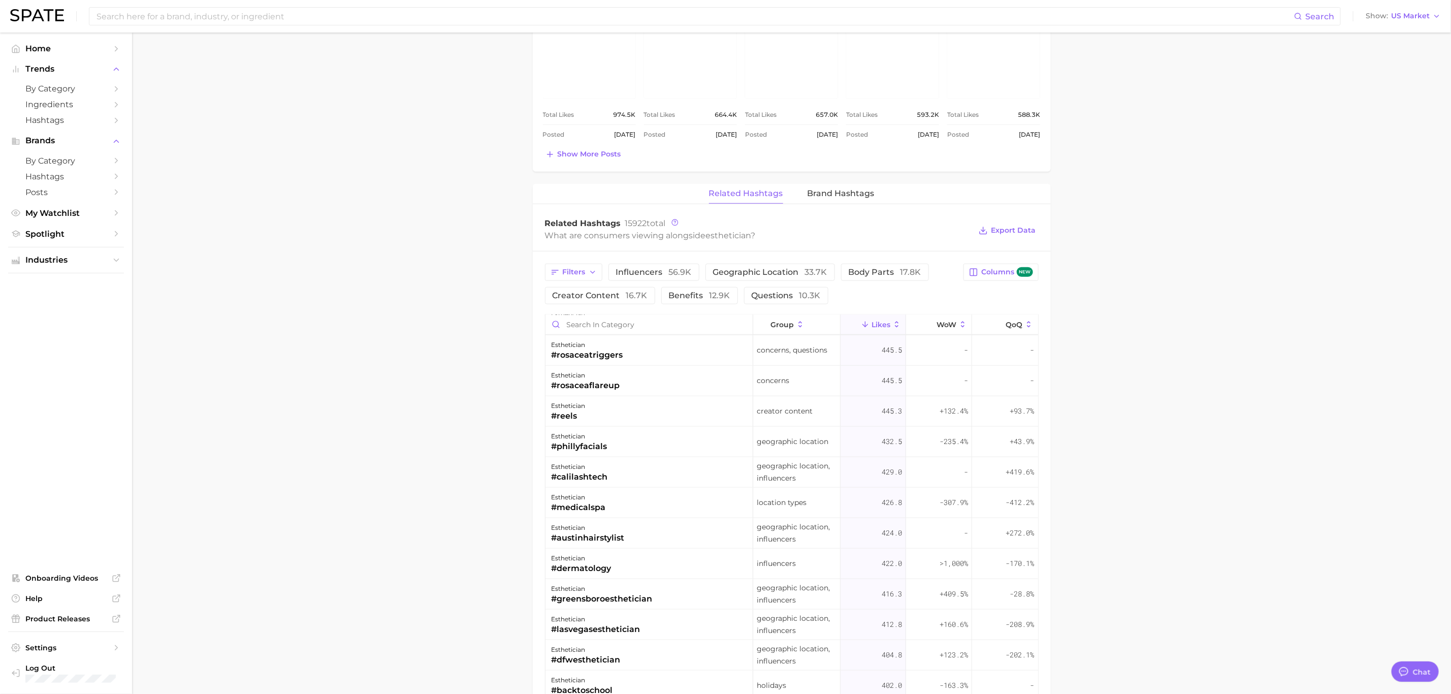
click at [1264, 582] on main "1. media & influencers 2. influencers 3. beauty experts / advisers 4. esthetici…" at bounding box center [791, 269] width 1319 height 1606
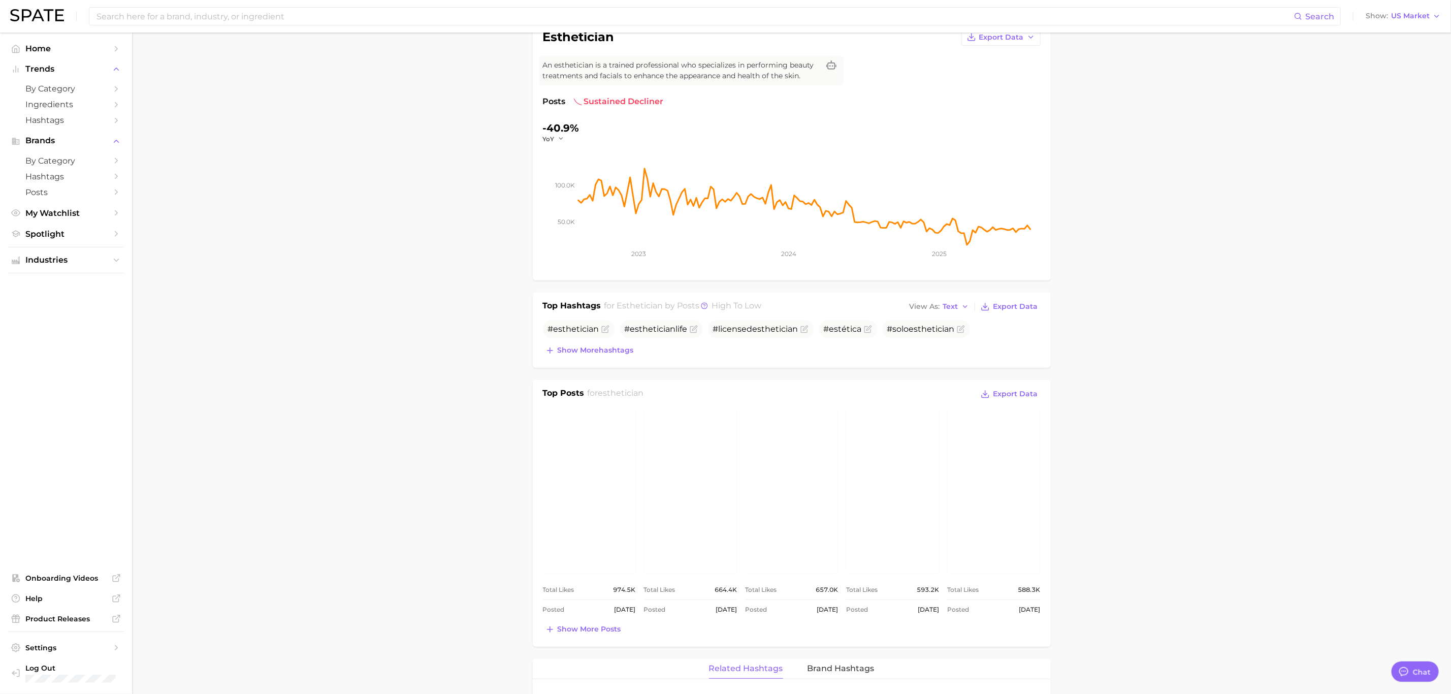
scroll to position [0, 0]
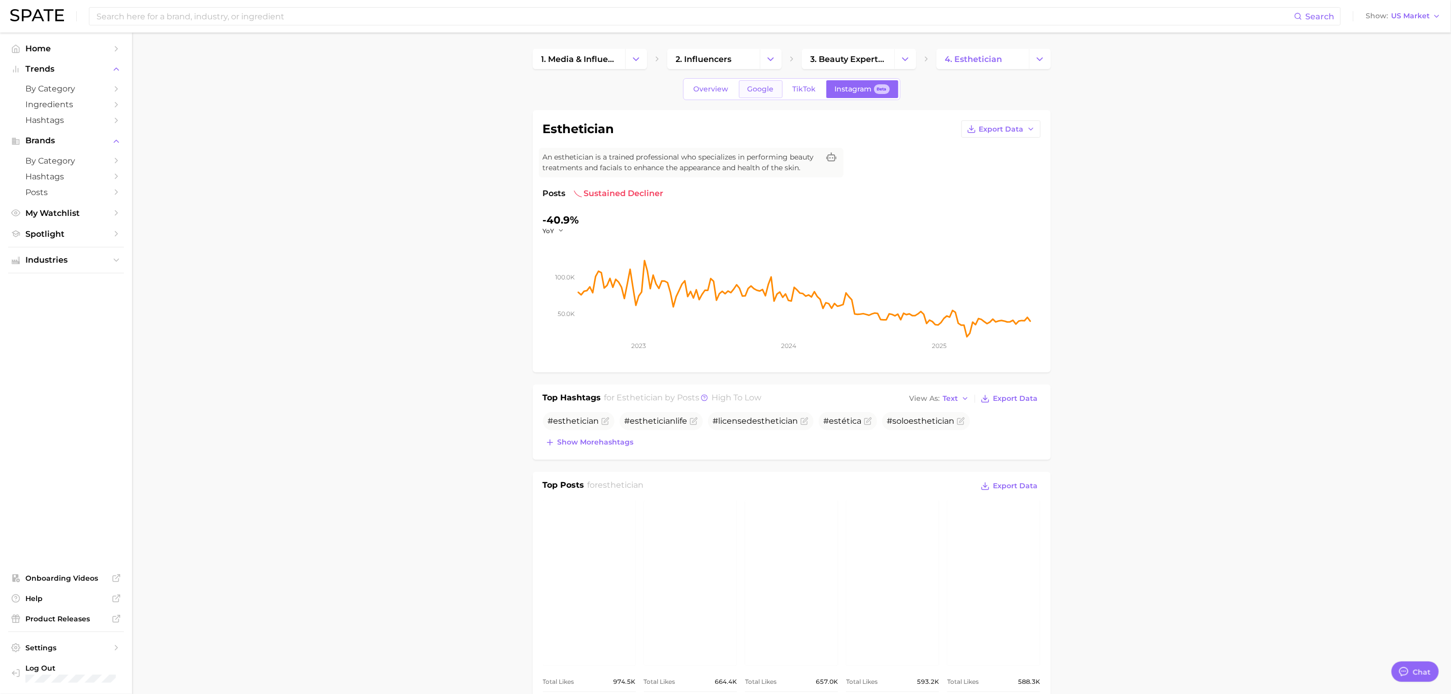
click at [752, 93] on span "Google" at bounding box center [761, 89] width 26 height 9
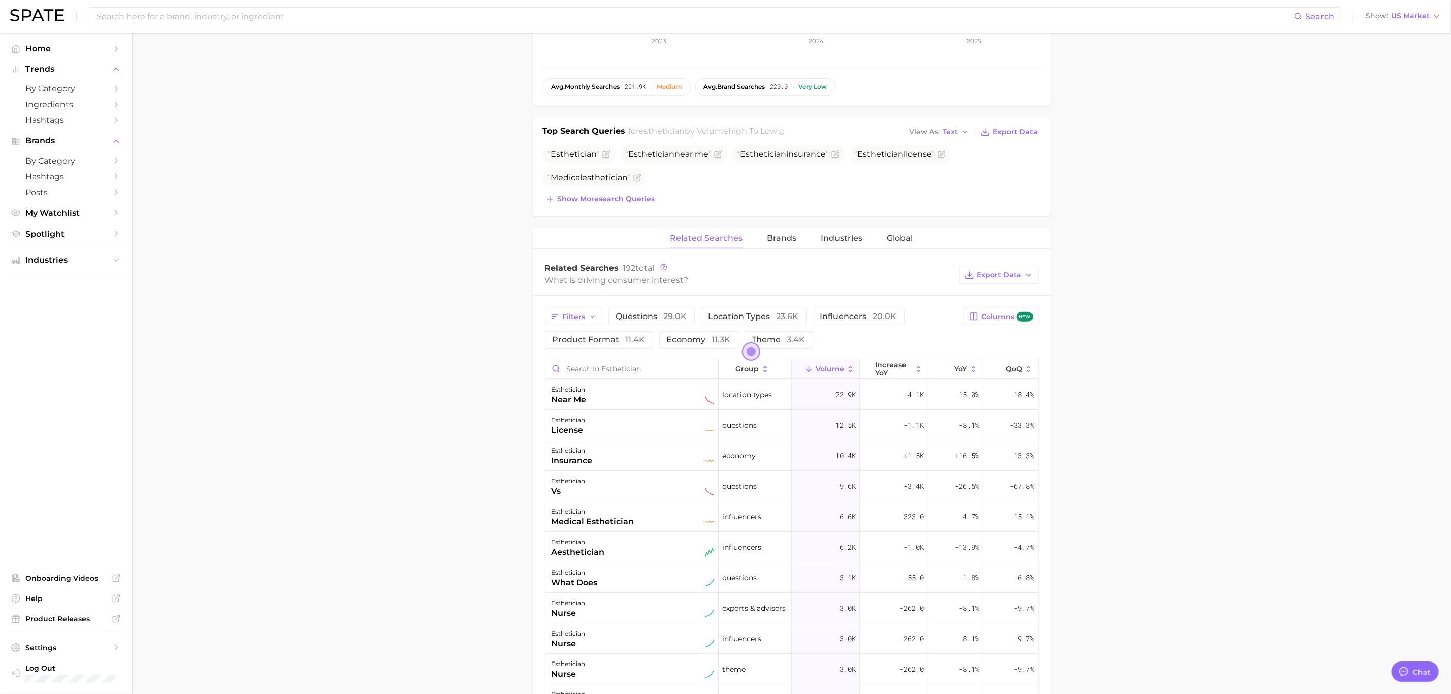
click at [1177, 453] on main "1. media & influencers 2. influencers 3. beauty experts / advisers 4. esthetici…" at bounding box center [791, 422] width 1319 height 1388
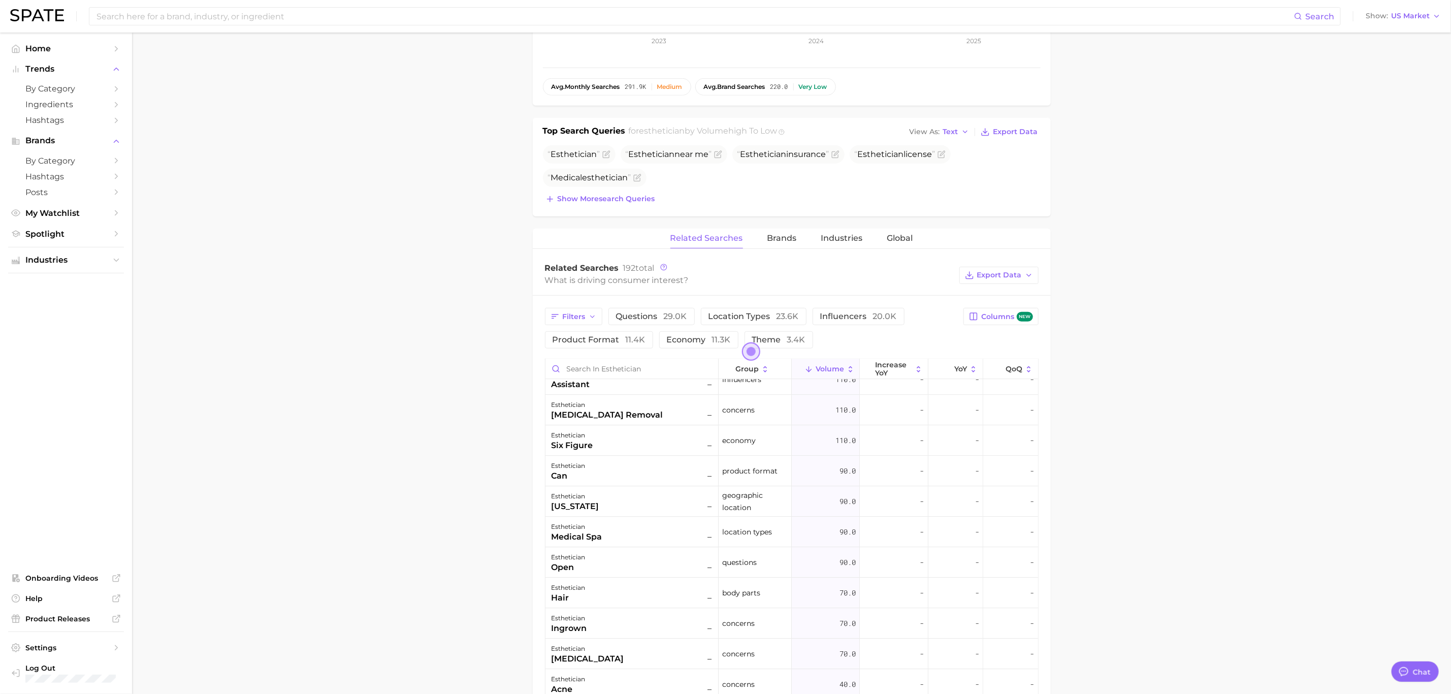
click at [1187, 232] on main "1. media & influencers 2. influencers 3. beauty experts / advisers 4. esthetici…" at bounding box center [791, 422] width 1319 height 1388
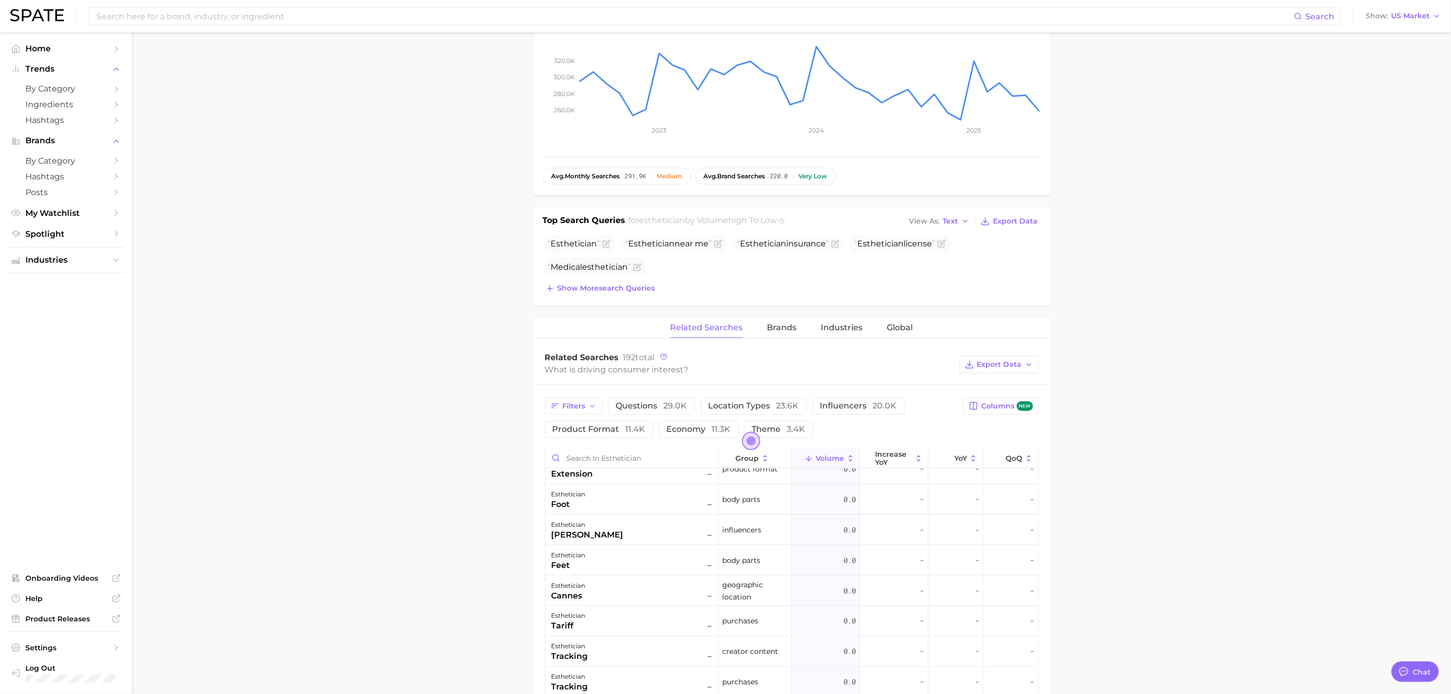
scroll to position [0, 0]
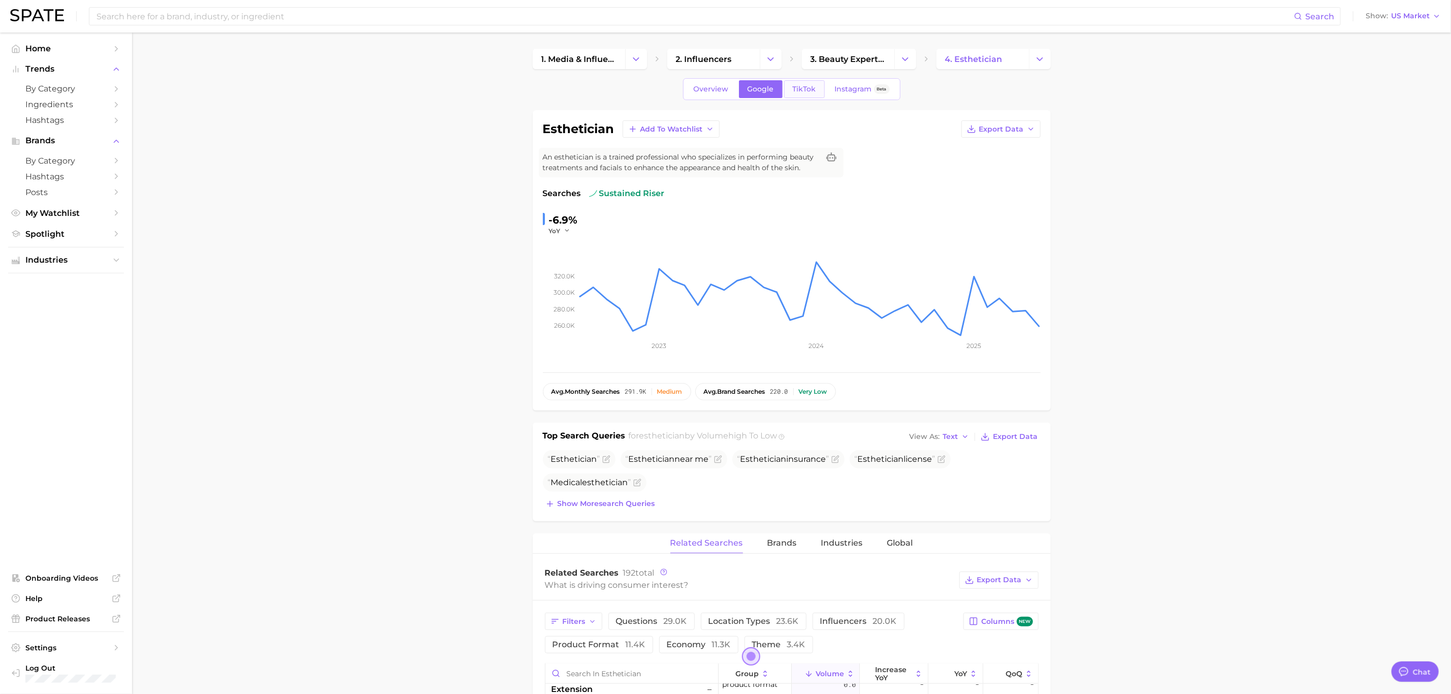
click at [801, 87] on span "TikTok" at bounding box center [804, 89] width 23 height 9
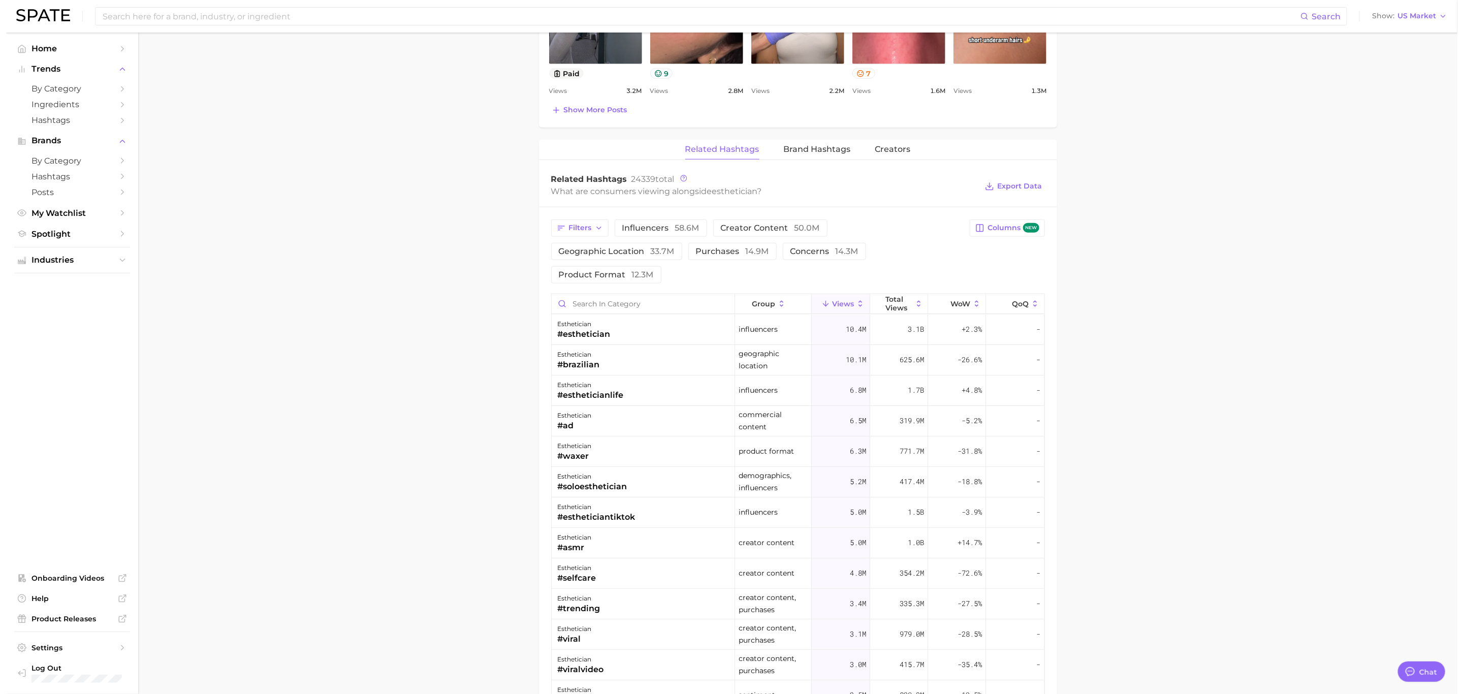
scroll to position [686, 0]
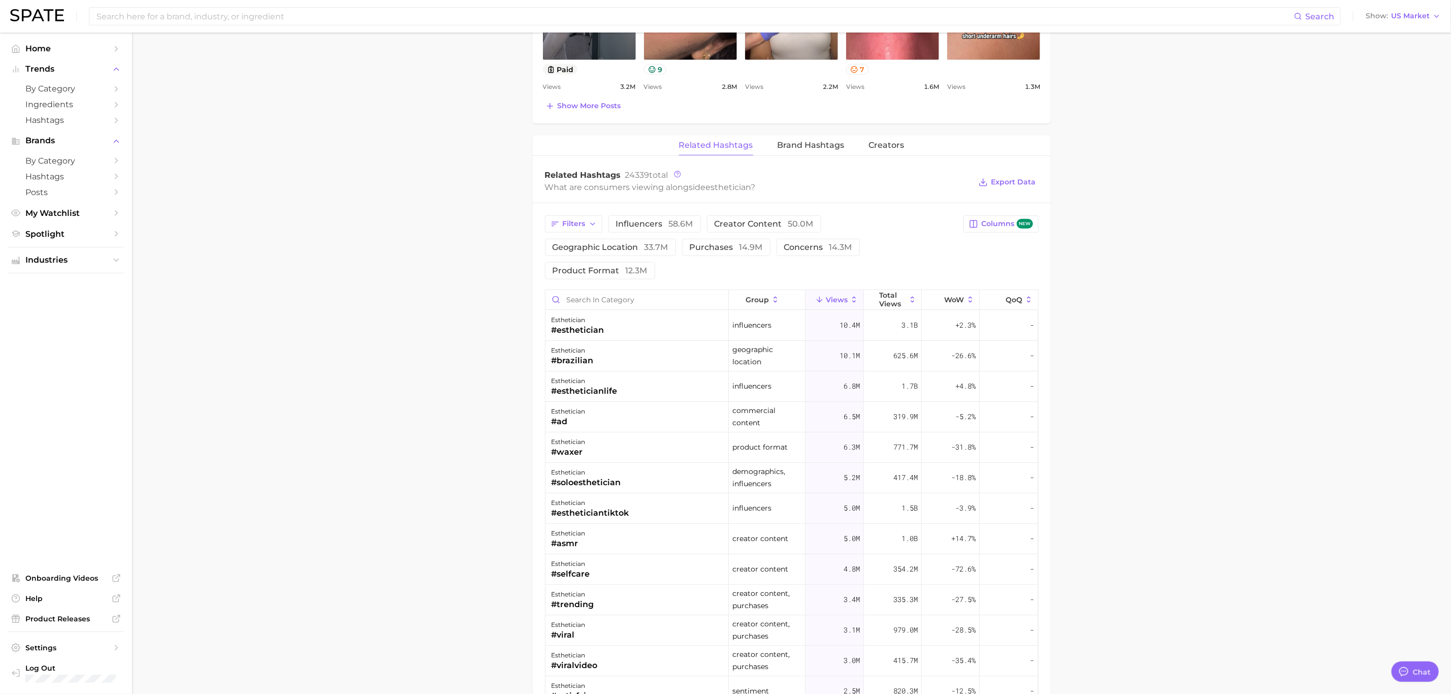
drag, startPoint x: 616, startPoint y: 313, endPoint x: 543, endPoint y: 310, distance: 73.2
click at [543, 310] on div "Filters influencers 58.6m creator content 50.0m geographic location 33.7m purch…" at bounding box center [792, 599] width 518 height 792
drag, startPoint x: 608, startPoint y: 311, endPoint x: 533, endPoint y: 311, distance: 74.7
click at [533, 311] on div "Filters influencers 58.6m creator content 50.0m geographic location 33.7m purch…" at bounding box center [792, 599] width 518 height 792
drag, startPoint x: 619, startPoint y: 366, endPoint x: 553, endPoint y: 366, distance: 66.0
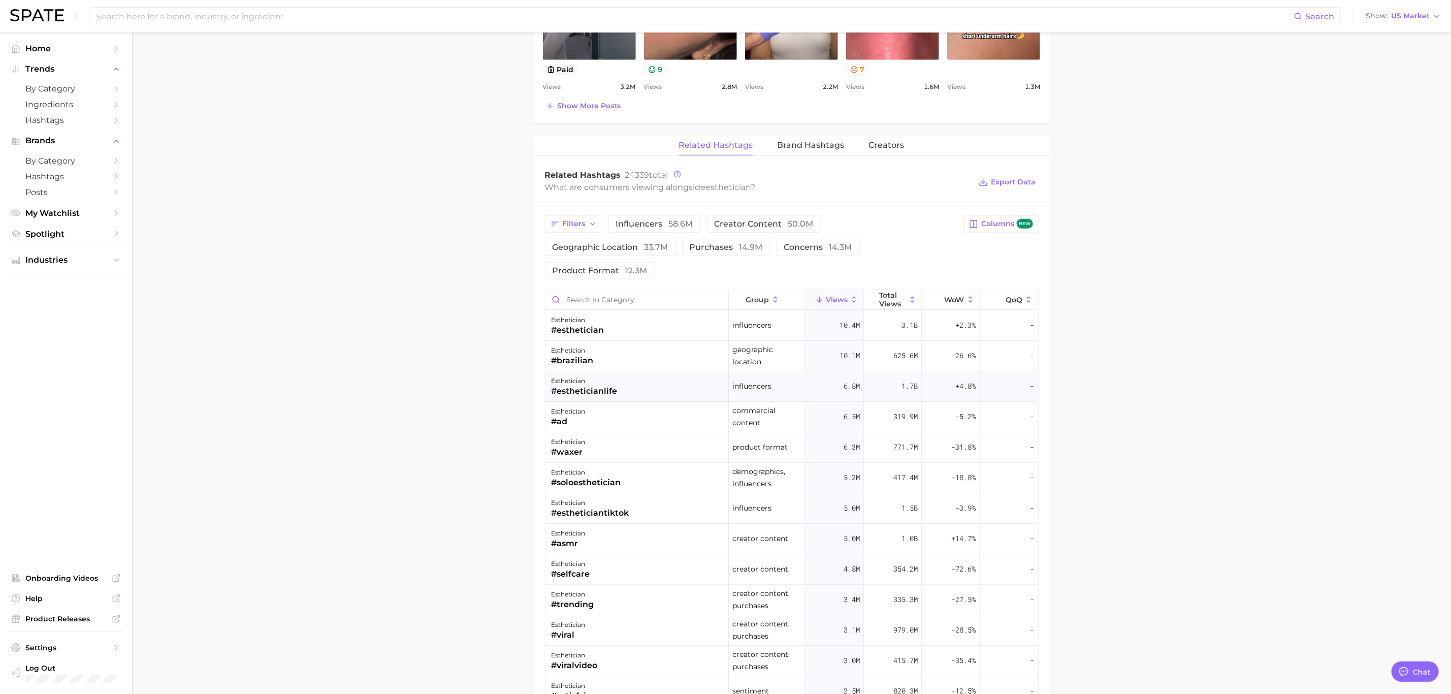
click at [553, 371] on div "esthetician #estheticianlife" at bounding box center [637, 386] width 183 height 30
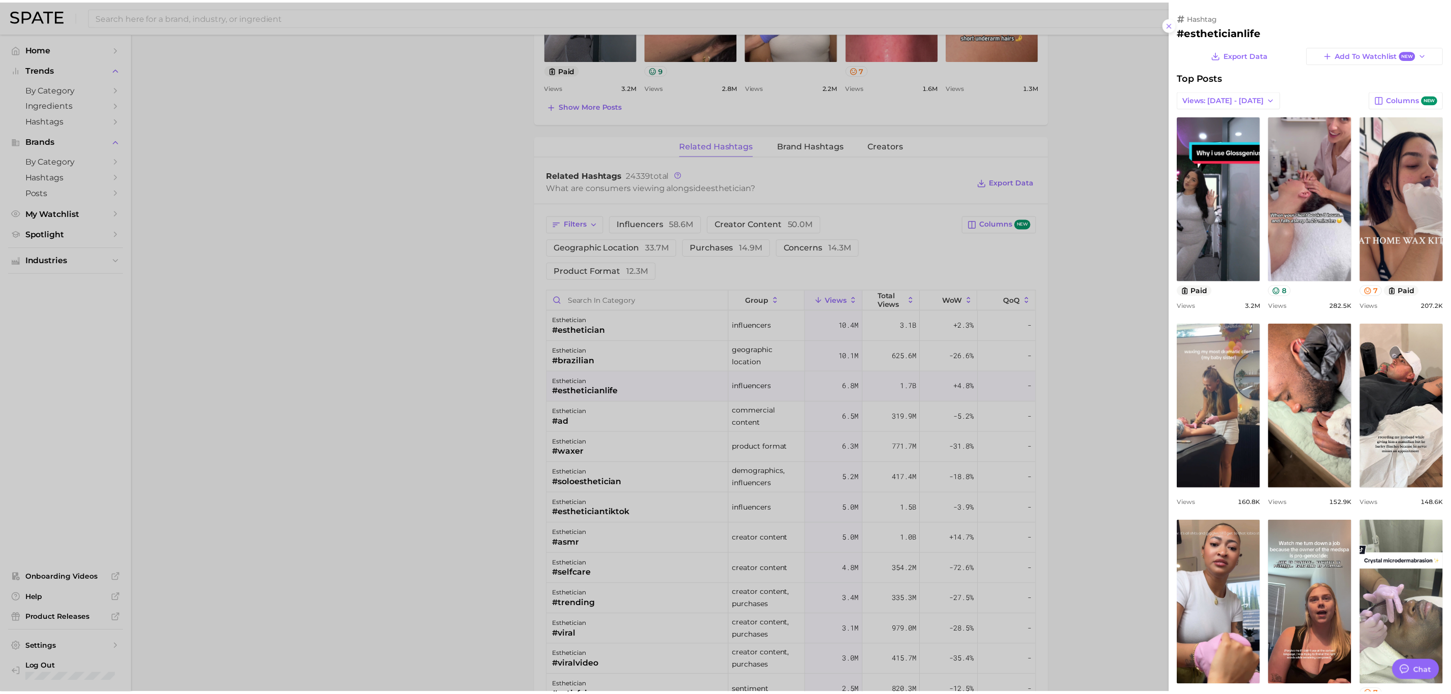
scroll to position [0, 0]
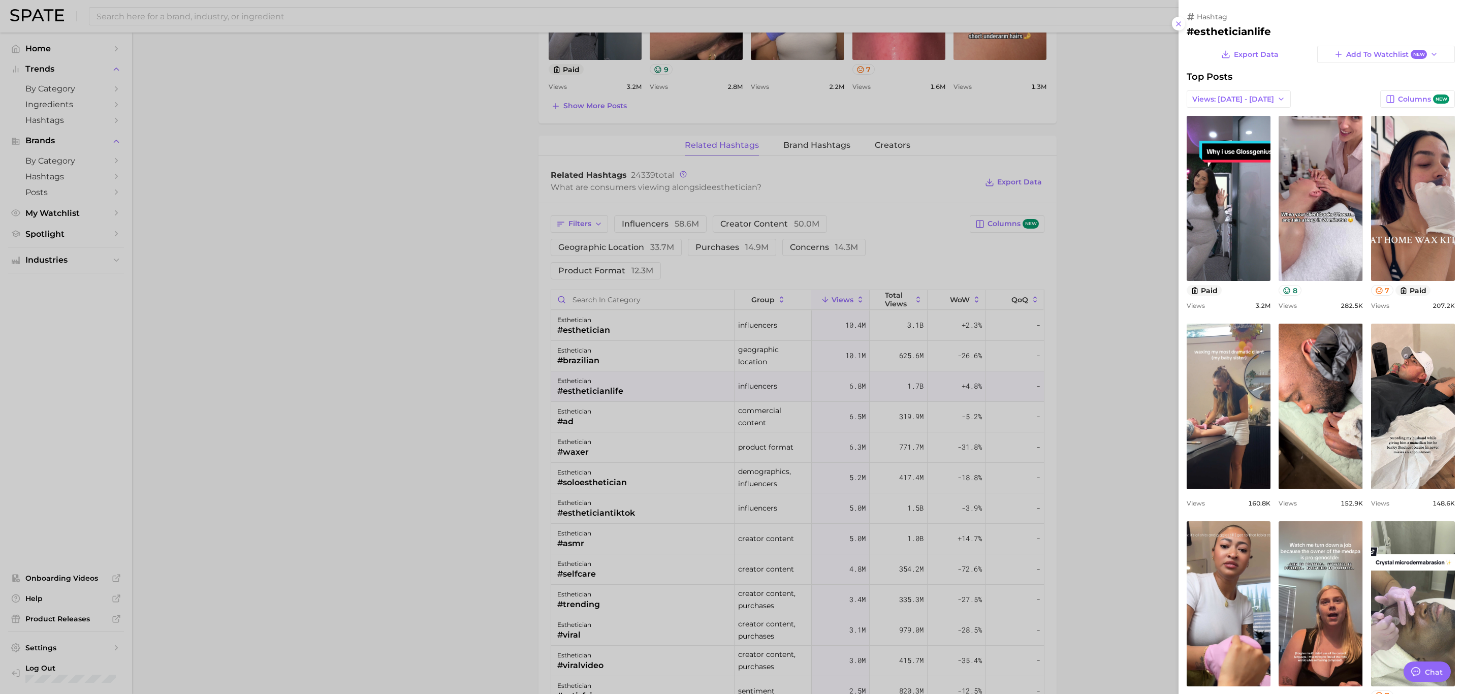
click at [1119, 115] on div at bounding box center [731, 347] width 1463 height 694
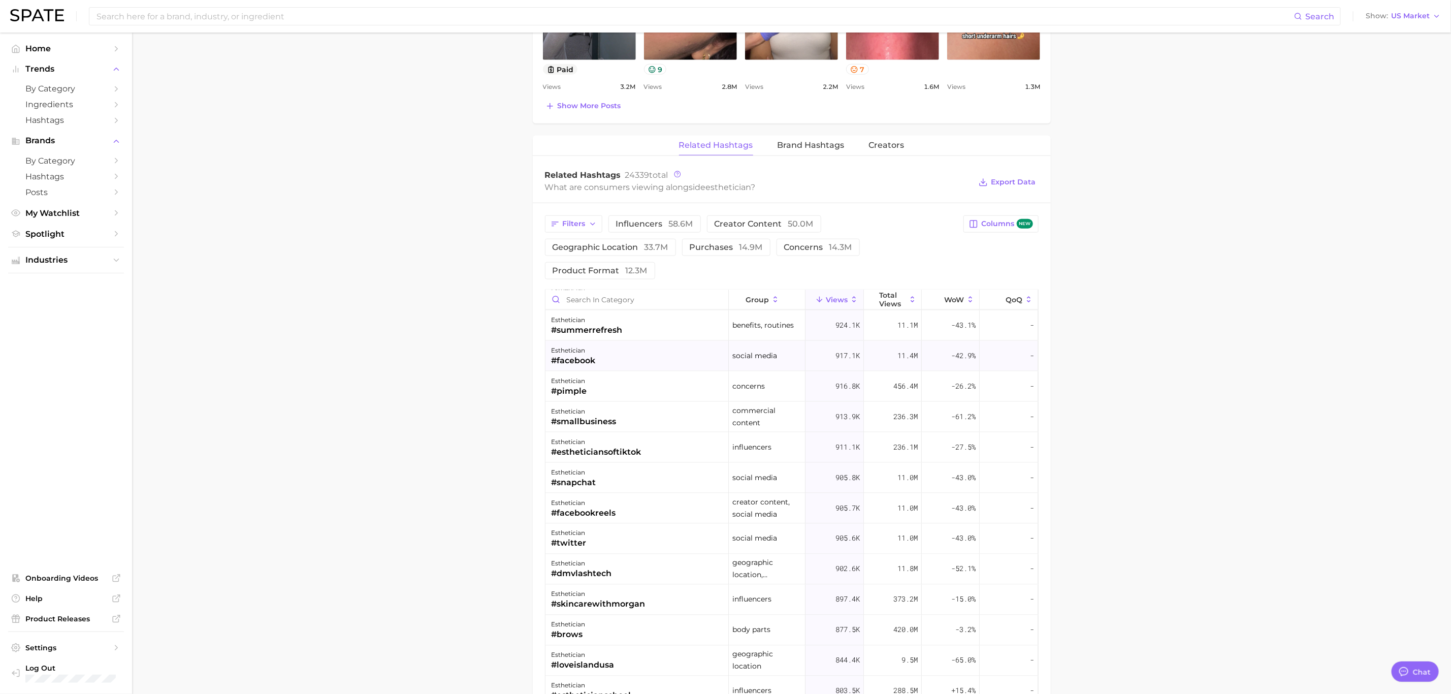
scroll to position [1295, 0]
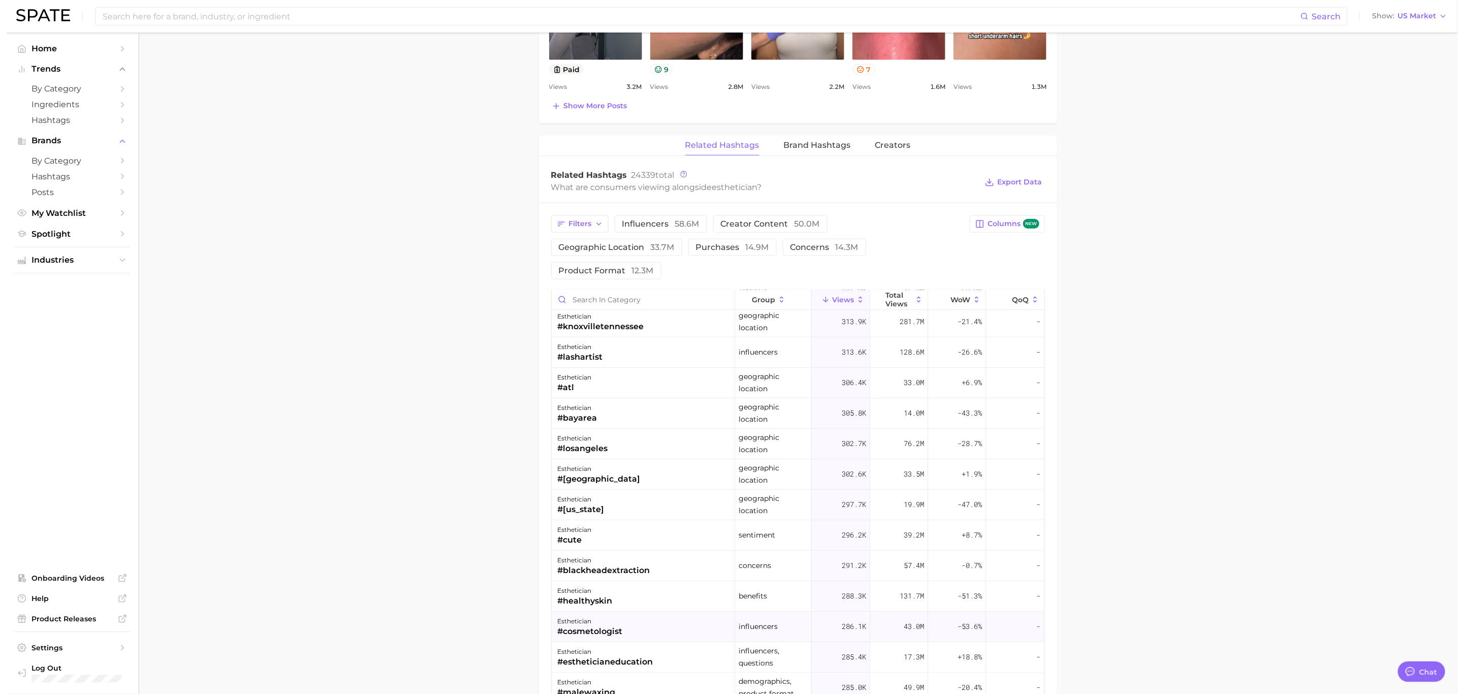
scroll to position [3200, 0]
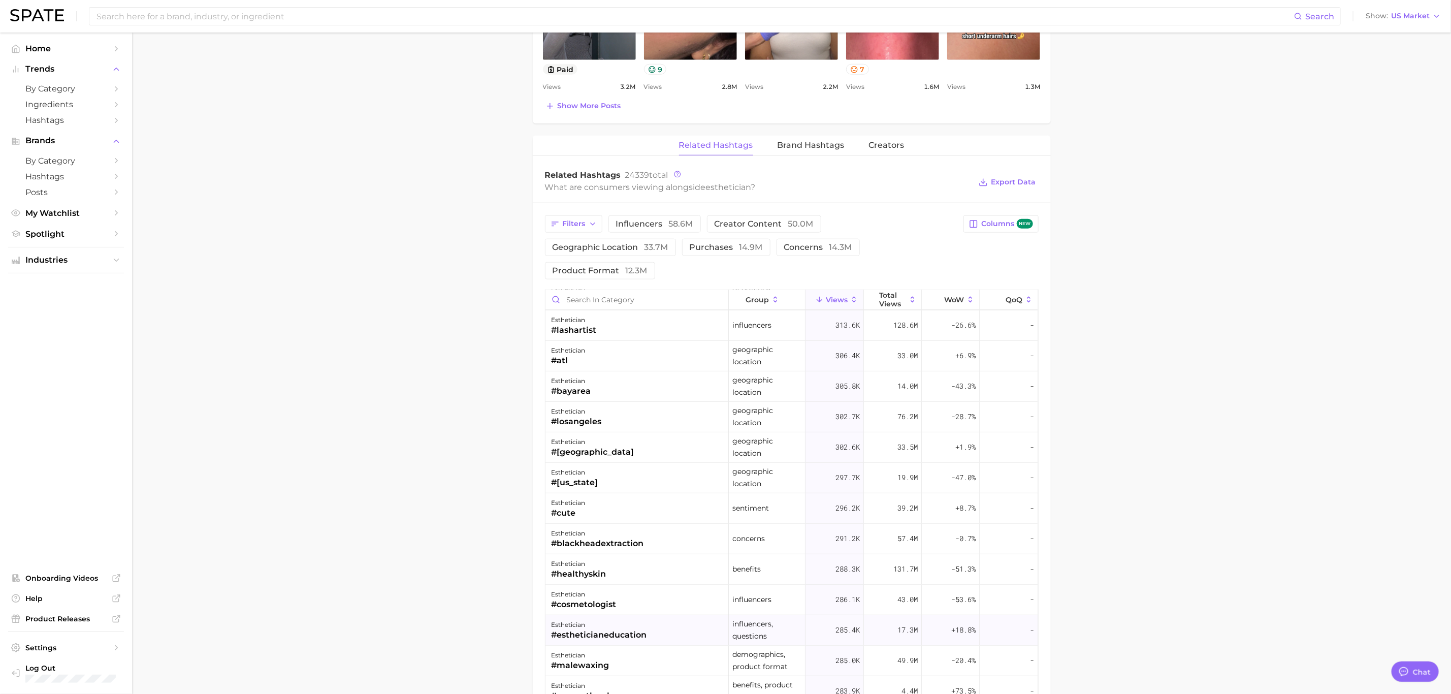
drag, startPoint x: 653, startPoint y: 619, endPoint x: 560, endPoint y: 616, distance: 93.0
click at [559, 615] on div "esthetician #estheticianeducation" at bounding box center [637, 630] width 183 height 30
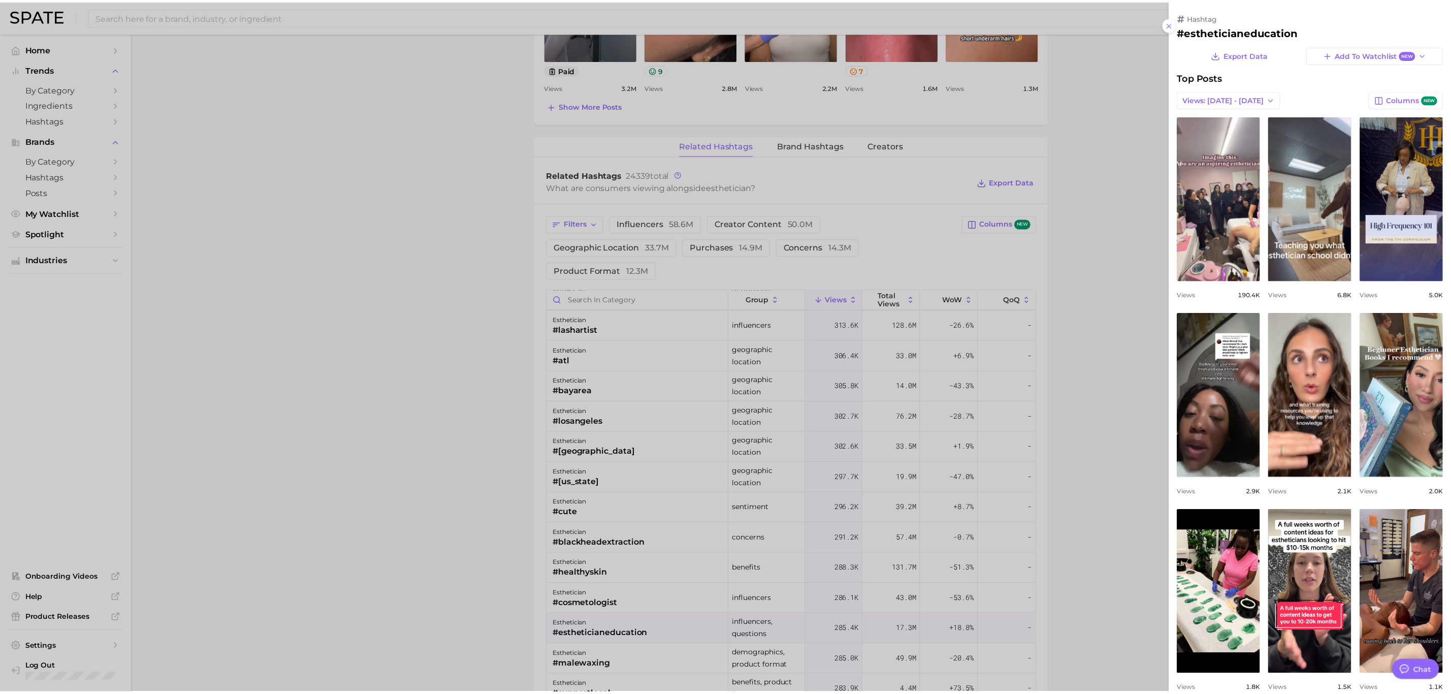
scroll to position [0, 0]
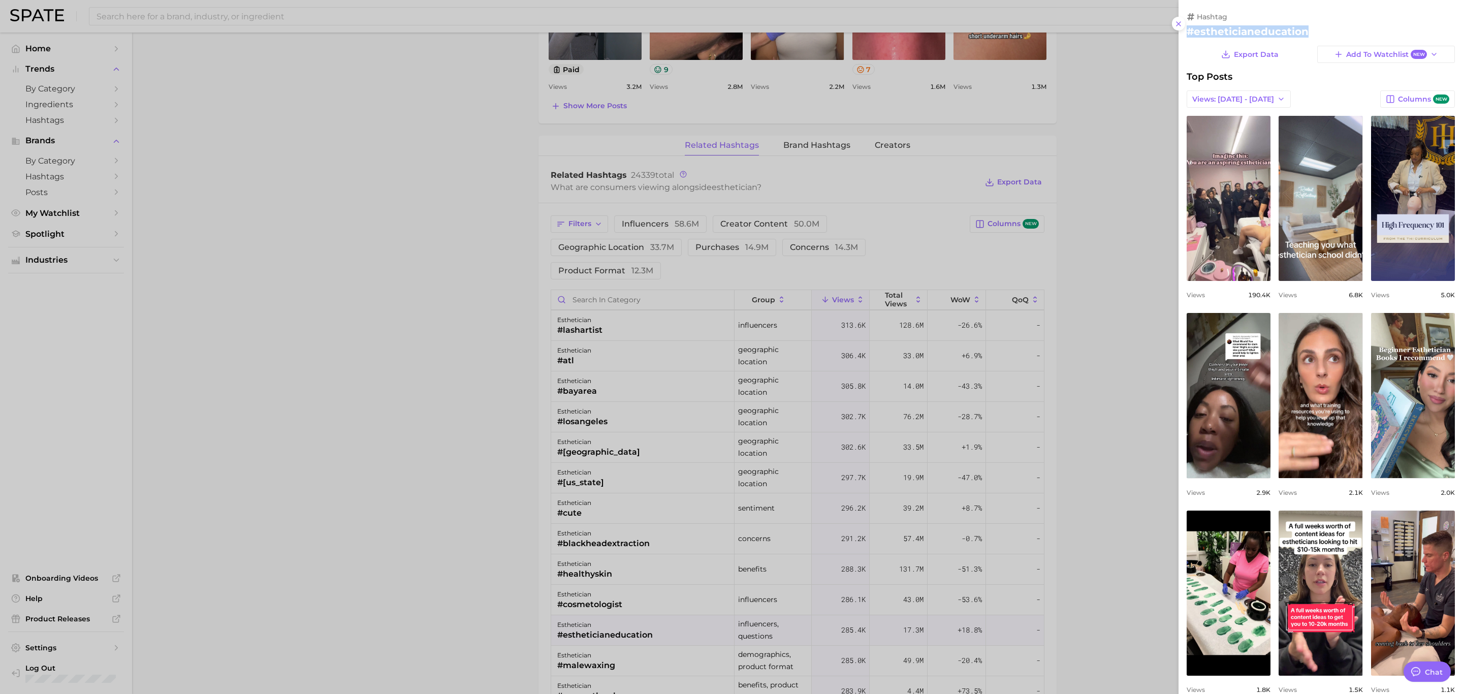
drag, startPoint x: 1311, startPoint y: 34, endPoint x: 1187, endPoint y: 33, distance: 123.4
click at [1187, 33] on h2 "#estheticianeducation" at bounding box center [1321, 31] width 268 height 12
click at [453, 607] on div at bounding box center [731, 347] width 1463 height 694
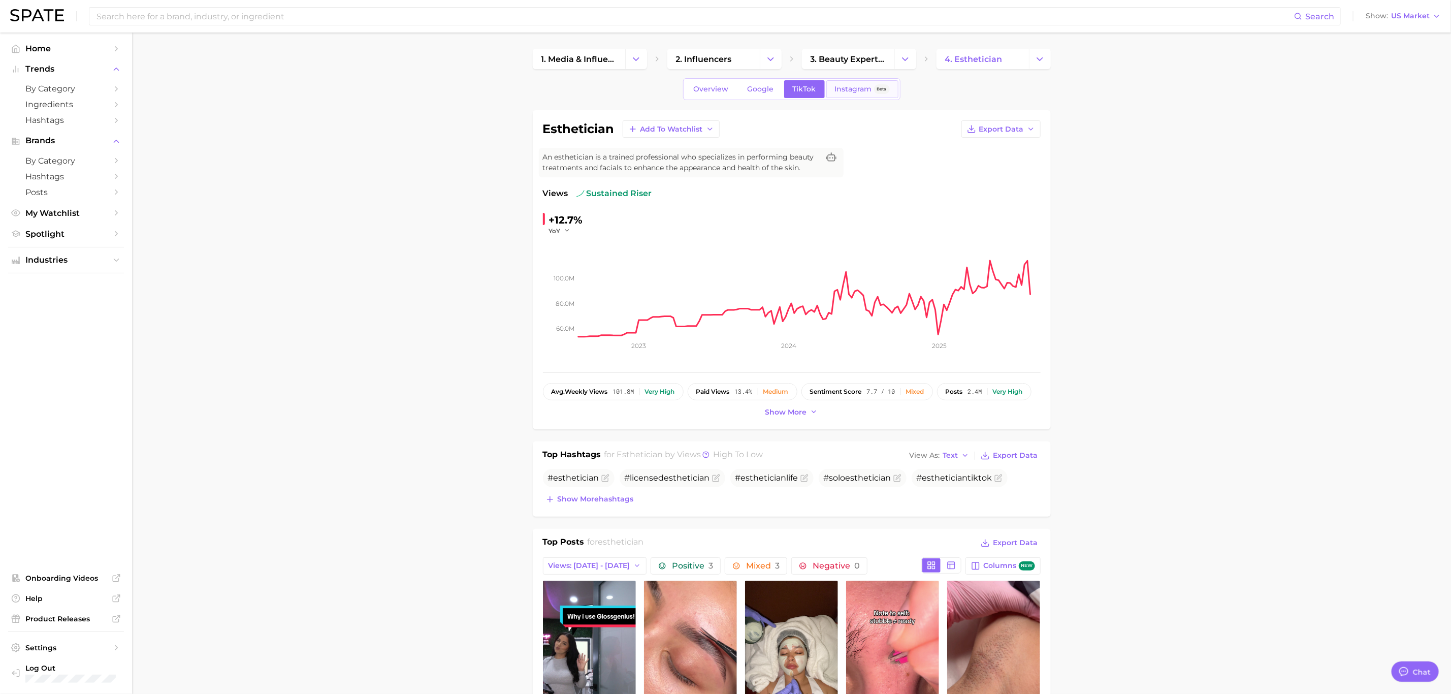
click at [858, 92] on span "Instagram" at bounding box center [853, 89] width 37 height 9
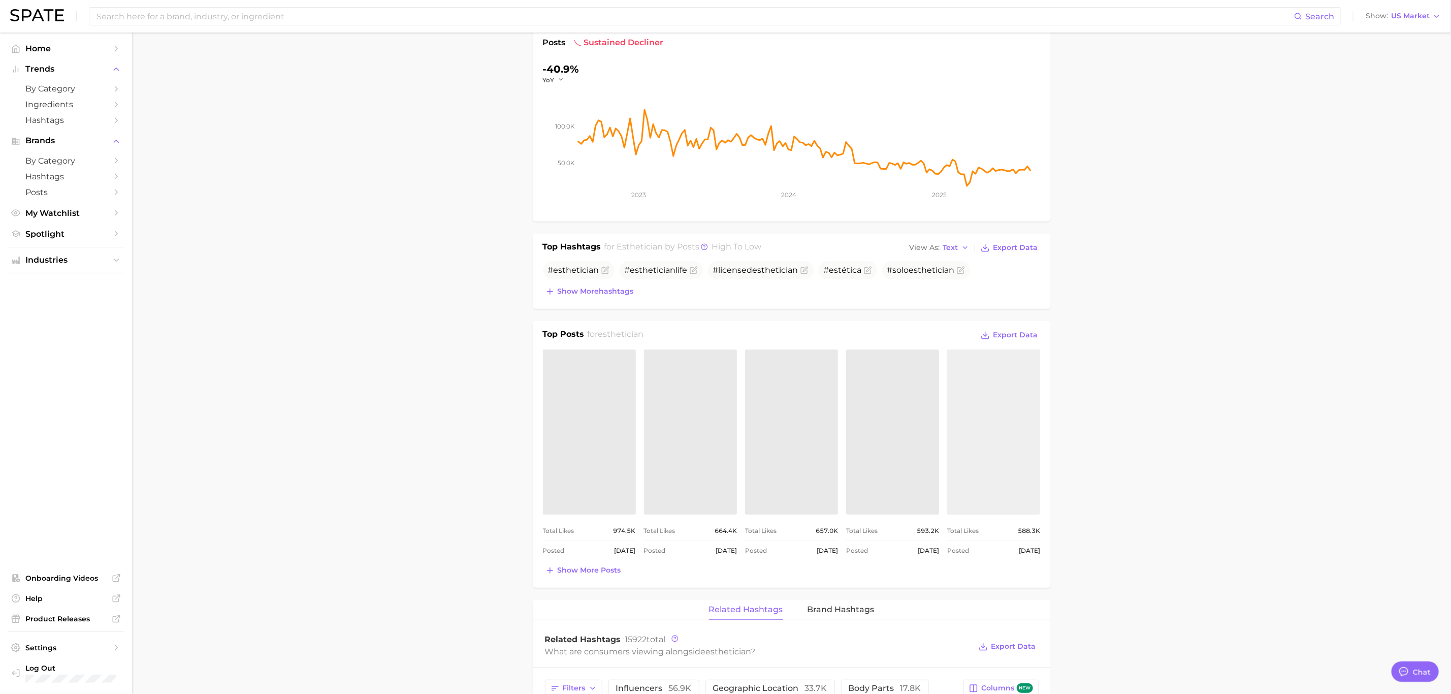
scroll to position [152, 0]
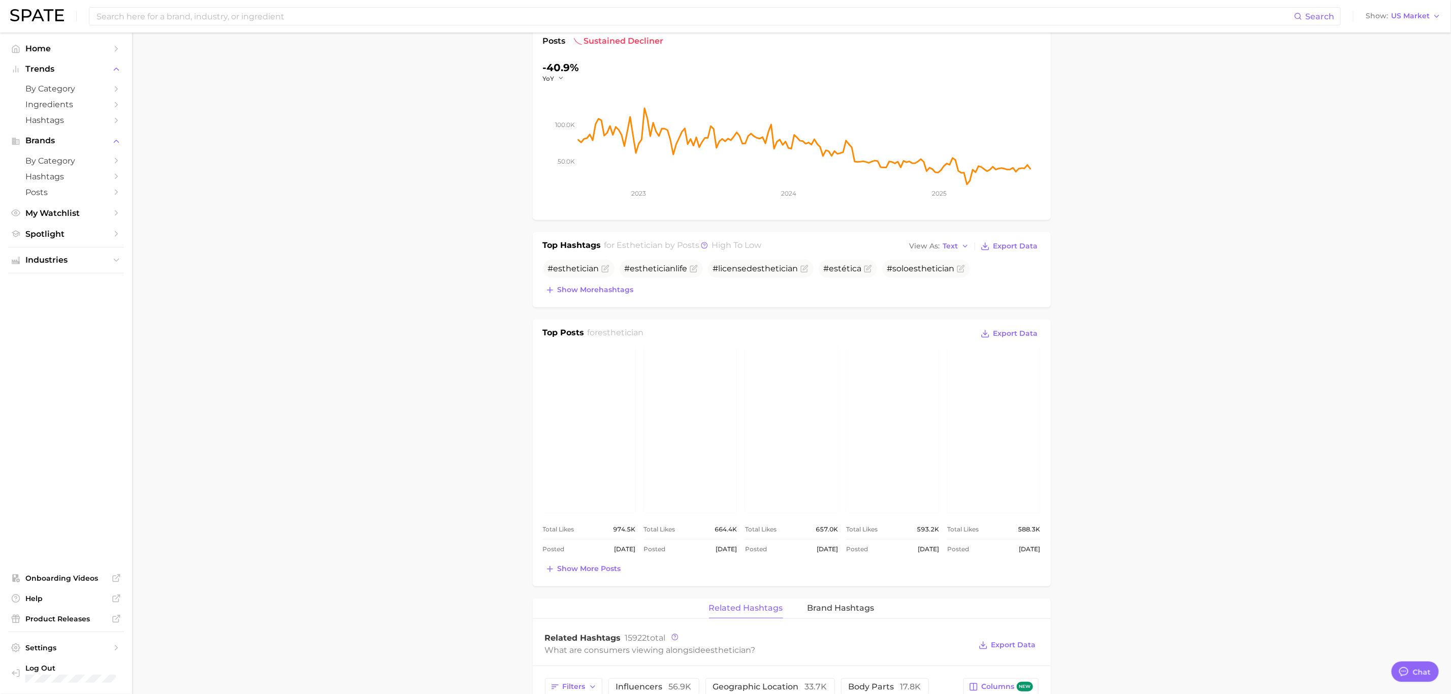
click at [610, 450] on link "view post on Instagram" at bounding box center [589, 430] width 93 height 165
click at [600, 572] on span "Show more posts" at bounding box center [590, 568] width 64 height 9
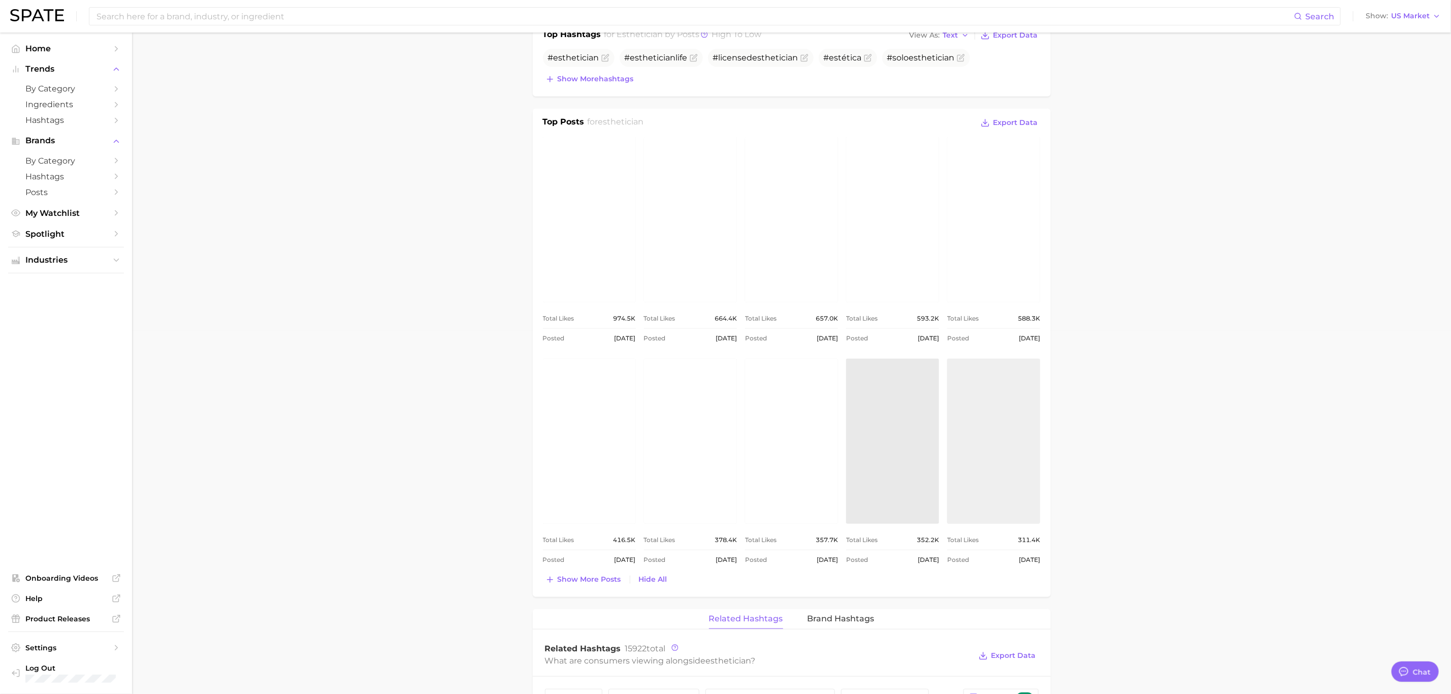
scroll to position [381, 0]
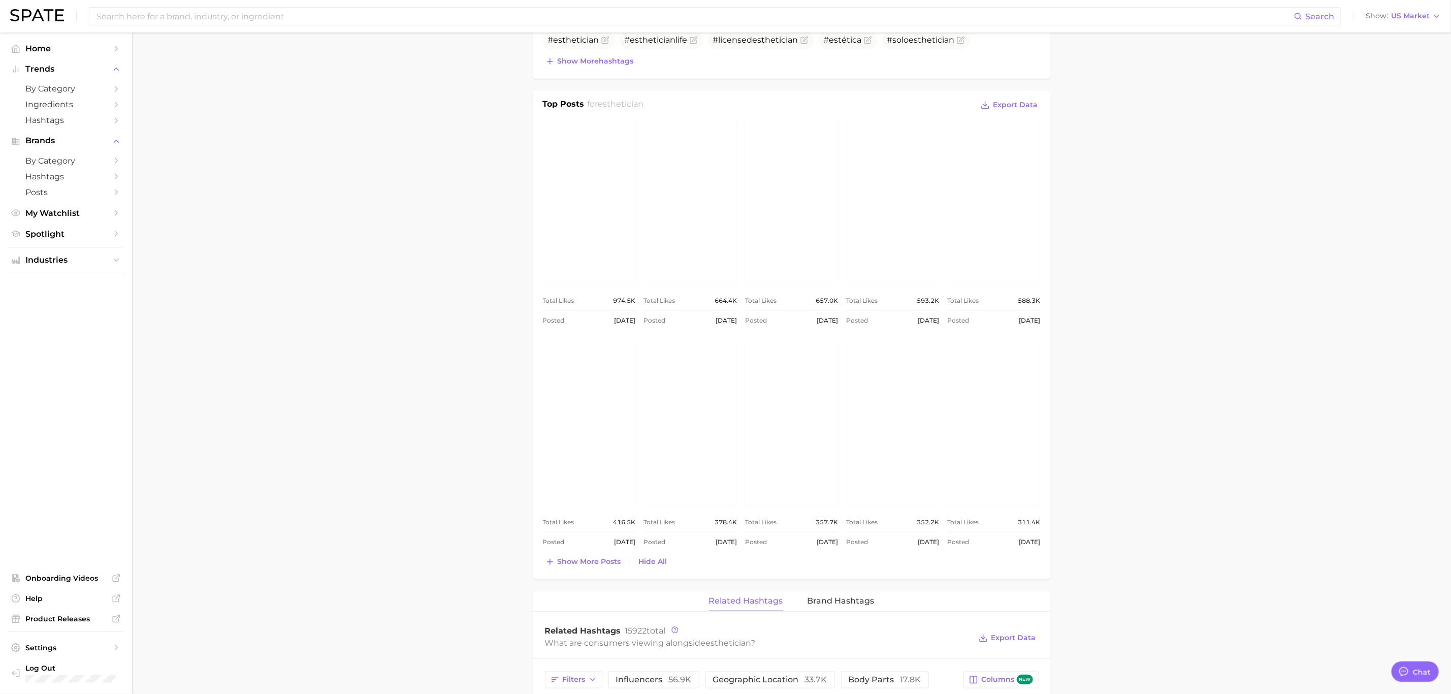
click at [614, 459] on link "view post on Instagram" at bounding box center [589, 423] width 93 height 165
click at [706, 488] on link "view post on Instagram" at bounding box center [690, 423] width 93 height 165
click at [771, 452] on link "view post on Instagram" at bounding box center [791, 423] width 93 height 165
click at [597, 566] on span "Show more posts" at bounding box center [590, 561] width 64 height 9
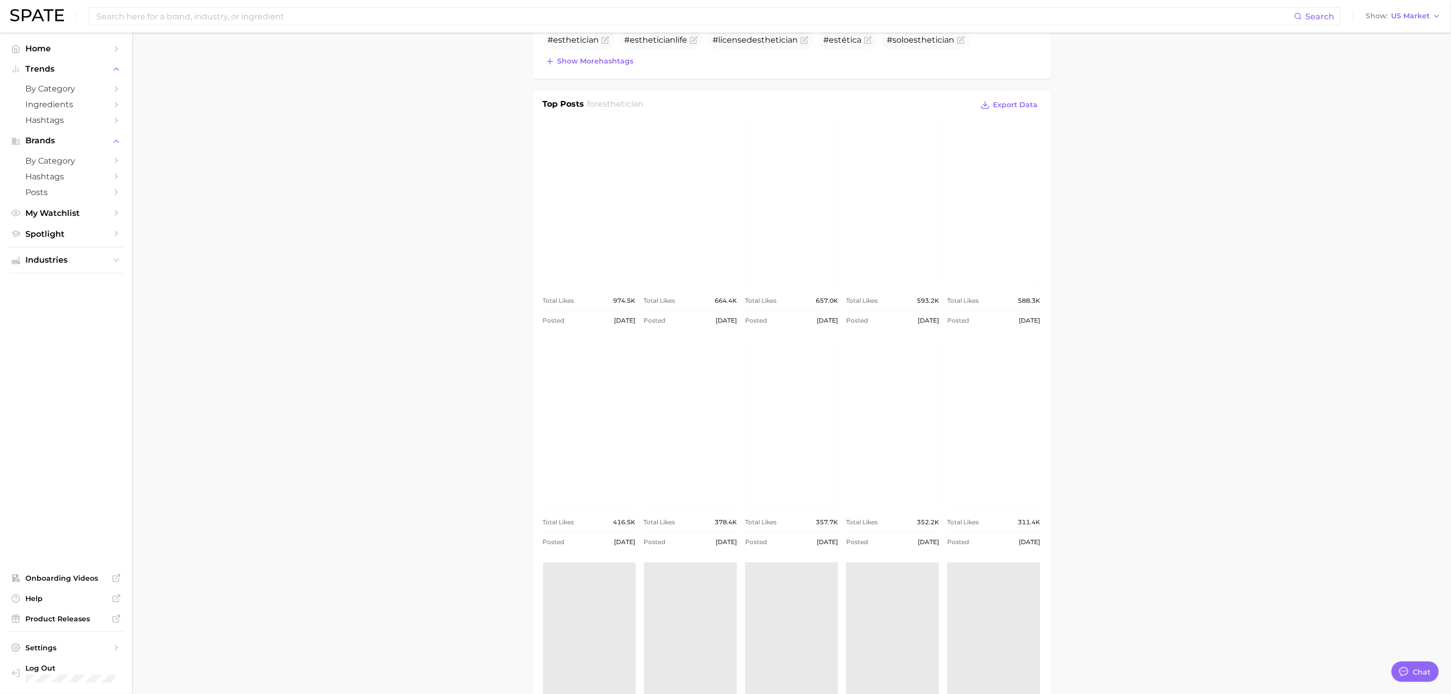
click at [906, 453] on link "view post on Instagram" at bounding box center [892, 423] width 93 height 165
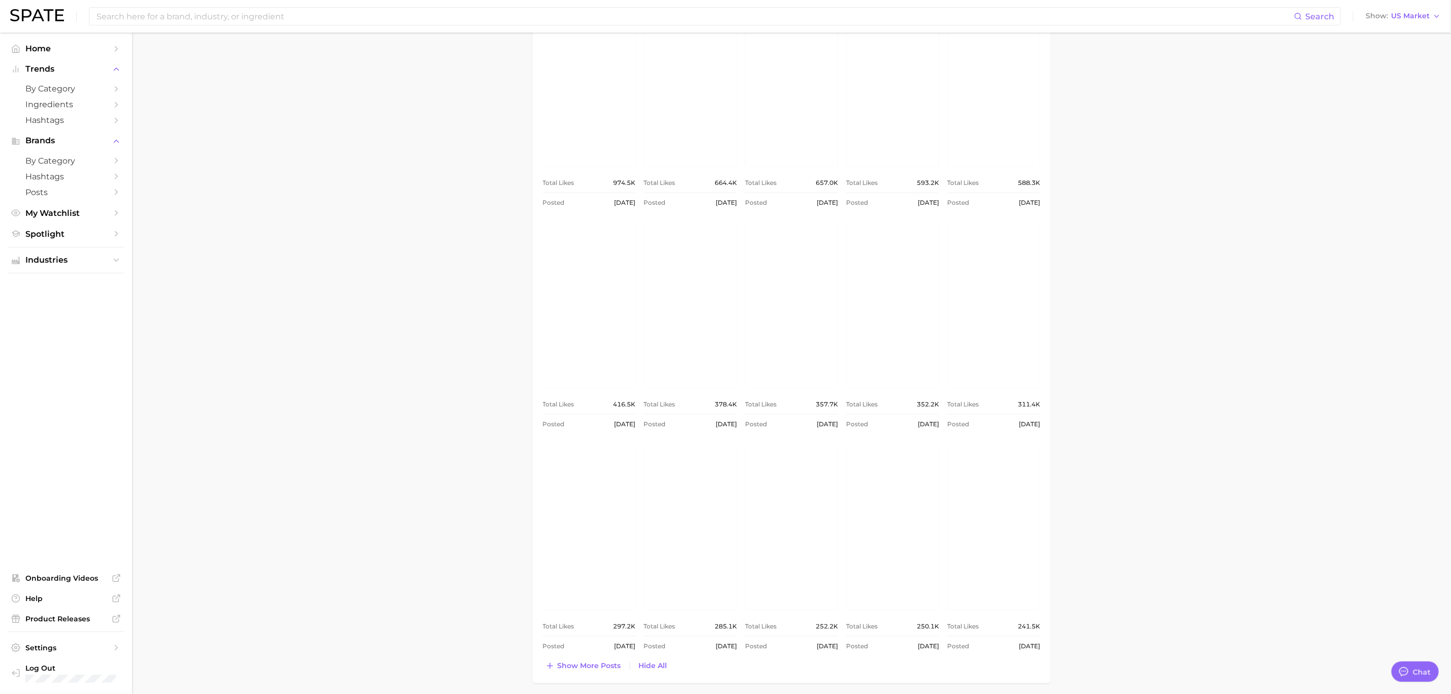
scroll to position [533, 0]
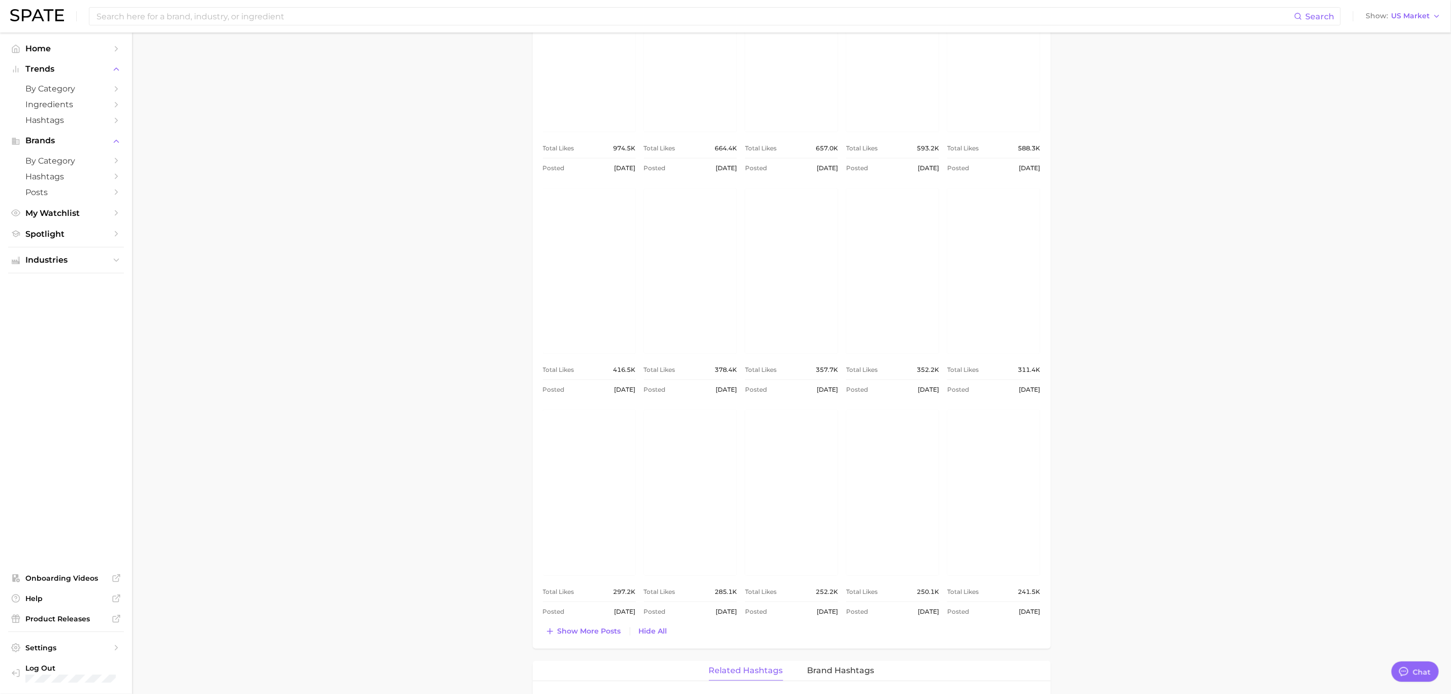
click at [999, 338] on link "view post on Instagram" at bounding box center [993, 270] width 93 height 165
click at [585, 553] on link "view post on Instagram" at bounding box center [589, 492] width 93 height 165
click at [692, 501] on link "view post on Instagram" at bounding box center [690, 492] width 93 height 165
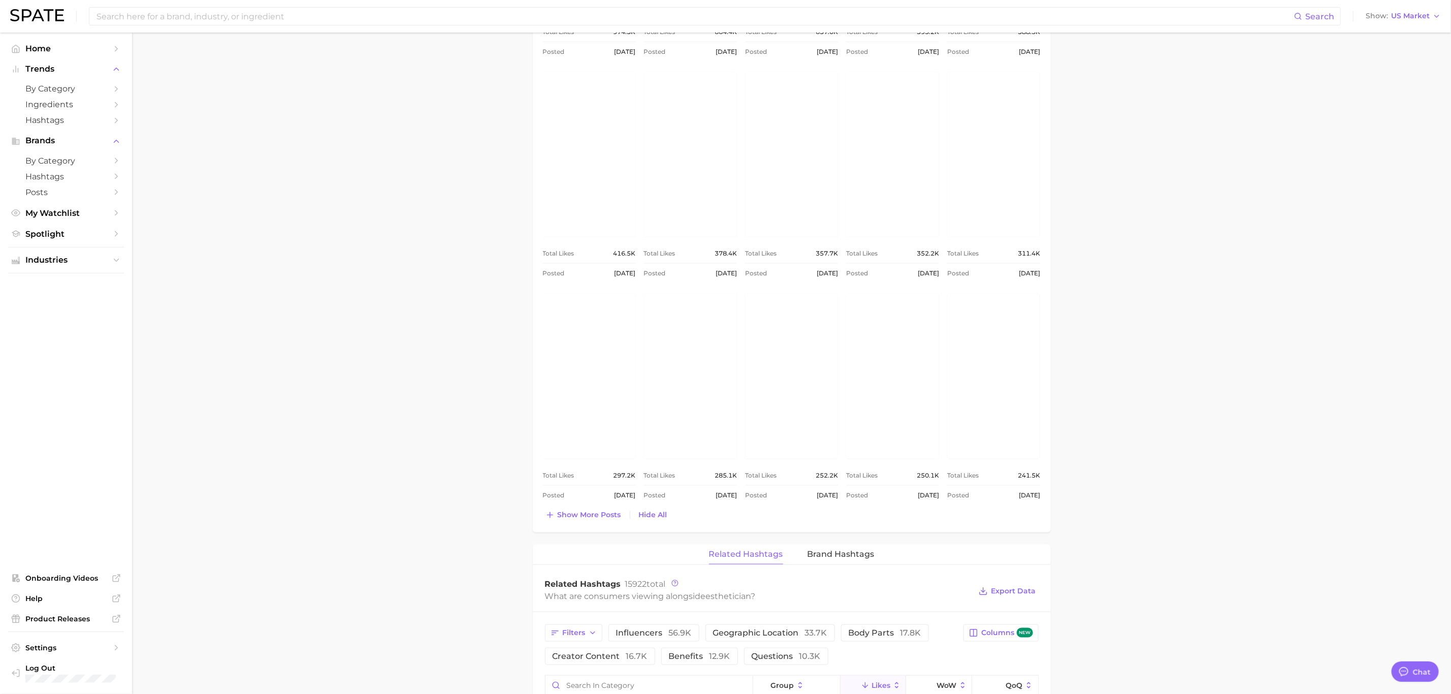
scroll to position [686, 0]
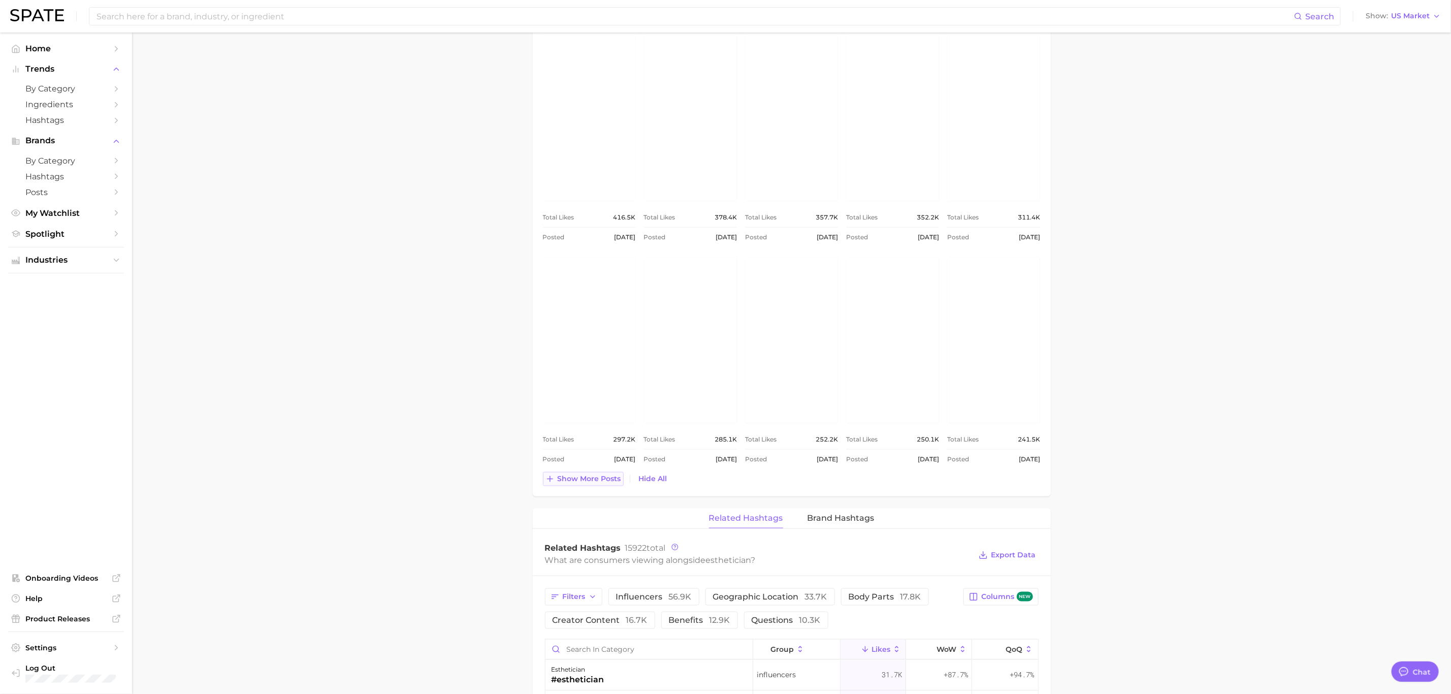
click at [558, 481] on span "Show more posts" at bounding box center [590, 478] width 64 height 9
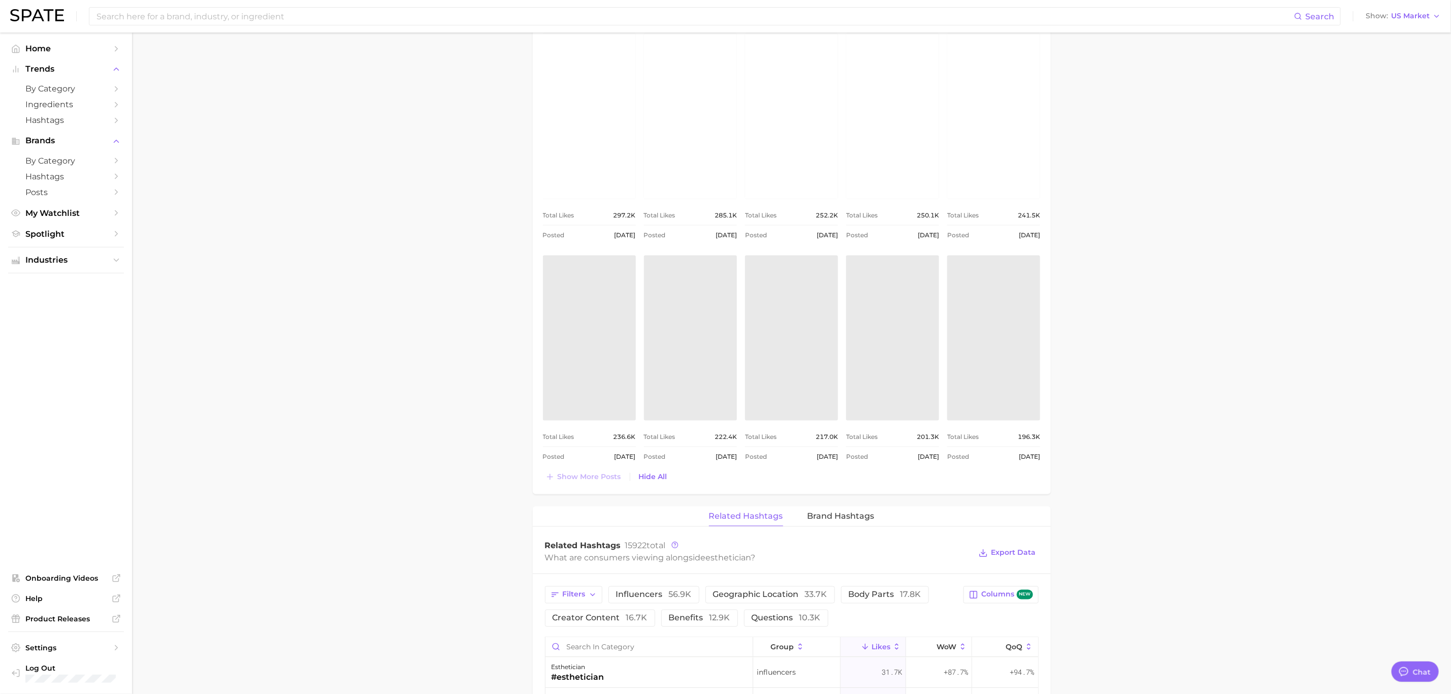
scroll to position [914, 0]
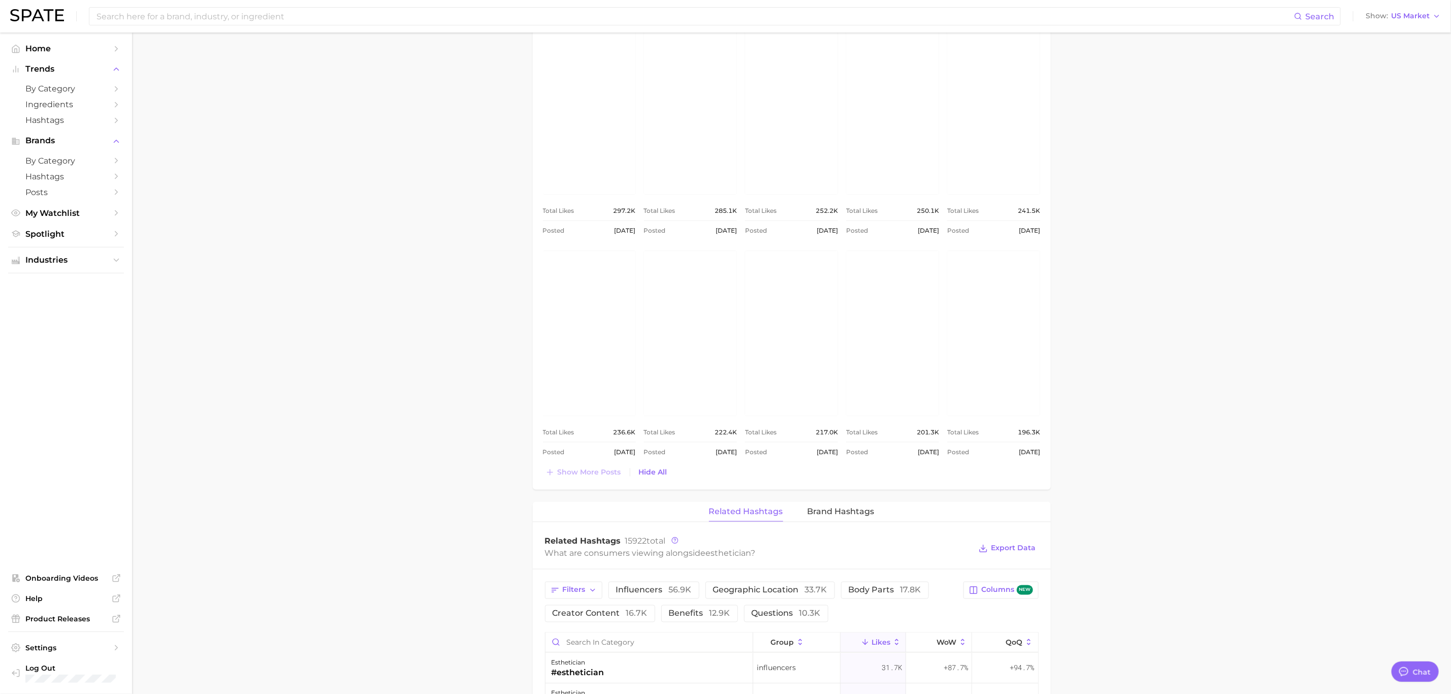
click at [887, 376] on link "view post on Instagram" at bounding box center [892, 333] width 93 height 165
click at [1198, 513] on main "1. media & influencers 2. influencers 3. beauty experts / advisers 4. esthetici…" at bounding box center [791, 253] width 1319 height 2271
click at [675, 387] on link "view post on Instagram" at bounding box center [690, 333] width 93 height 165
click at [1191, 229] on main "1. media & influencers 2. influencers 3. beauty experts / advisers 4. esthetici…" at bounding box center [791, 253] width 1319 height 2271
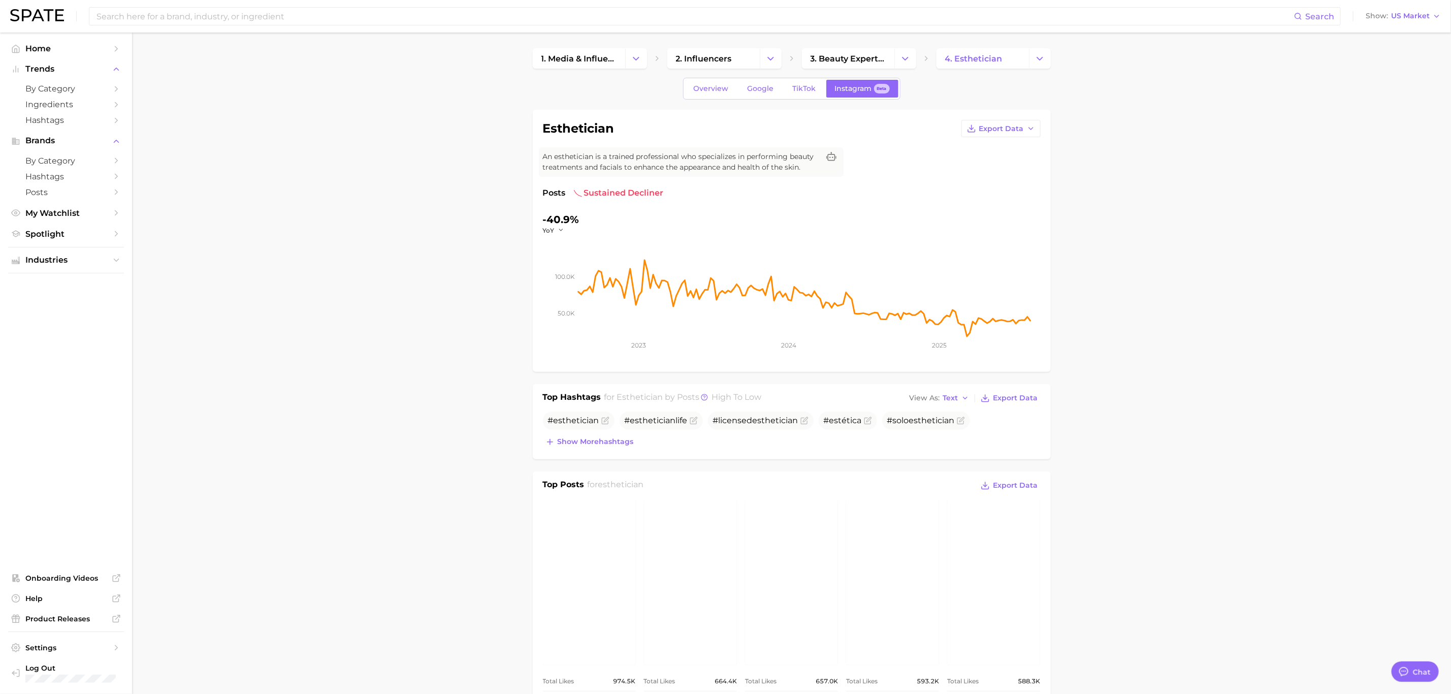
scroll to position [0, 0]
click at [802, 96] on link "TikTok" at bounding box center [804, 89] width 41 height 18
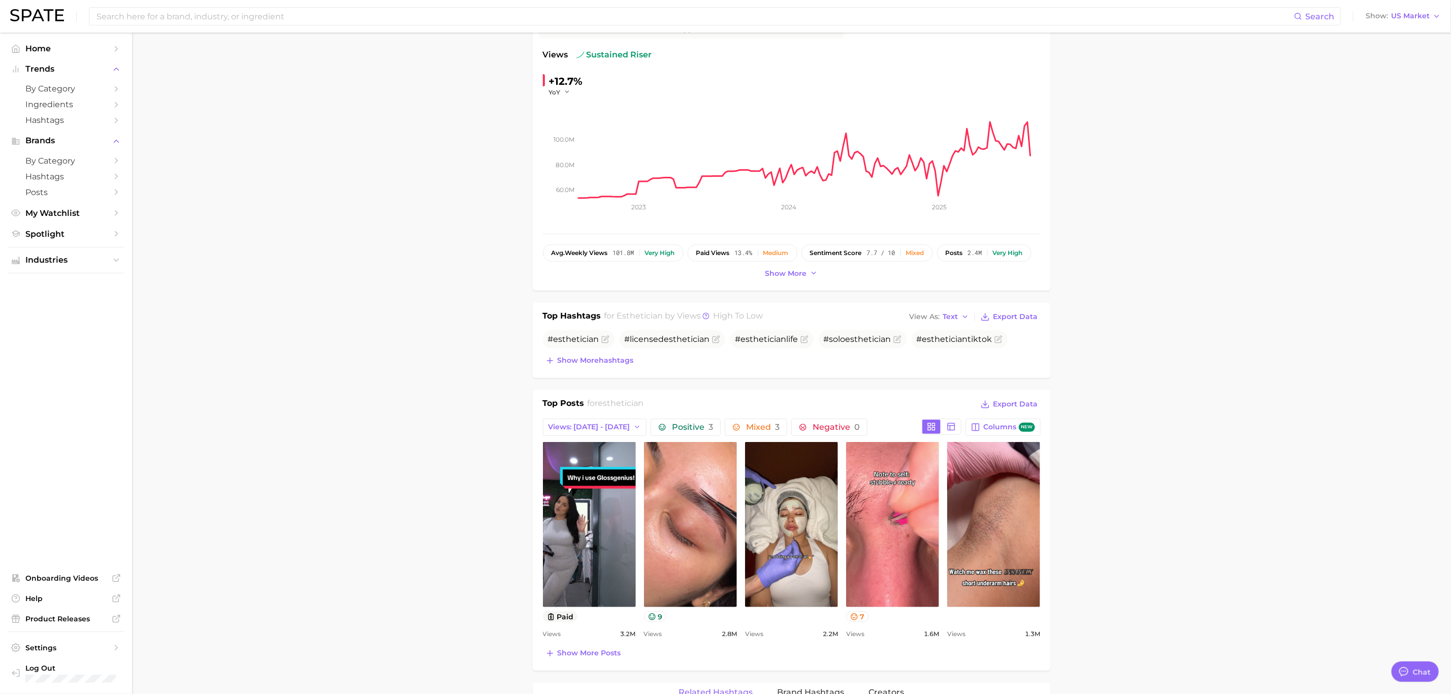
scroll to position [152, 0]
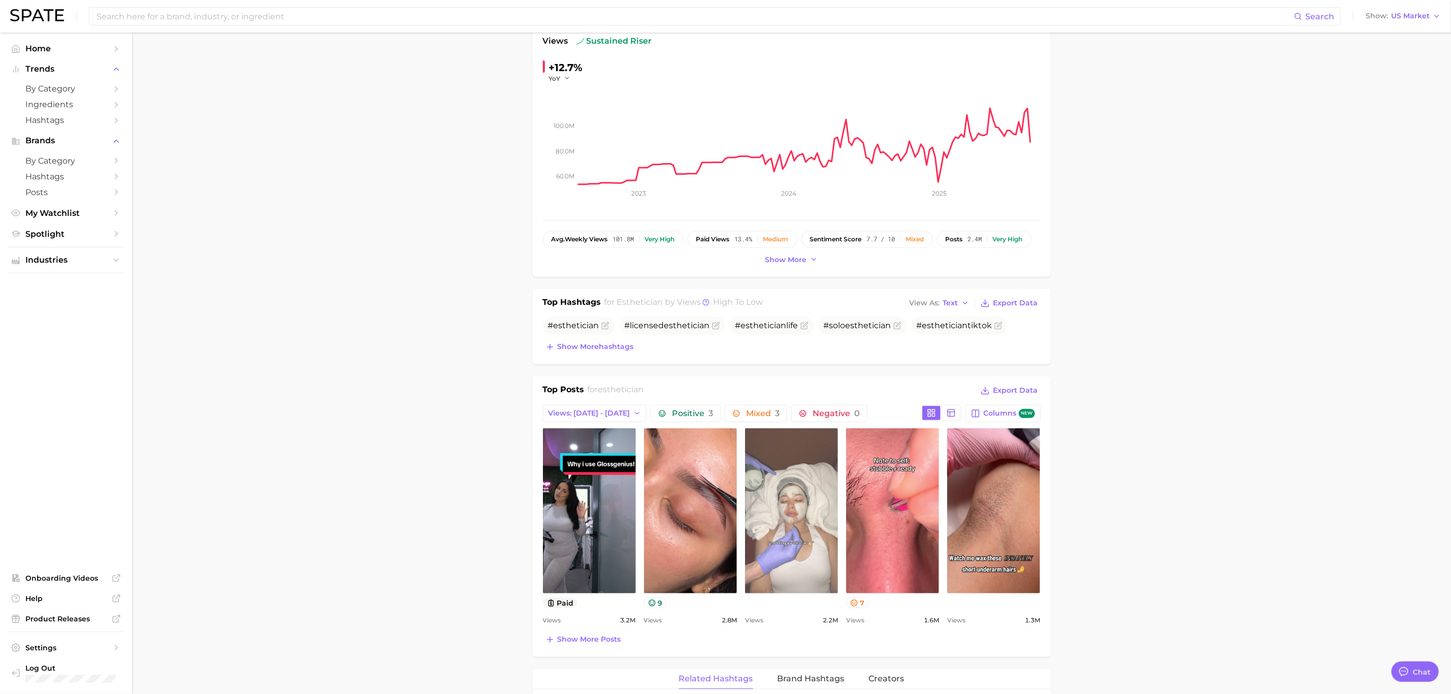
click at [791, 503] on link "view post on TikTok" at bounding box center [791, 510] width 93 height 165
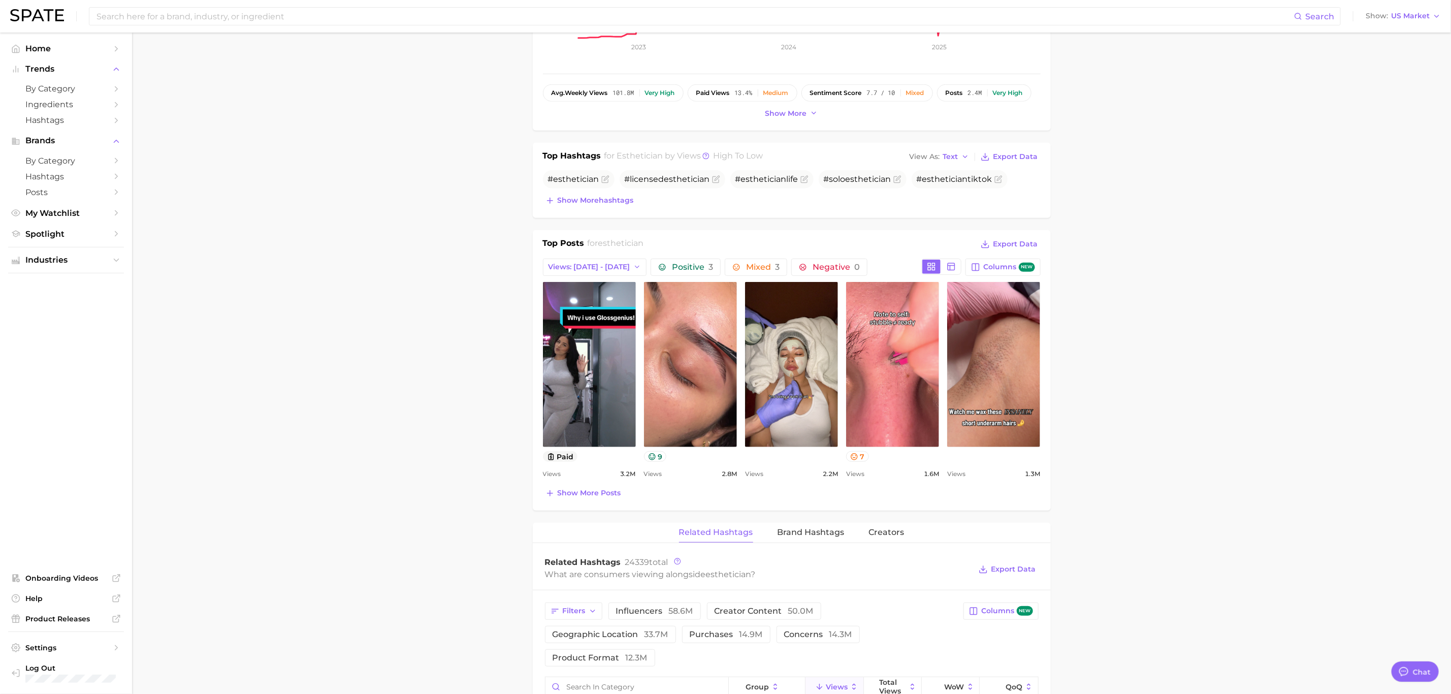
scroll to position [305, 0]
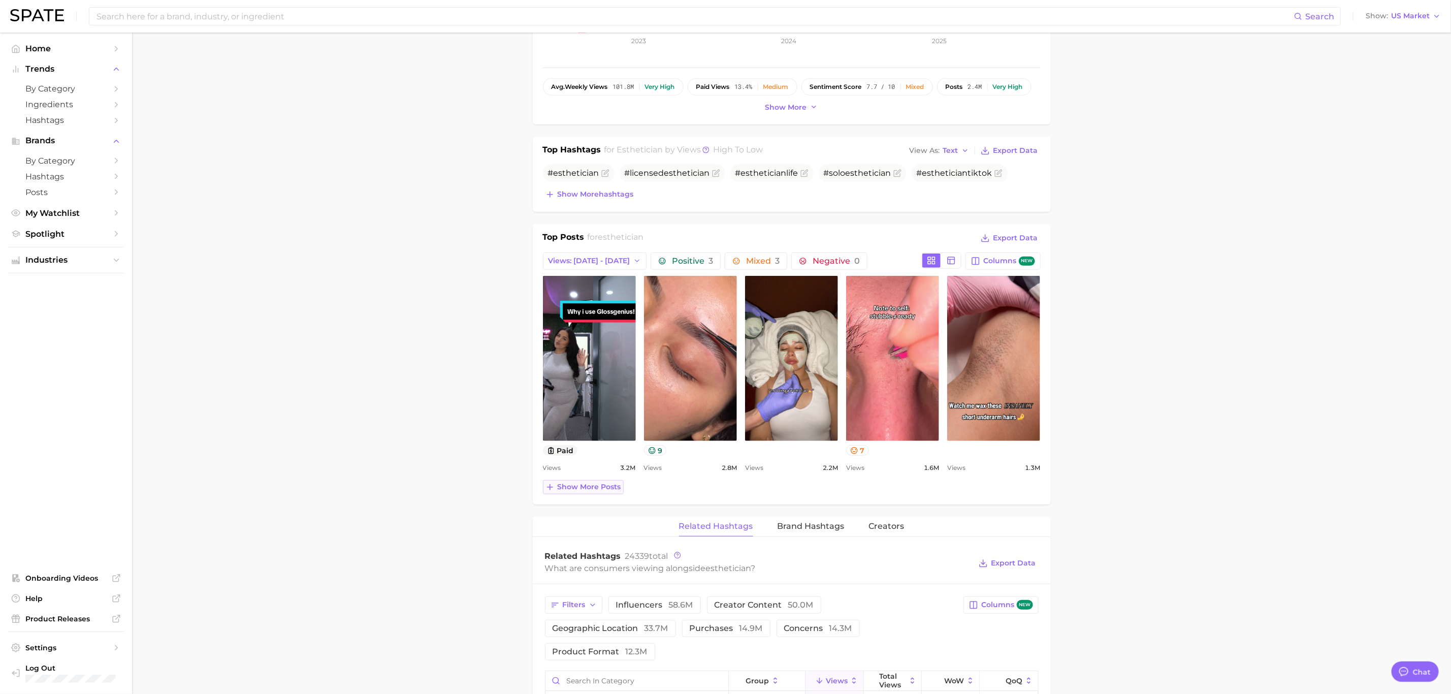
click at [589, 490] on span "Show more posts" at bounding box center [590, 487] width 64 height 9
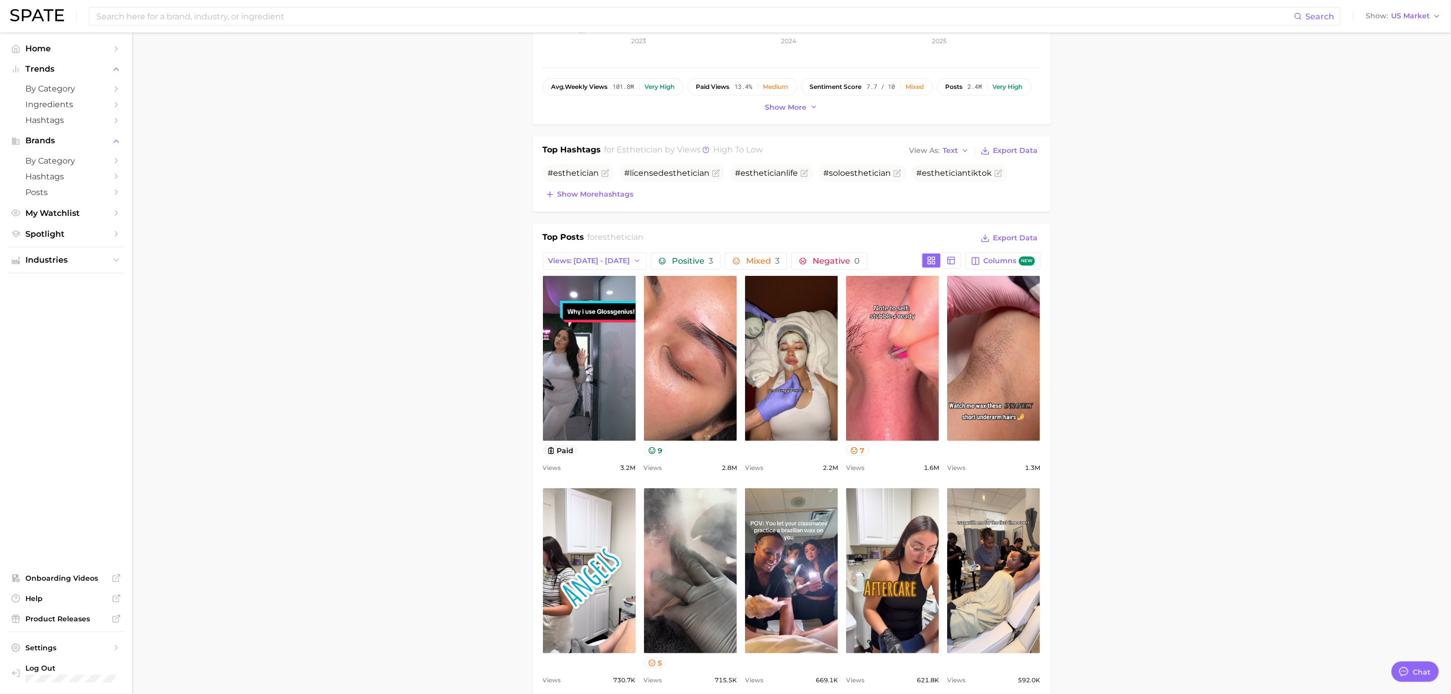
scroll to position [0, 0]
click at [1236, 500] on main "1. media & influencers 2. influencers 3. beauty experts / advisers 4. esthetici…" at bounding box center [791, 684] width 1319 height 1913
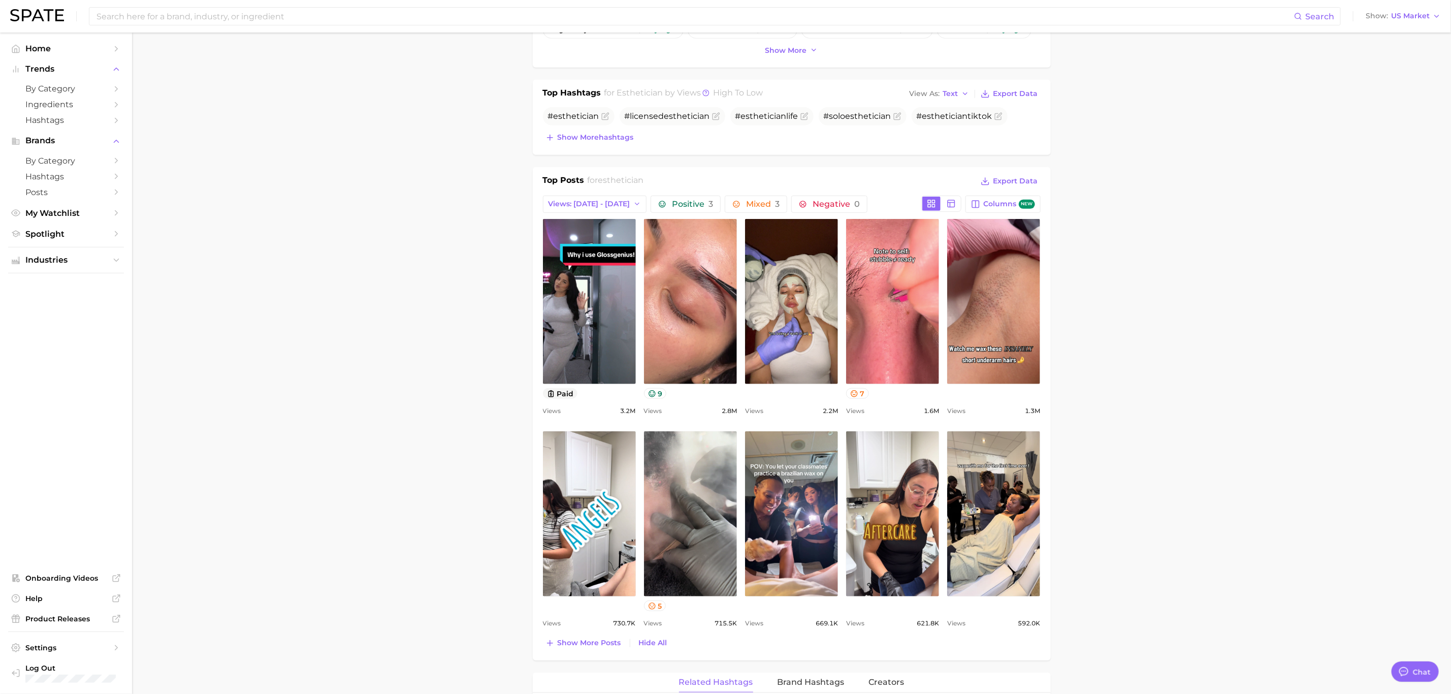
scroll to position [457, 0]
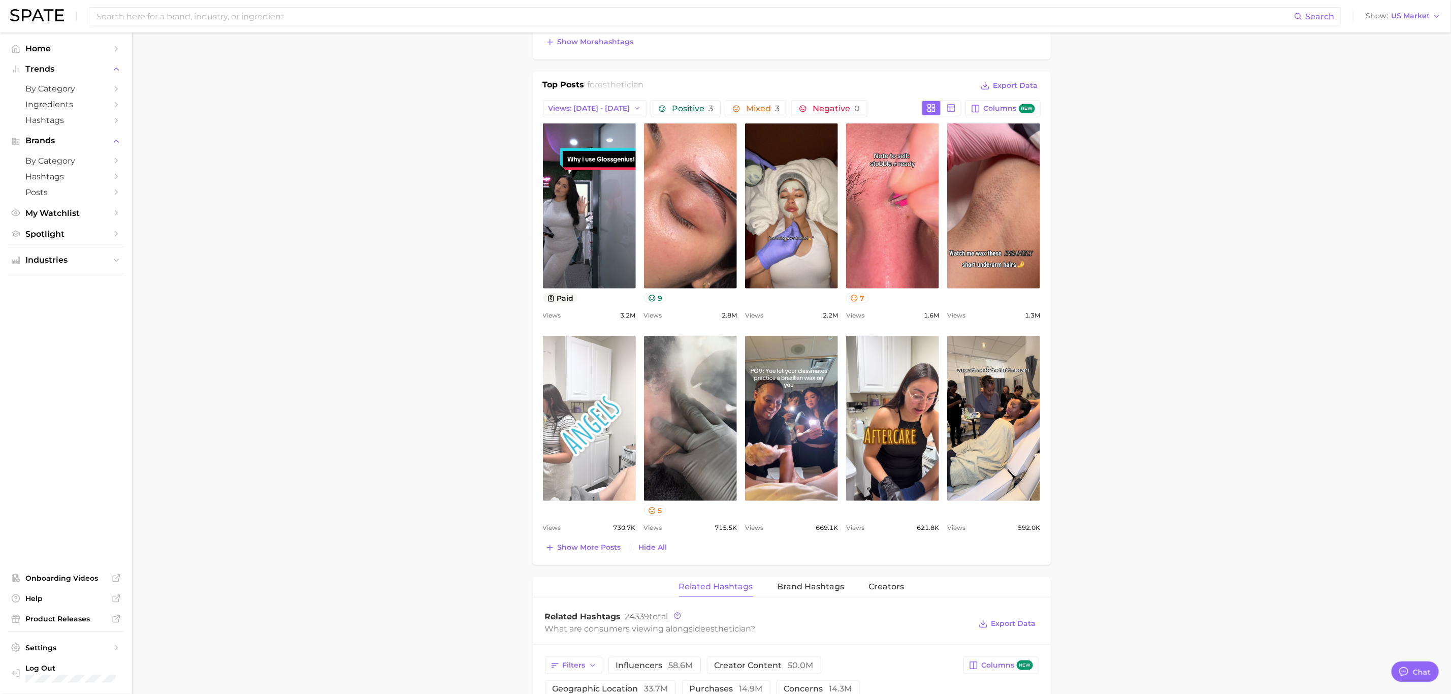
click at [584, 457] on link "view post on TikTok" at bounding box center [589, 418] width 93 height 165
click at [597, 550] on span "Show more posts" at bounding box center [590, 547] width 64 height 9
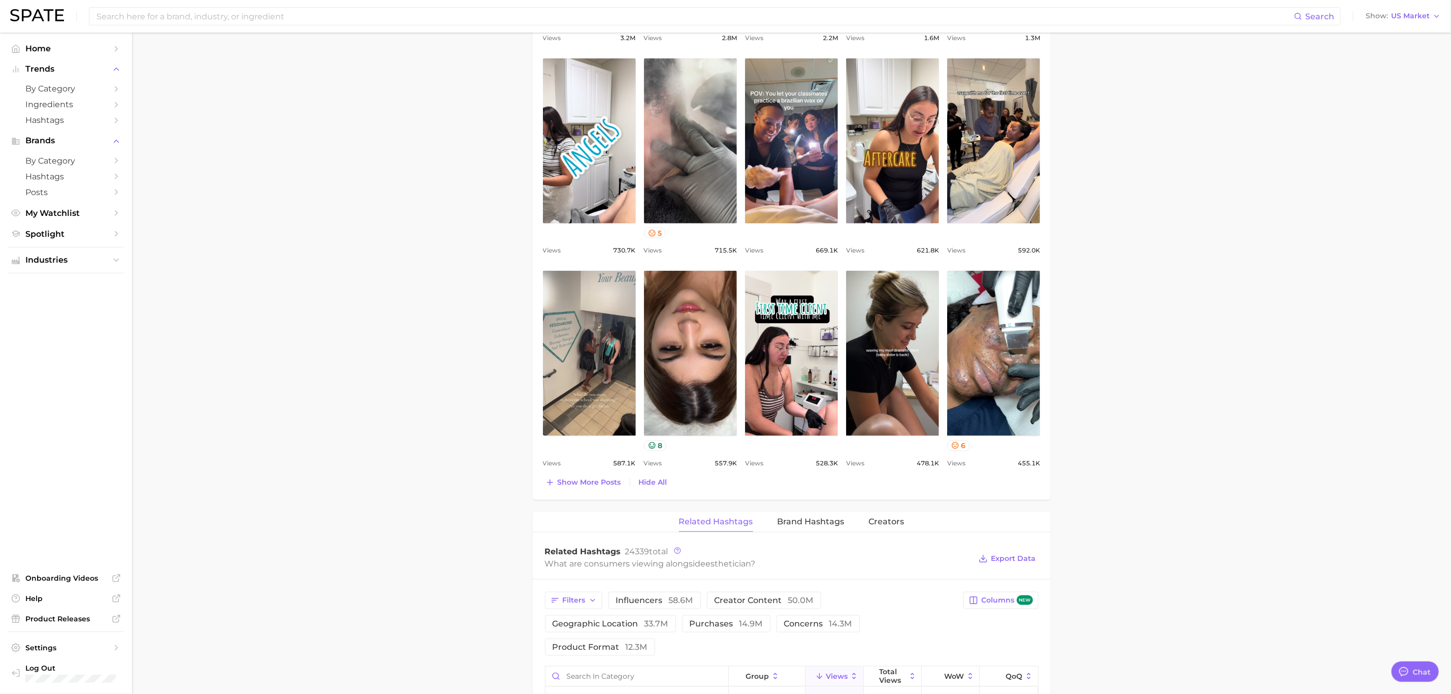
scroll to position [762, 0]
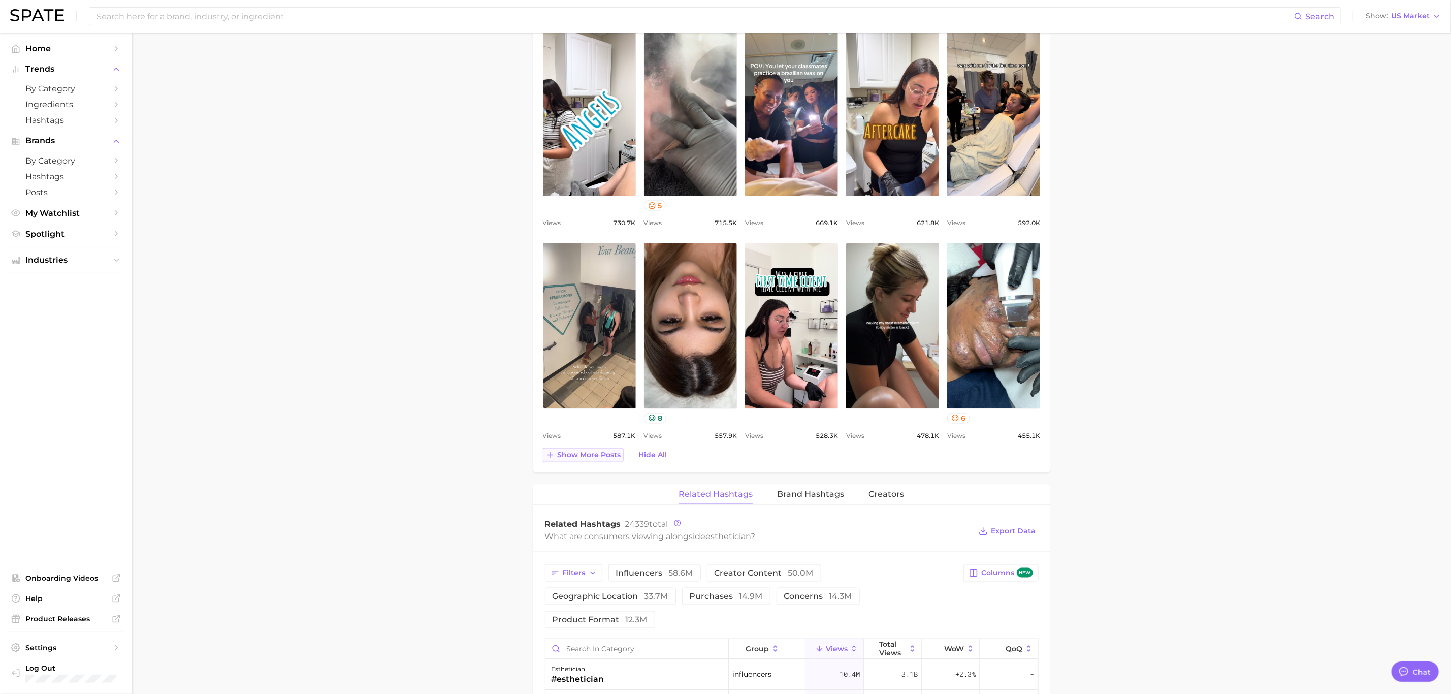
click at [559, 457] on span "Show more posts" at bounding box center [590, 455] width 64 height 9
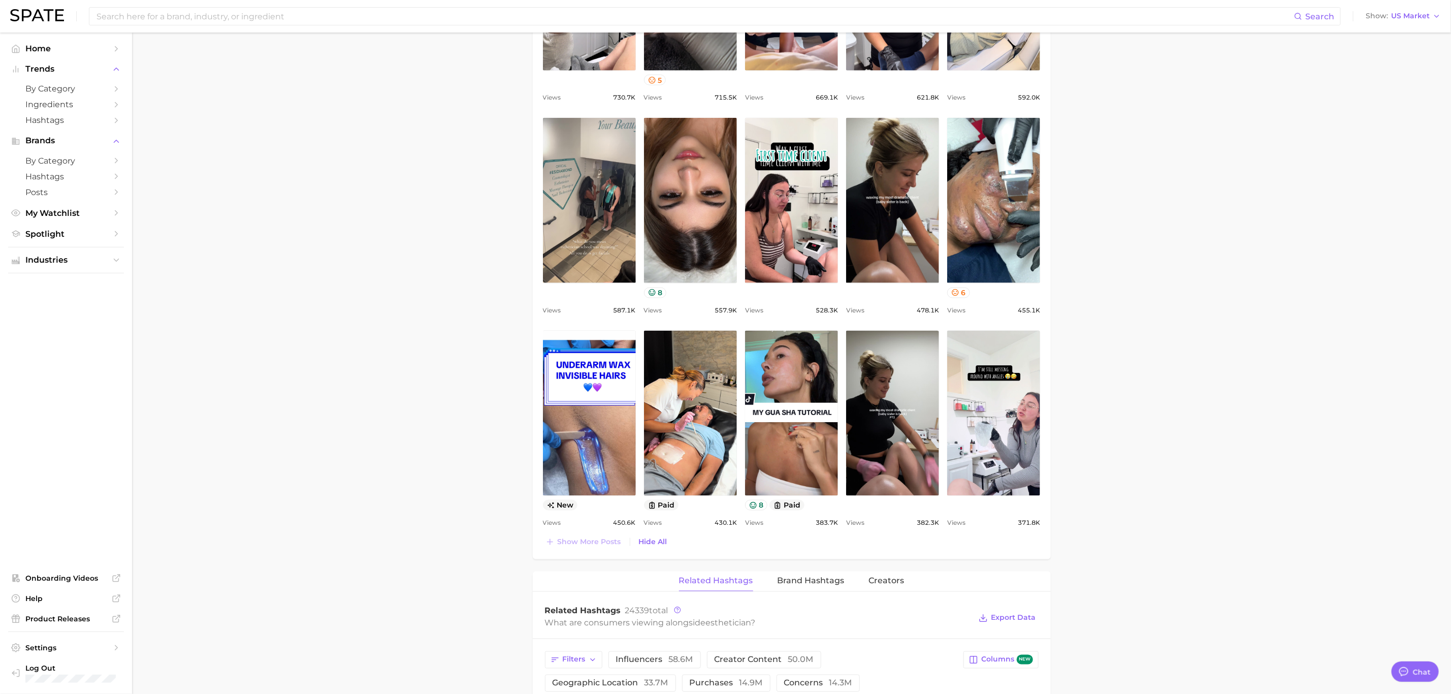
scroll to position [914, 0]
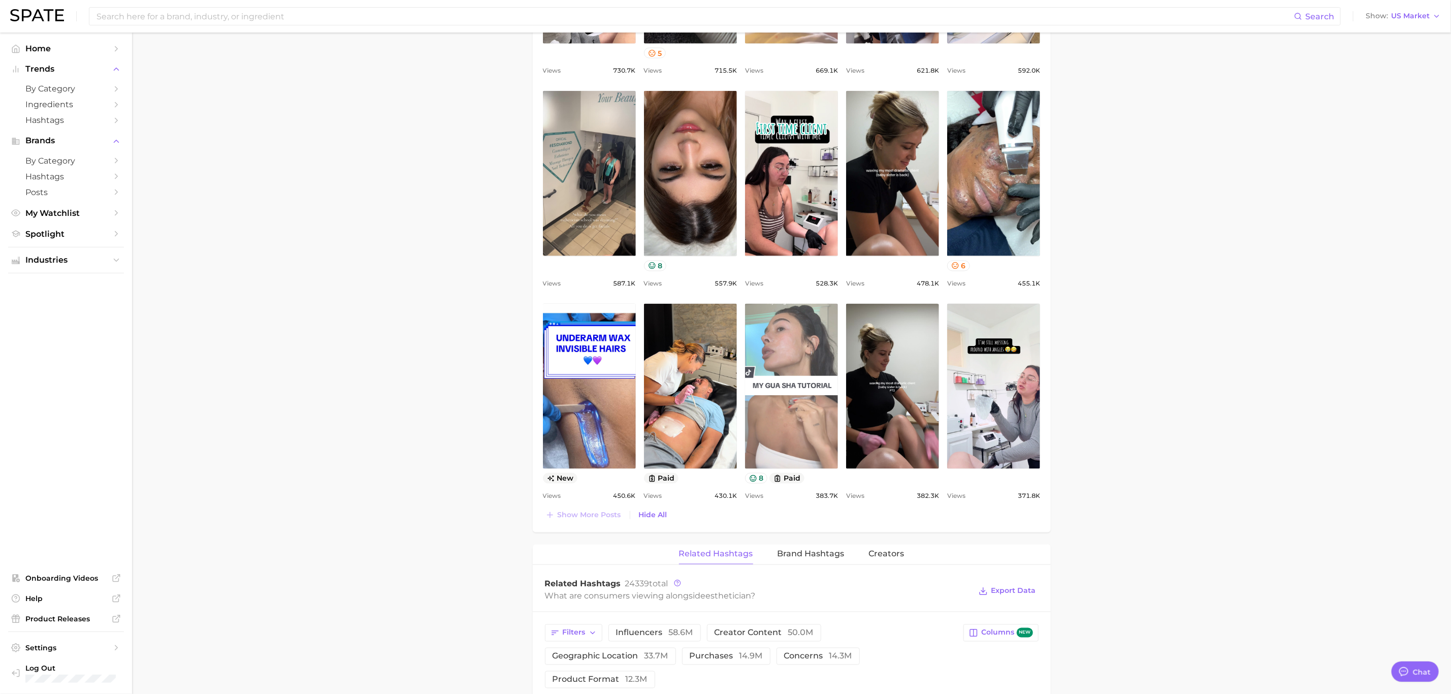
click at [791, 426] on link "view post on TikTok" at bounding box center [791, 386] width 93 height 165
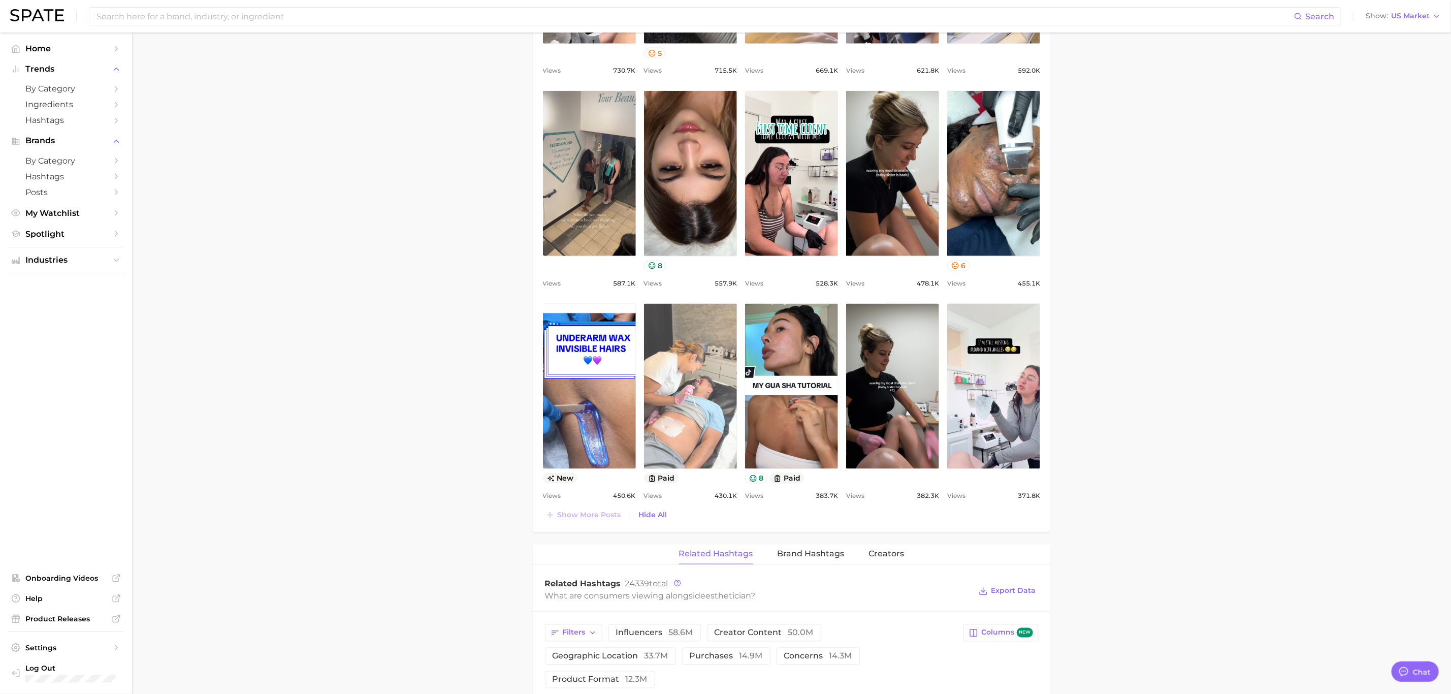
click at [700, 399] on link "view post on TikTok" at bounding box center [690, 386] width 93 height 165
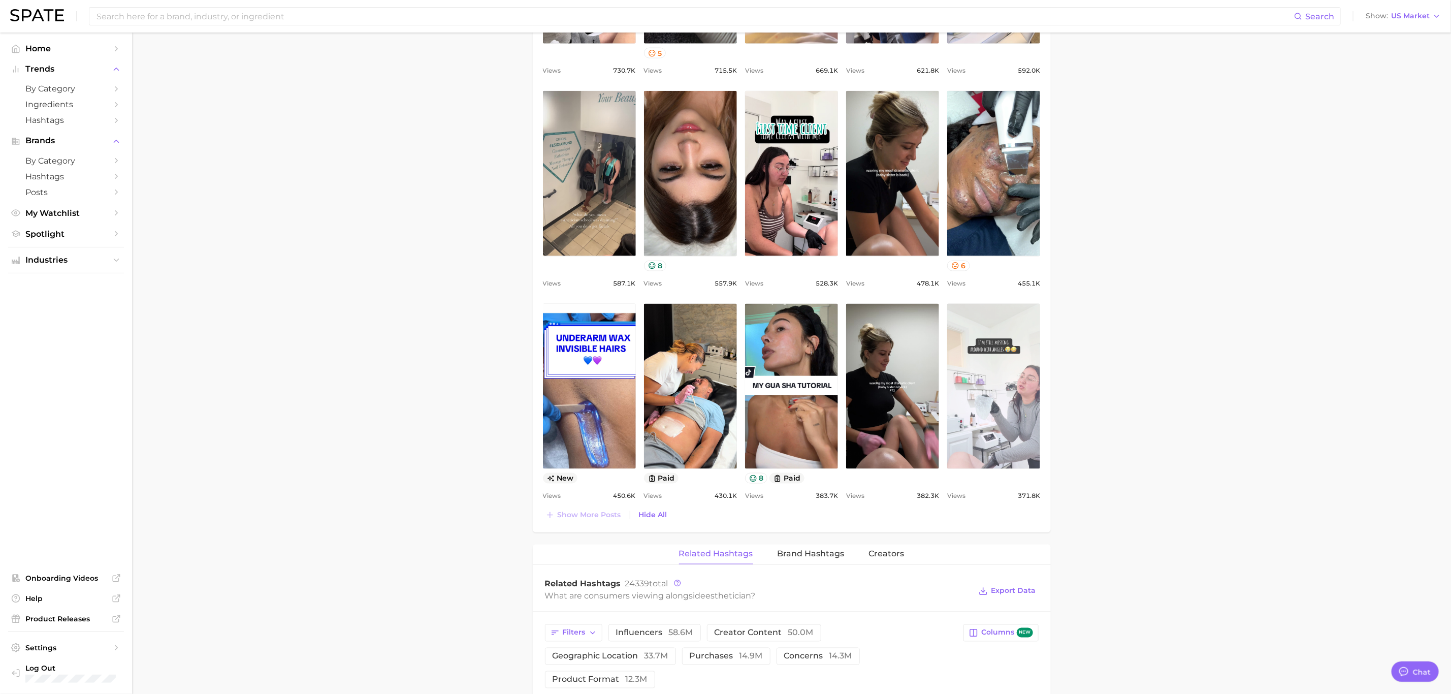
click at [1015, 424] on link "view post on TikTok" at bounding box center [993, 386] width 93 height 165
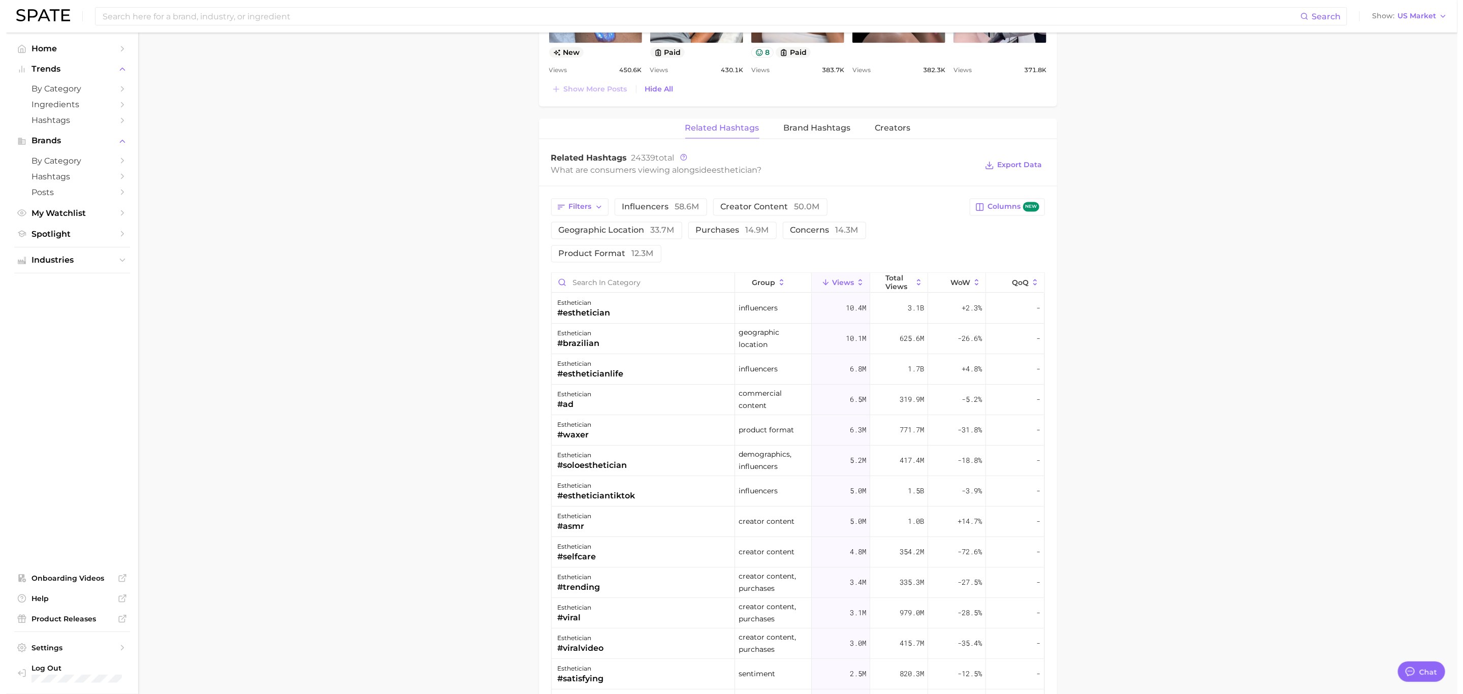
scroll to position [1524, 0]
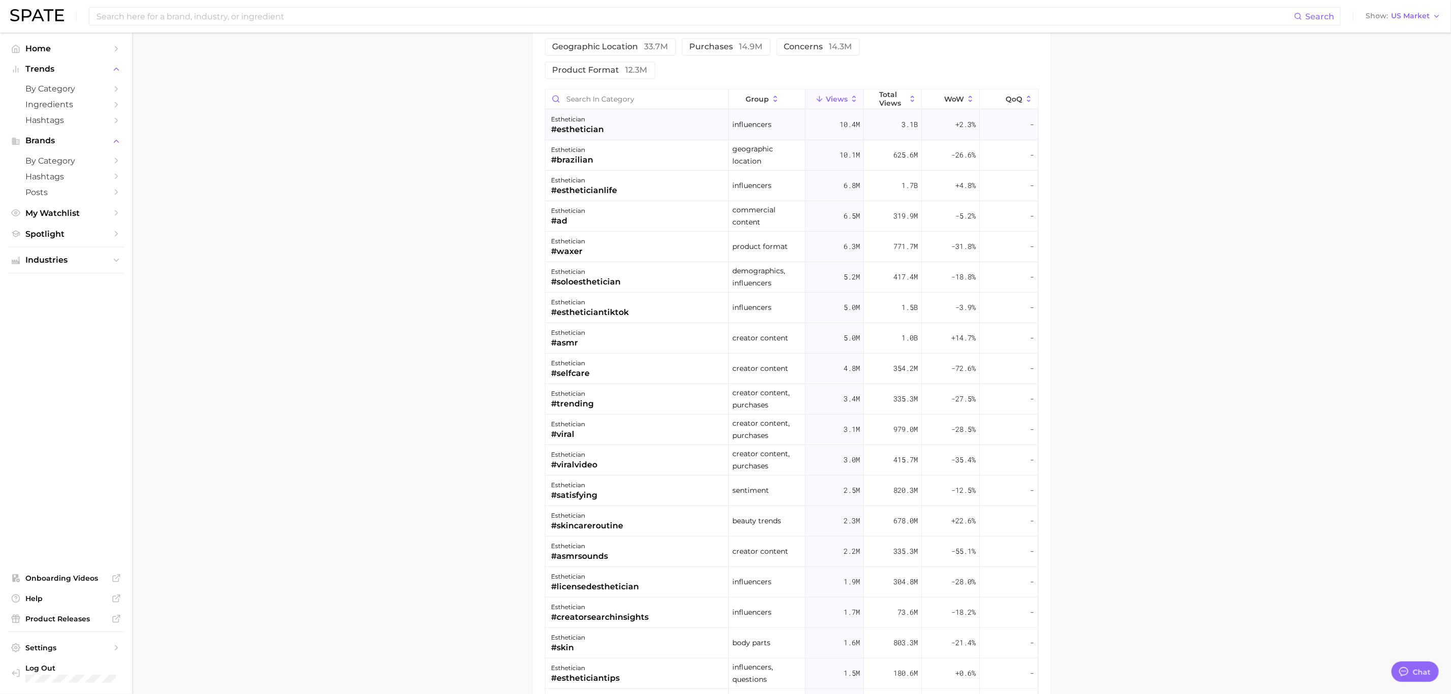
click at [616, 113] on div "esthetician #esthetician" at bounding box center [637, 125] width 183 height 30
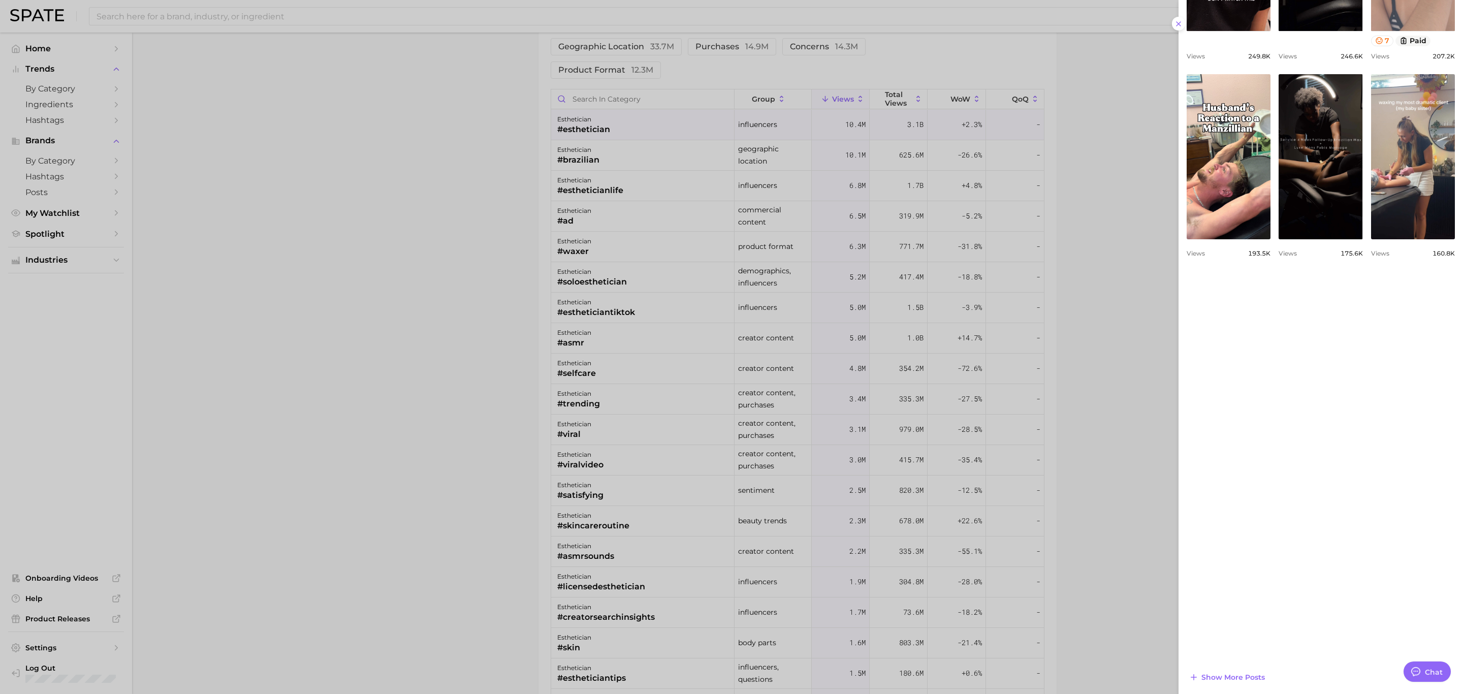
scroll to position [460, 0]
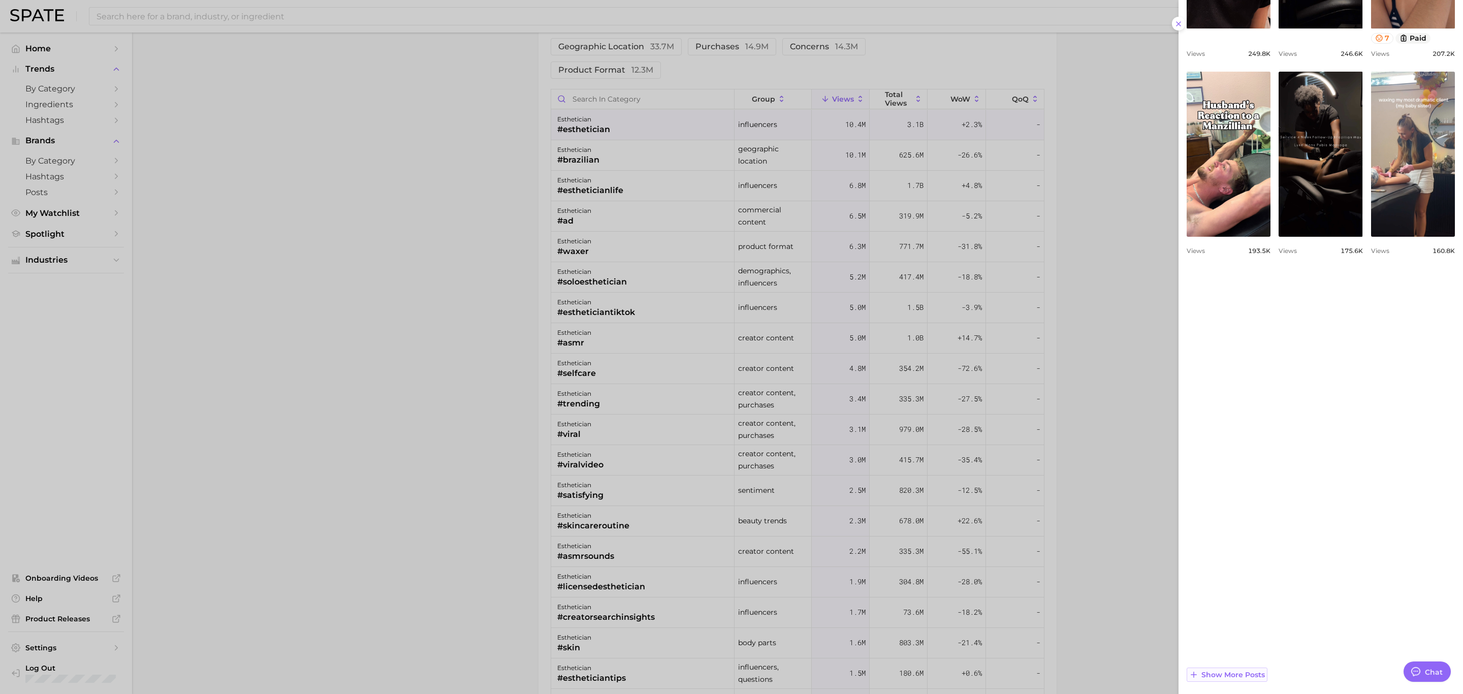
click at [1202, 669] on button "Show more posts" at bounding box center [1227, 675] width 81 height 14
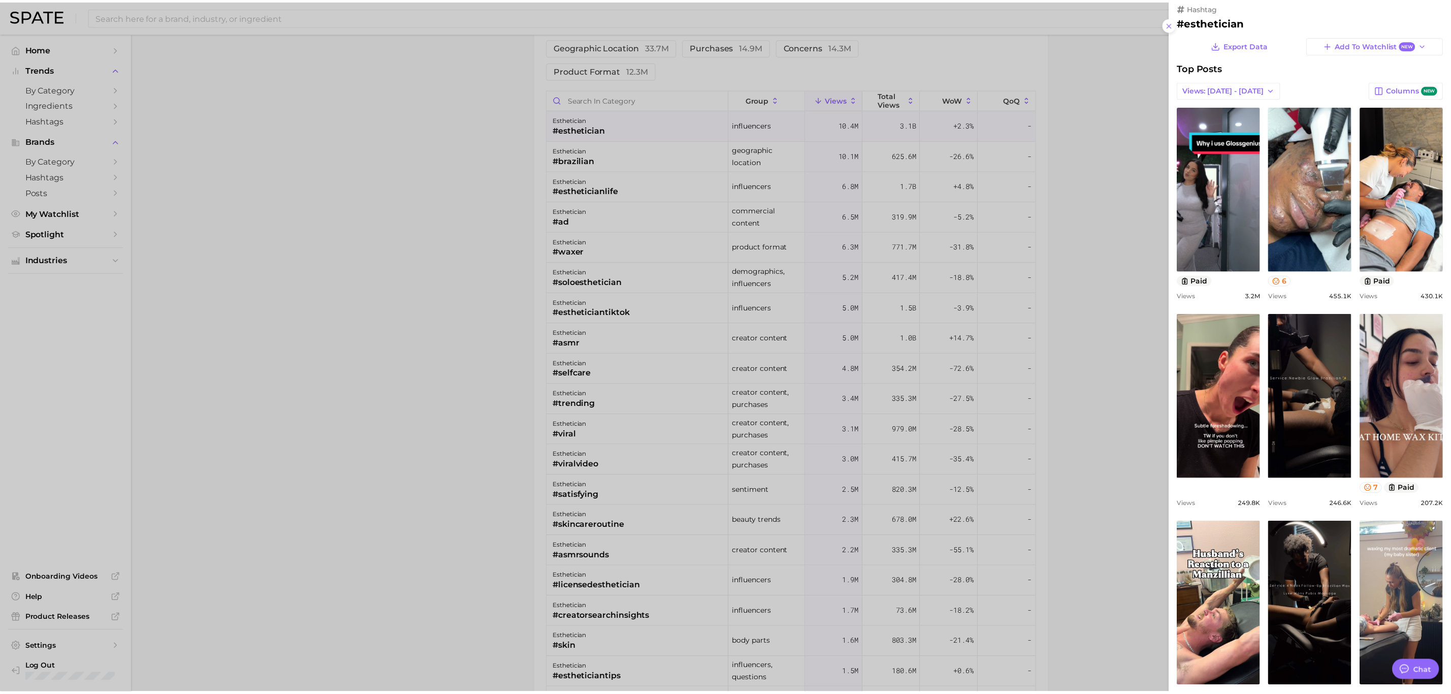
scroll to position [0, 0]
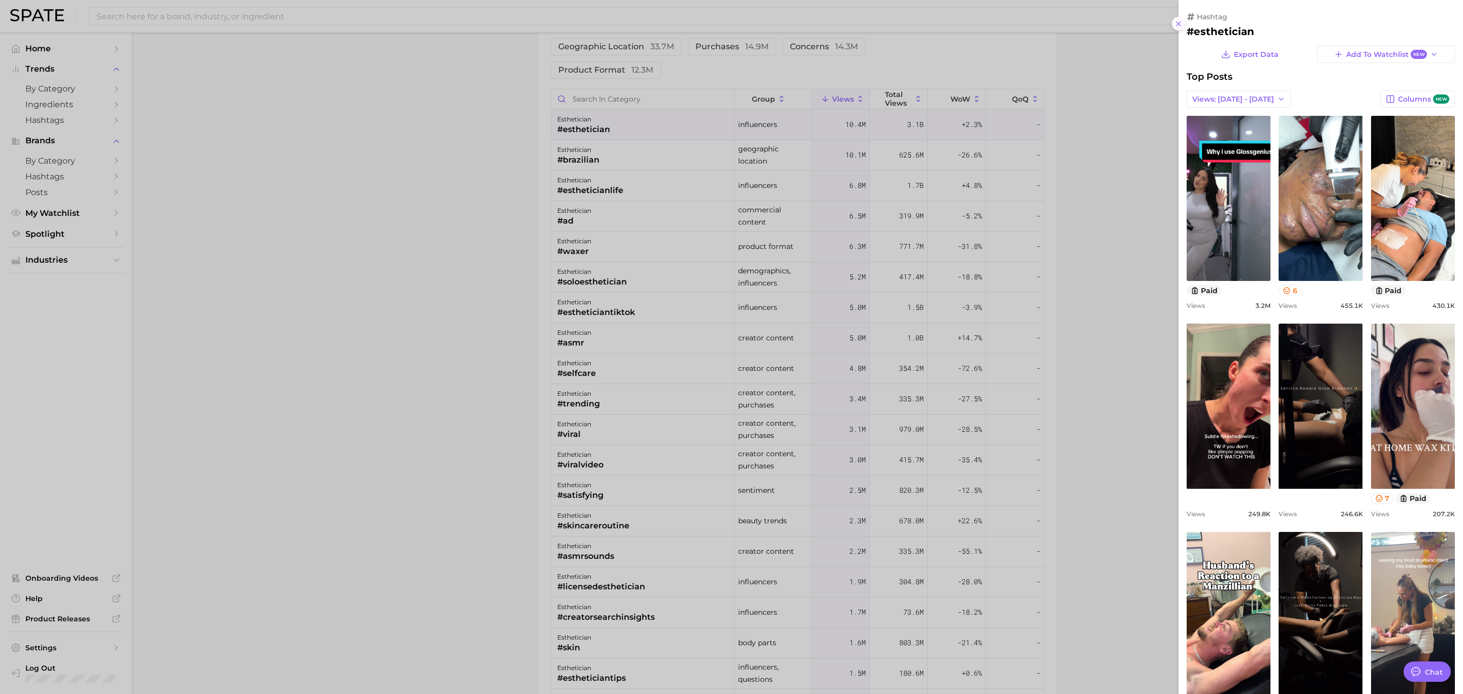
click at [1183, 23] on button at bounding box center [1179, 24] width 14 height 14
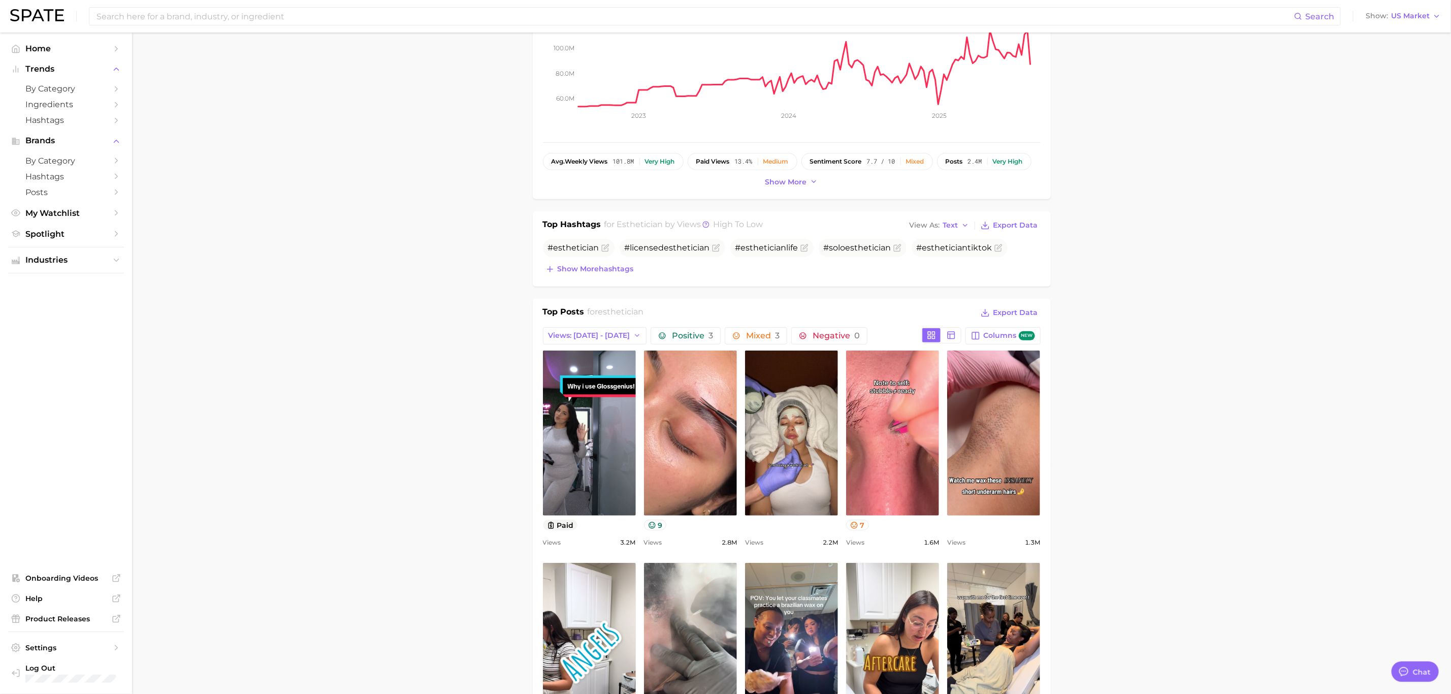
scroll to position [229, 0]
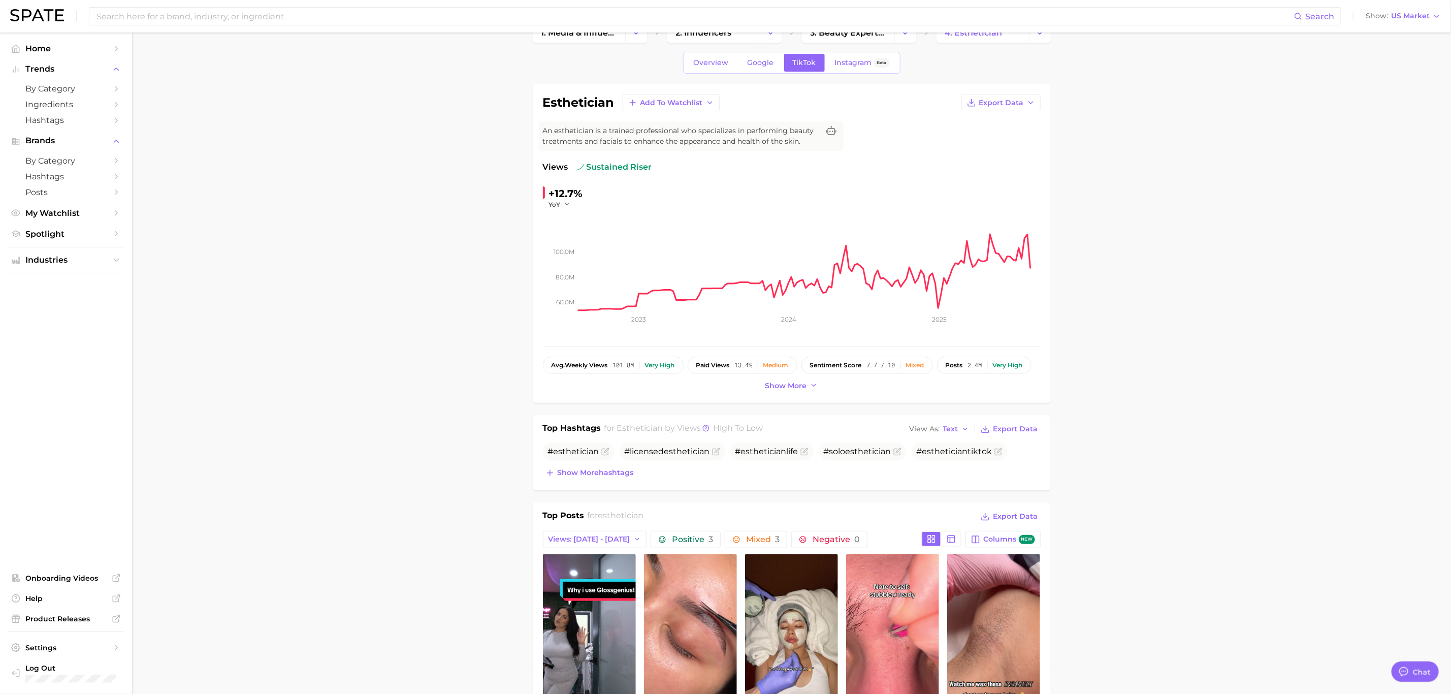
scroll to position [0, 0]
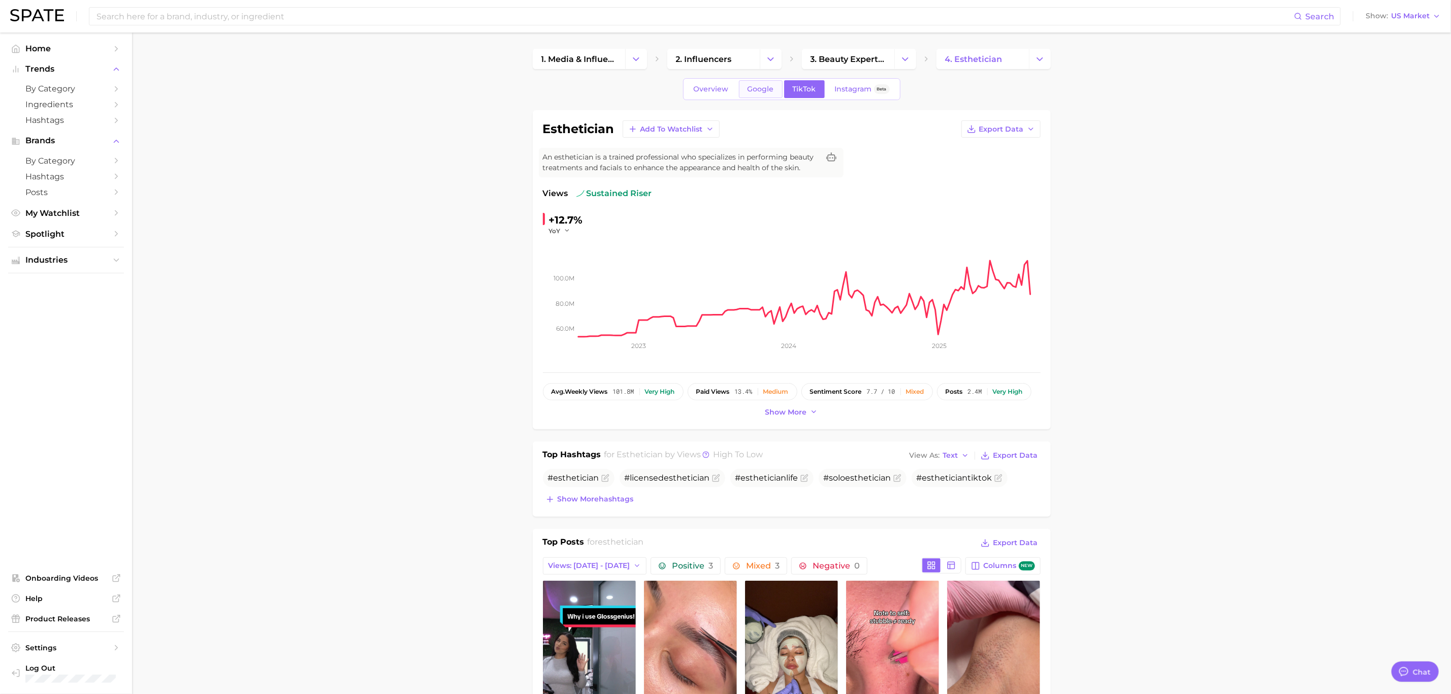
click at [757, 96] on link "Google" at bounding box center [761, 89] width 44 height 18
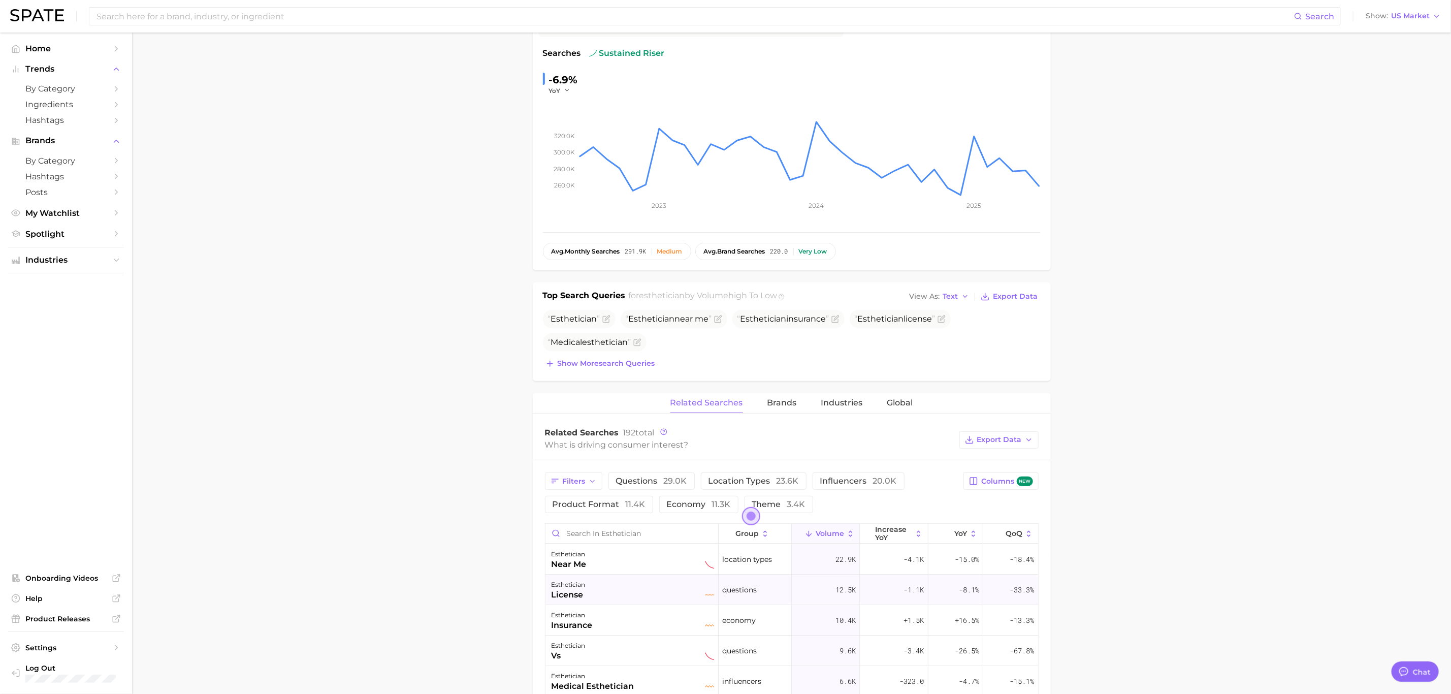
scroll to position [305, 0]
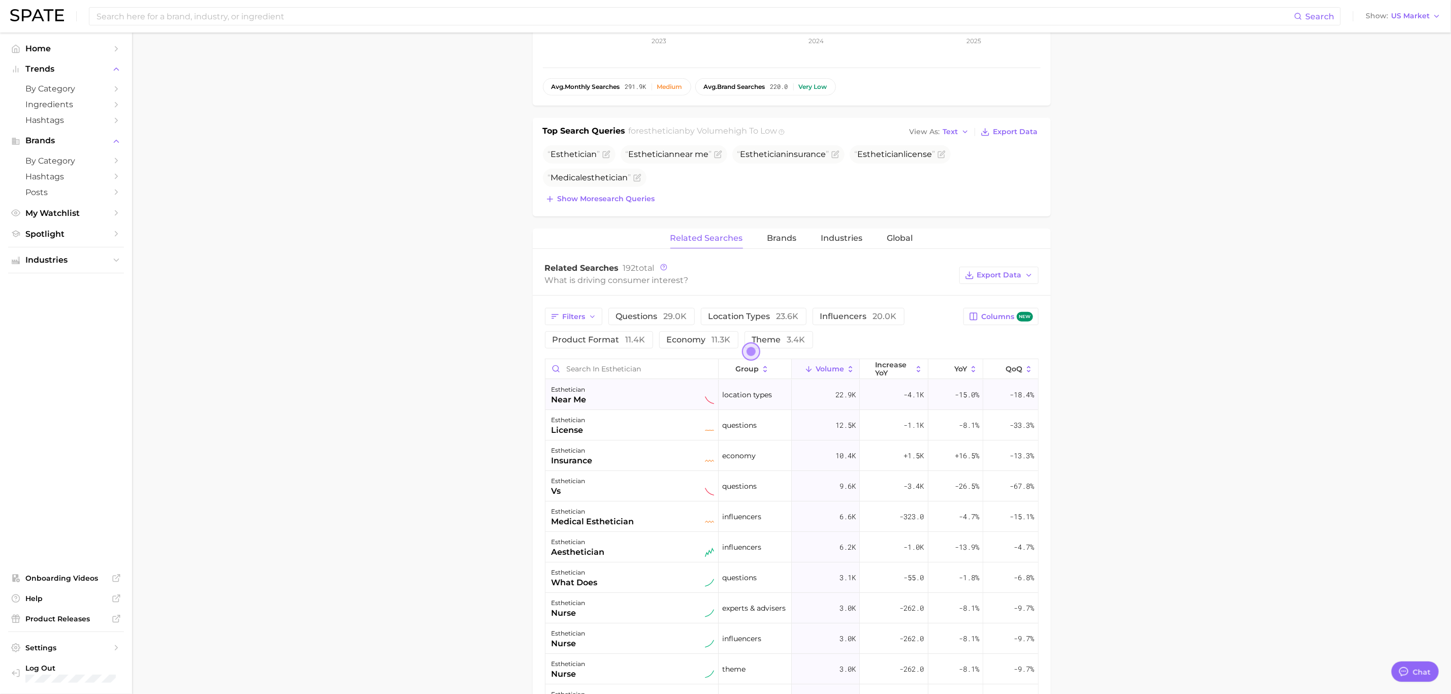
click at [589, 400] on div "esthetician near me" at bounding box center [633, 395] width 163 height 22
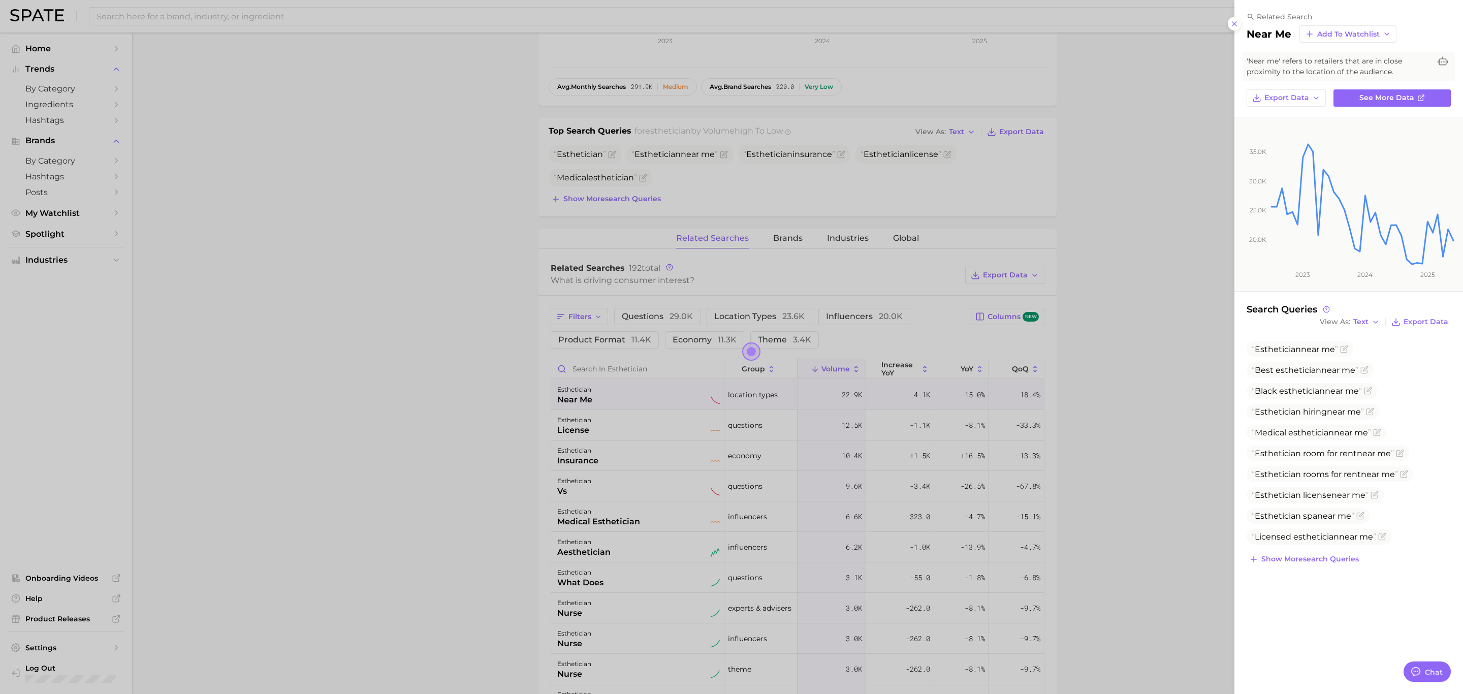
click at [1145, 261] on div at bounding box center [731, 347] width 1463 height 694
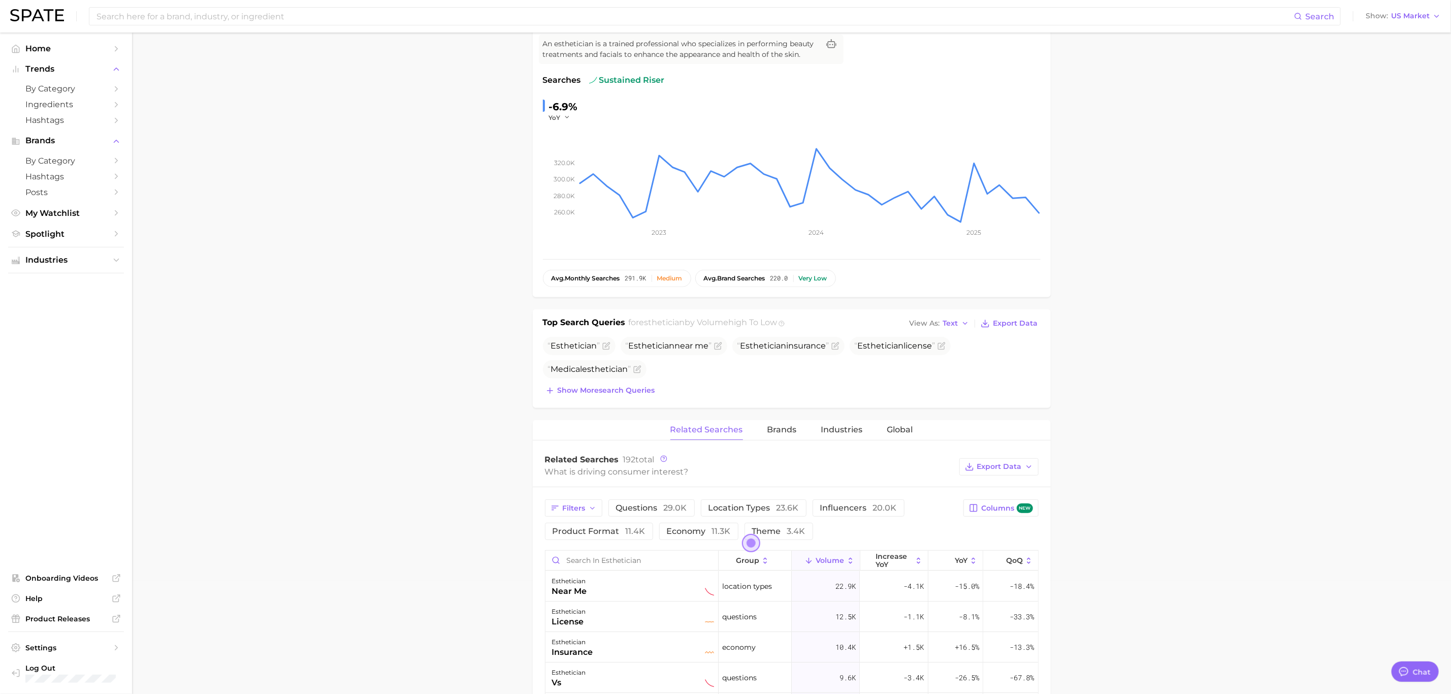
scroll to position [0, 0]
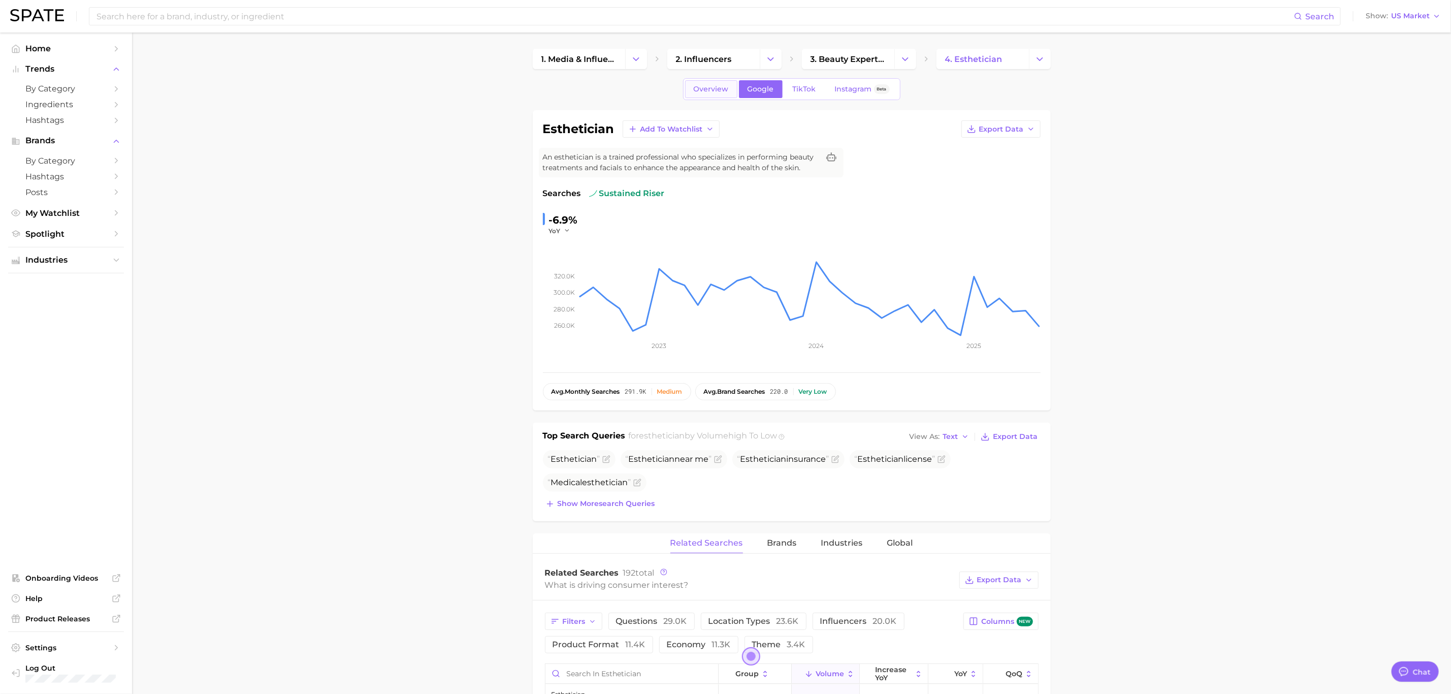
click at [713, 97] on link "Overview" at bounding box center [711, 89] width 52 height 18
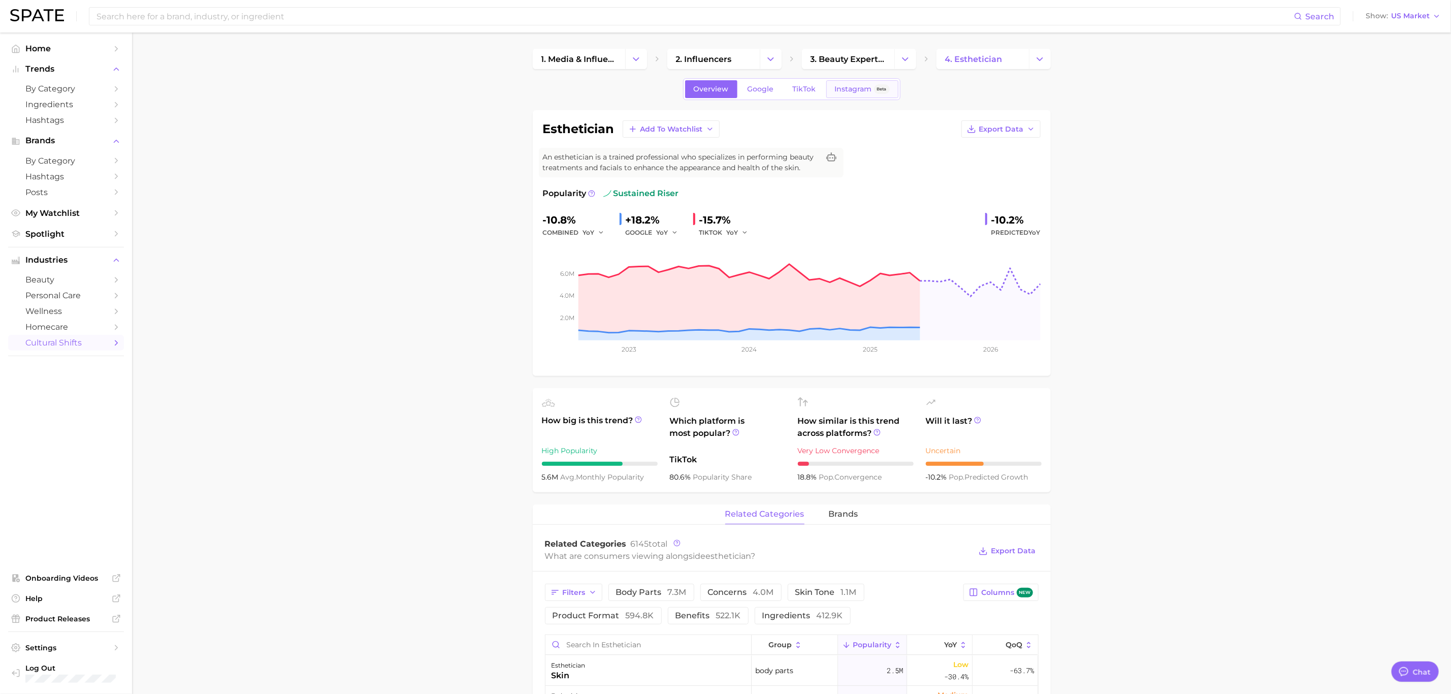
click at [837, 90] on span "Instagram" at bounding box center [853, 89] width 37 height 9
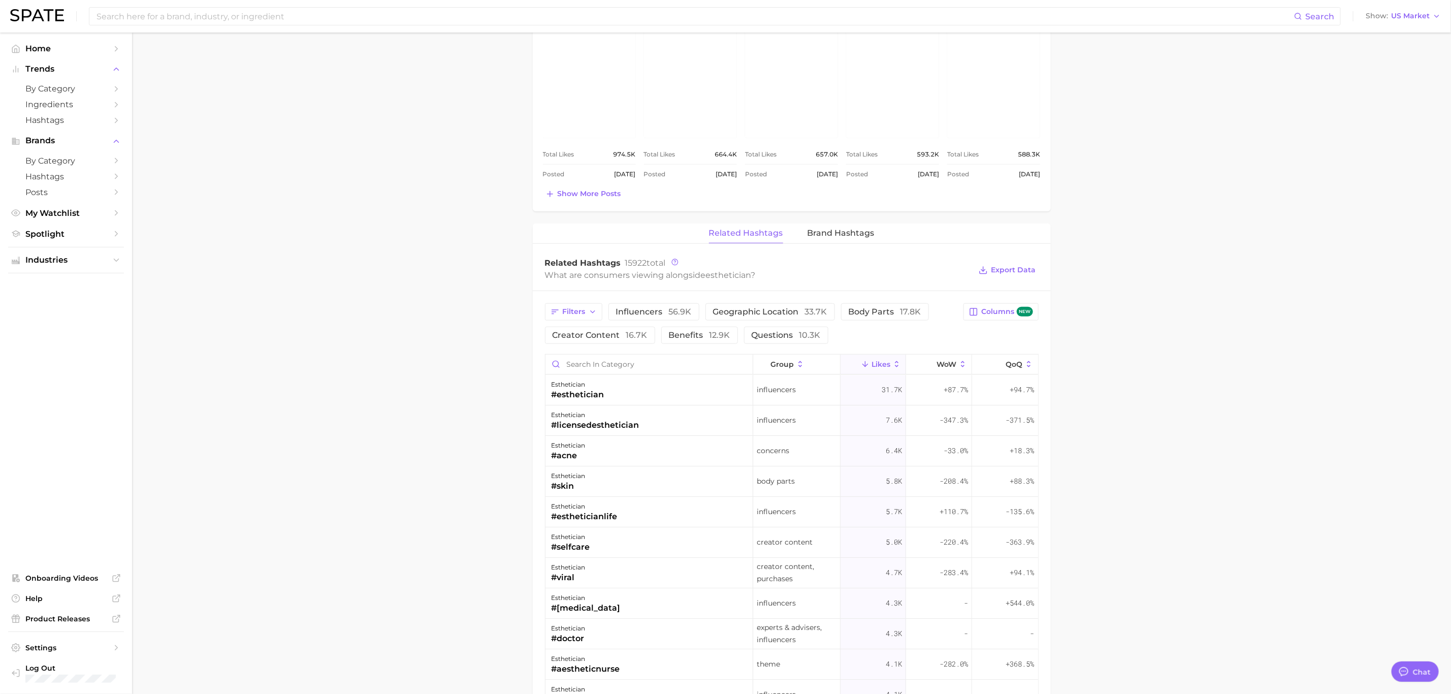
scroll to position [533, 0]
click at [581, 392] on div "#esthetician" at bounding box center [578, 389] width 53 height 12
click at [1247, 520] on main "1. media & influencers 2. influencers 3. beauty experts / advisers 4. esthetici…" at bounding box center [791, 302] width 1319 height 1606
click at [589, 604] on div "#[MEDICAL_DATA]" at bounding box center [586, 602] width 69 height 12
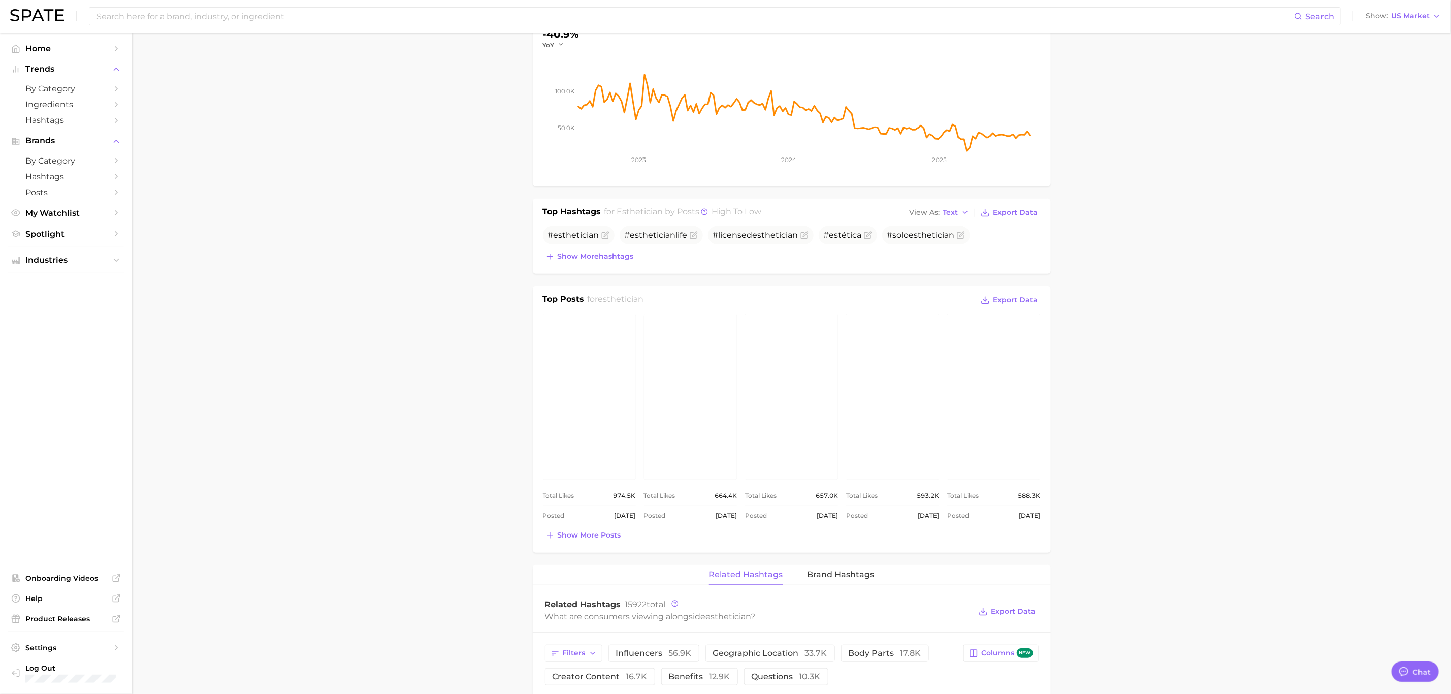
scroll to position [0, 0]
